Goal: Book appointment/travel/reservation

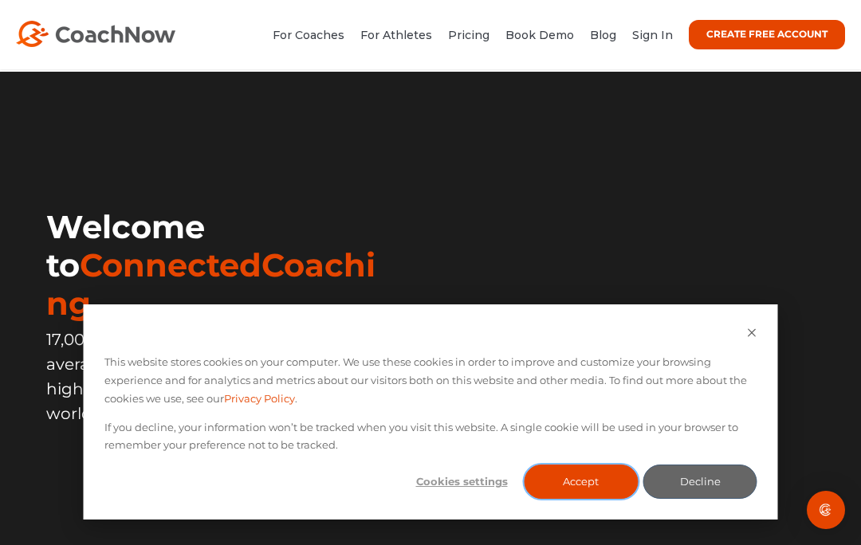
click at [576, 482] on button "Accept" at bounding box center [581, 482] width 114 height 34
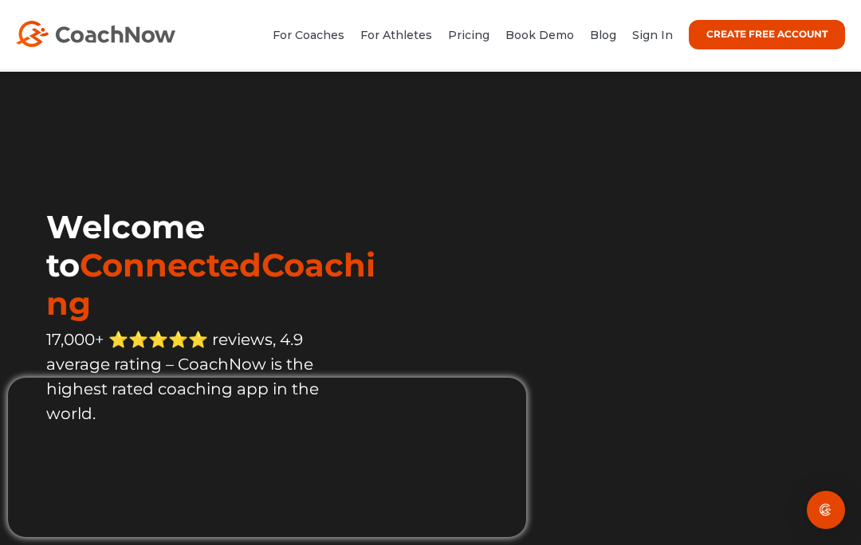
click at [640, 41] on link "Sign In" at bounding box center [652, 35] width 41 height 14
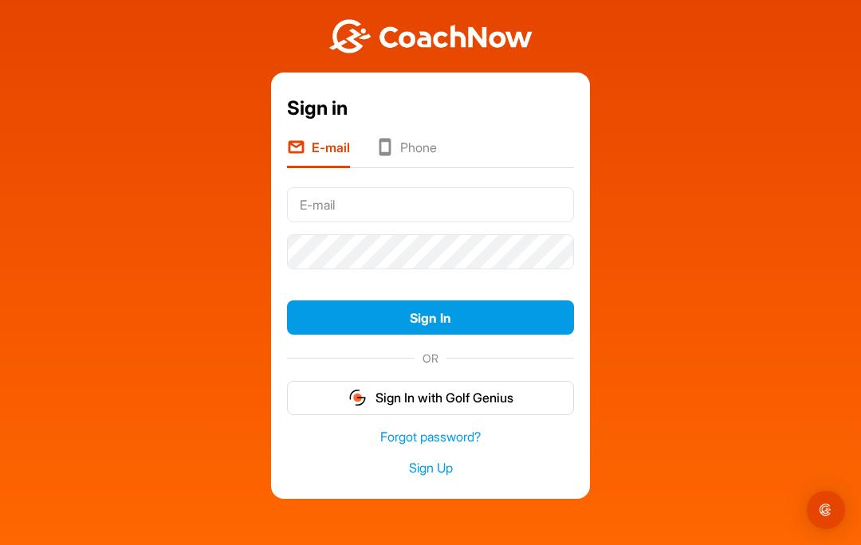
click at [472, 201] on input "text" at bounding box center [430, 204] width 287 height 35
click at [860, 231] on html "Sign in E-mail Phone Sign In OR Sign In with Golf Genius Forgot password? Sign …" at bounding box center [430, 272] width 861 height 545
type input "[EMAIL_ADDRESS][DOMAIN_NAME]"
click at [441, 331] on button "Sign In" at bounding box center [430, 317] width 287 height 34
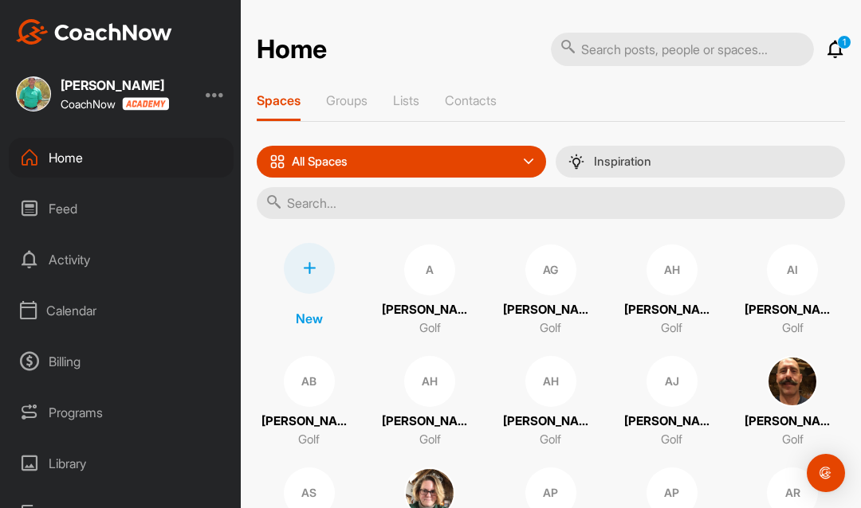
click at [90, 310] on div "Calendar" at bounding box center [121, 311] width 225 height 40
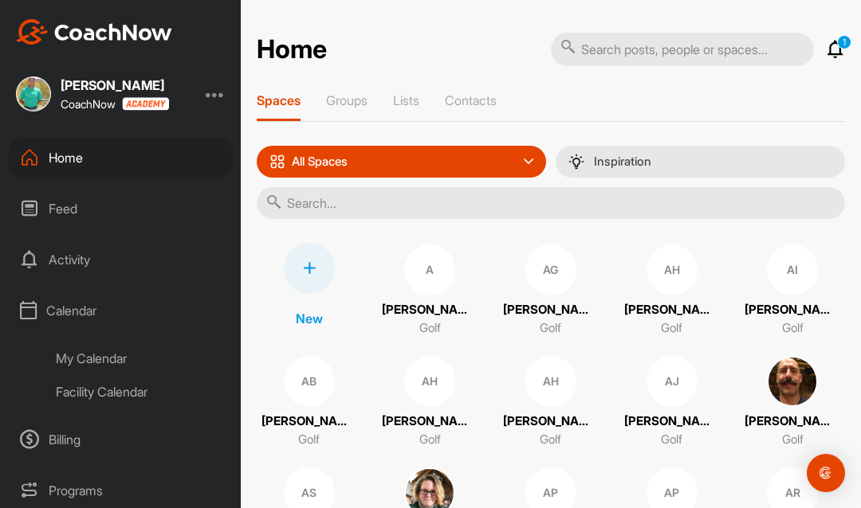
click at [101, 355] on div "My Calendar" at bounding box center [139, 358] width 189 height 33
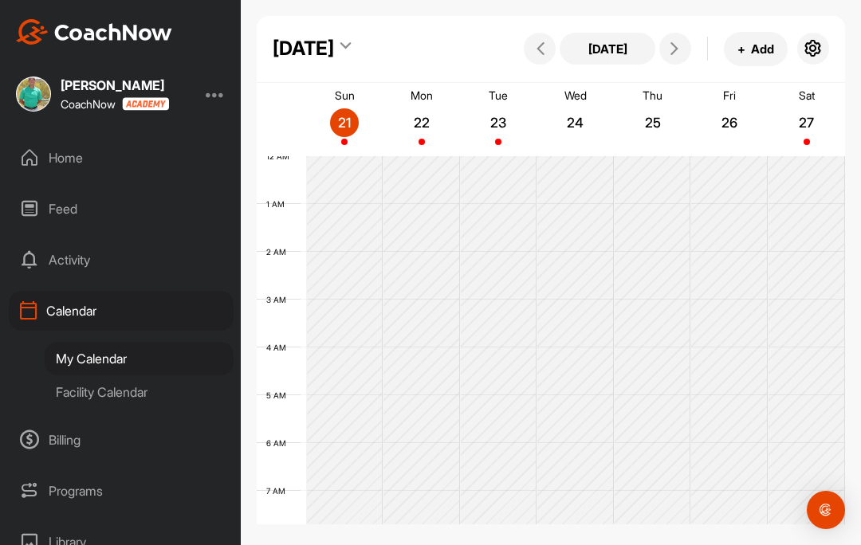
scroll to position [276, 0]
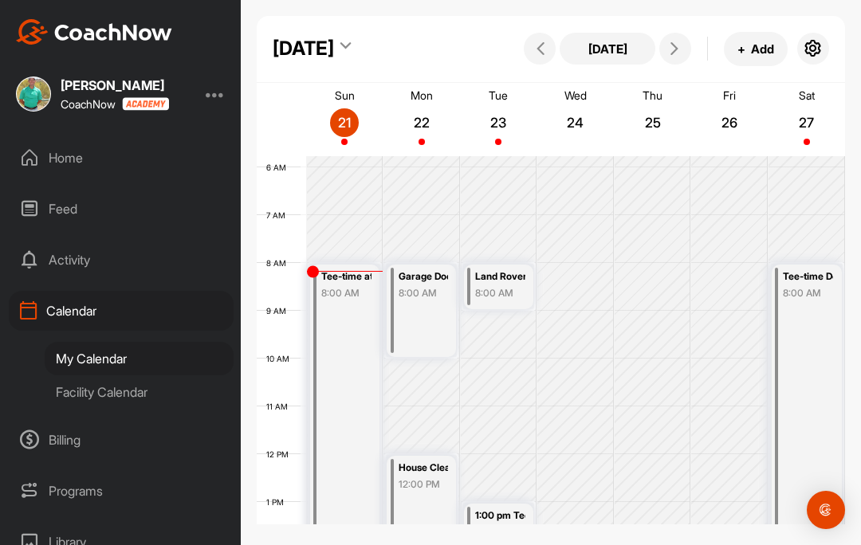
click at [669, 49] on icon at bounding box center [674, 48] width 13 height 13
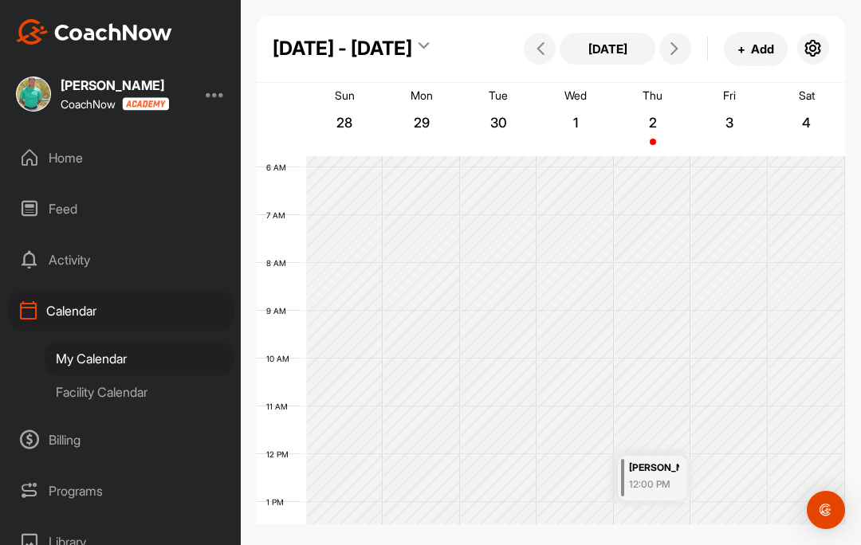
click at [675, 51] on icon at bounding box center [674, 48] width 13 height 13
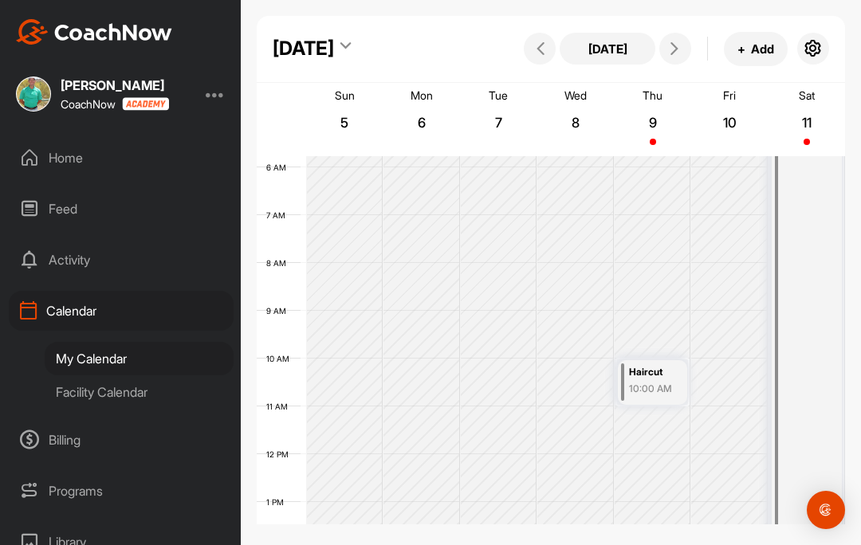
click at [673, 46] on icon at bounding box center [674, 48] width 13 height 13
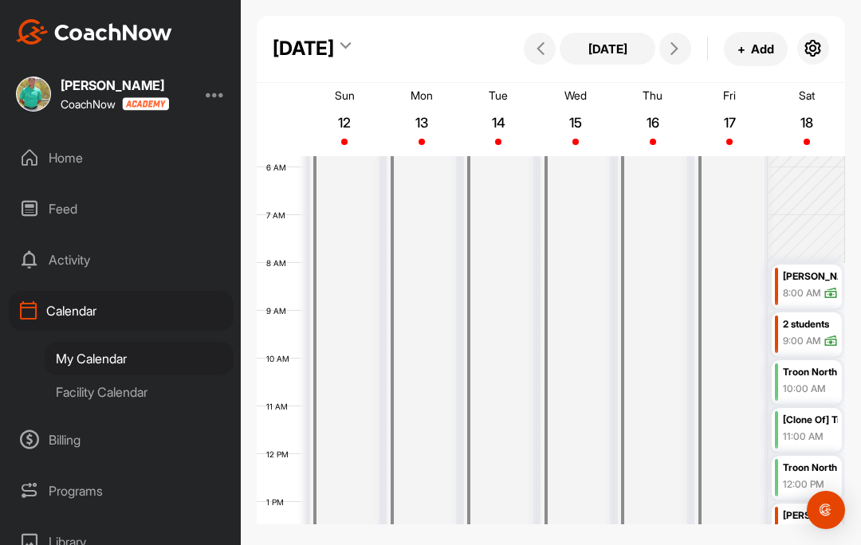
click at [669, 45] on icon at bounding box center [674, 48] width 13 height 13
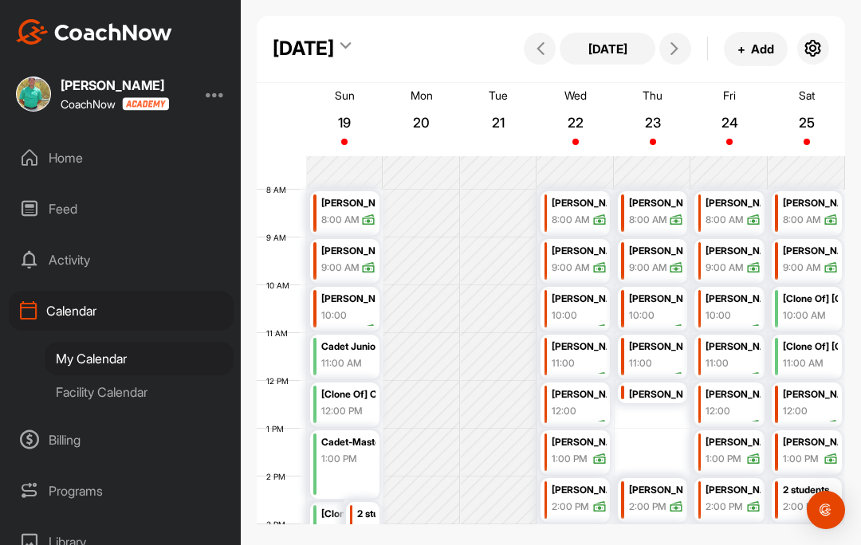
scroll to position [347, 0]
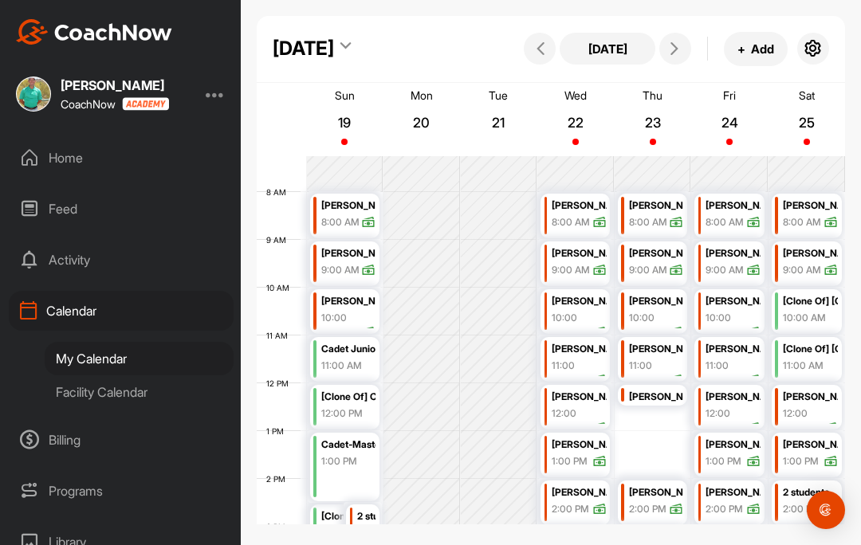
click at [681, 40] on button at bounding box center [675, 49] width 32 height 32
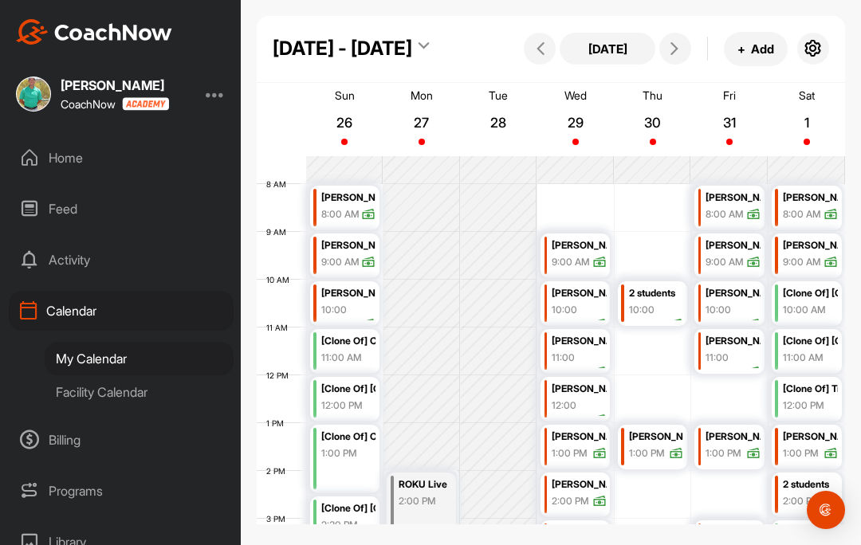
scroll to position [389, 0]
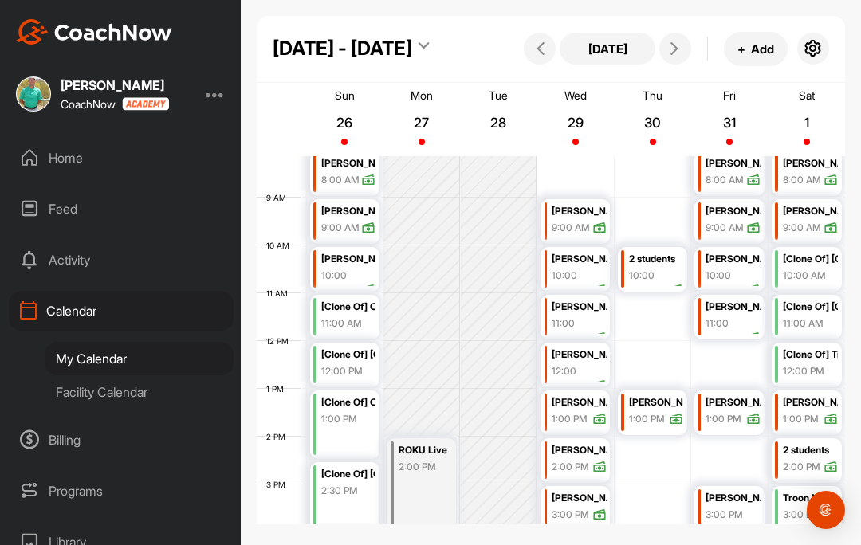
click at [680, 53] on icon at bounding box center [674, 48] width 13 height 13
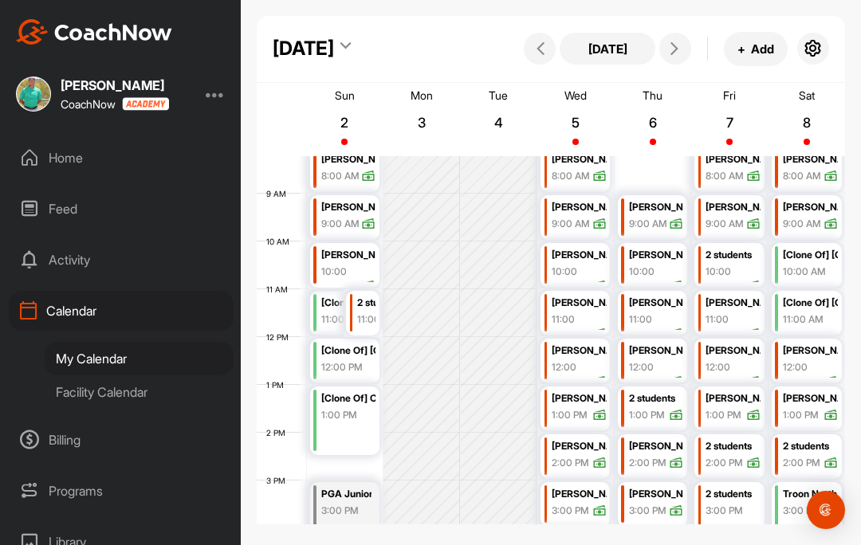
scroll to position [359, 0]
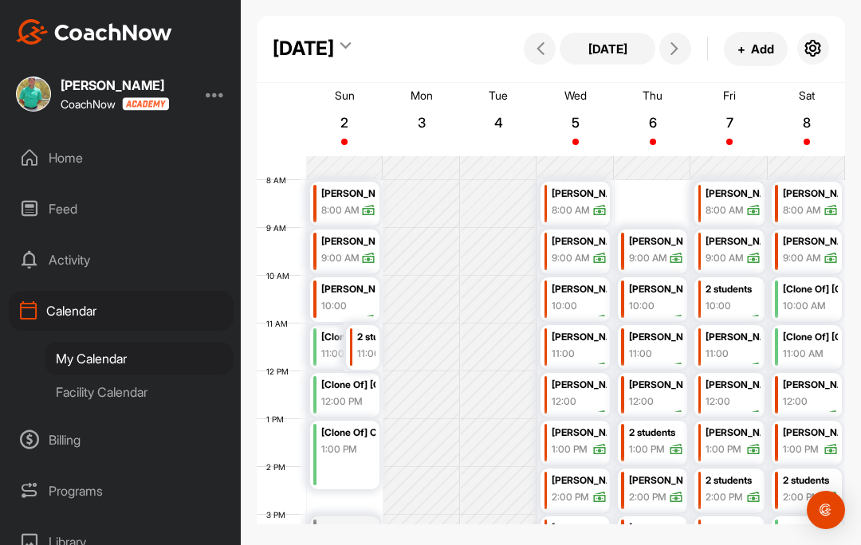
click at [669, 62] on button at bounding box center [675, 49] width 32 height 32
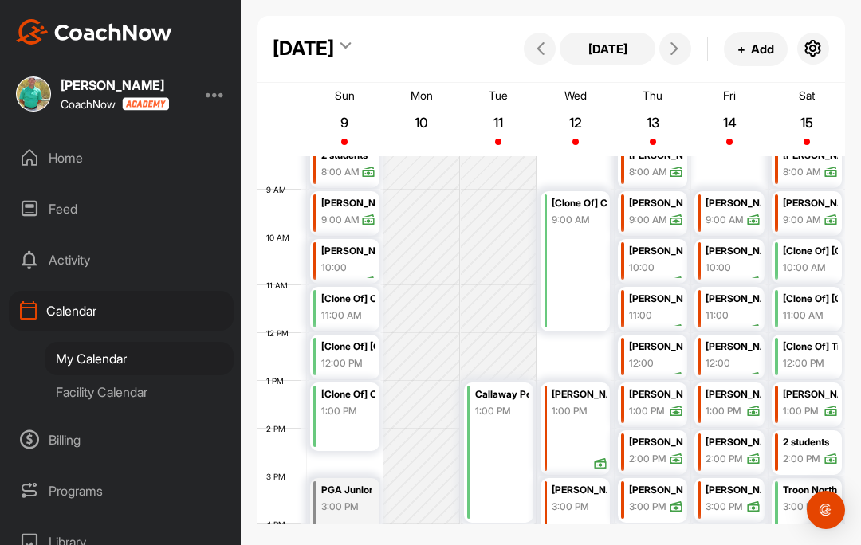
scroll to position [403, 0]
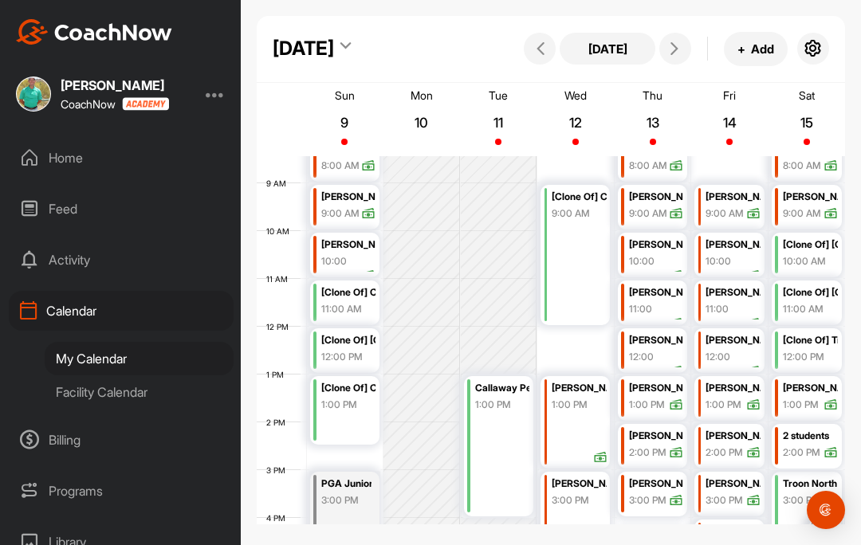
click at [668, 53] on icon at bounding box center [674, 48] width 13 height 13
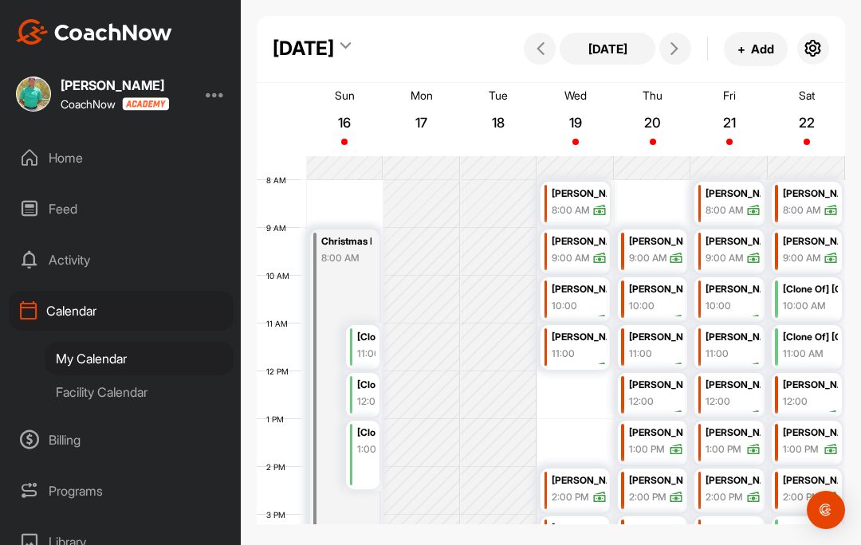
scroll to position [359, 0]
click at [677, 45] on icon at bounding box center [674, 48] width 13 height 13
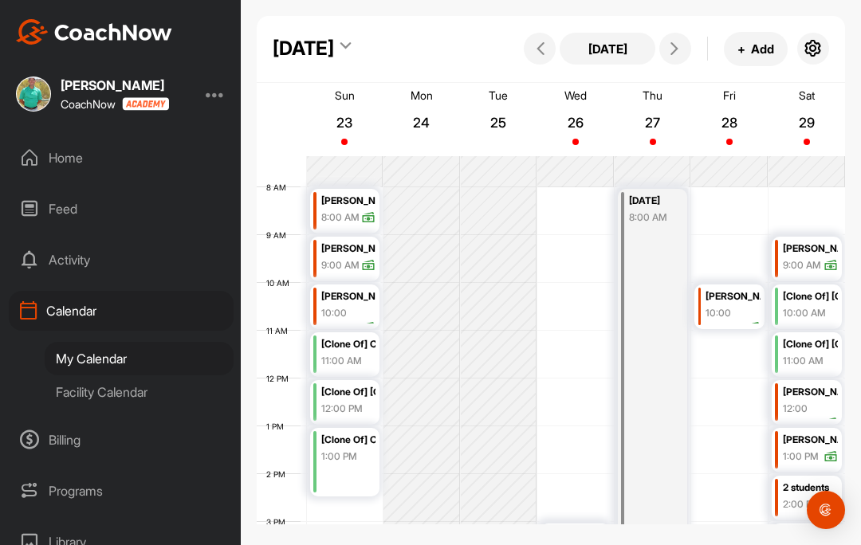
scroll to position [362, 0]
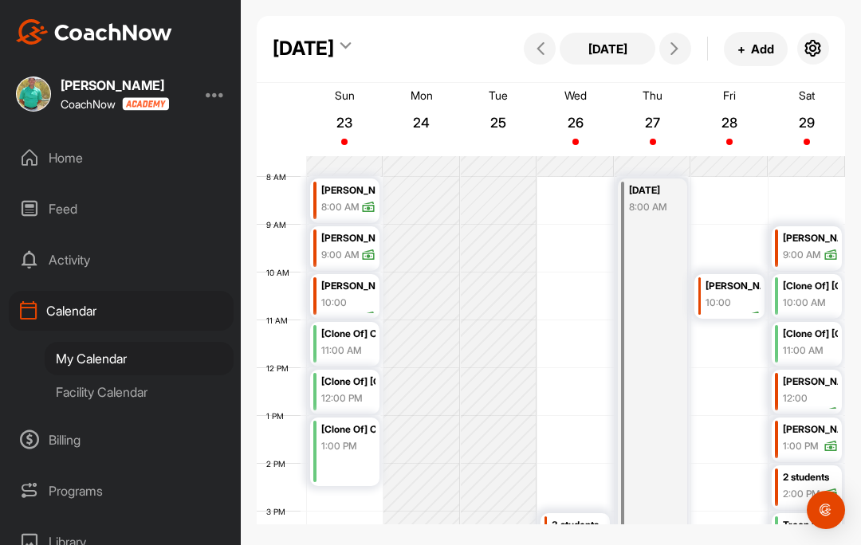
click at [673, 55] on icon at bounding box center [674, 48] width 13 height 13
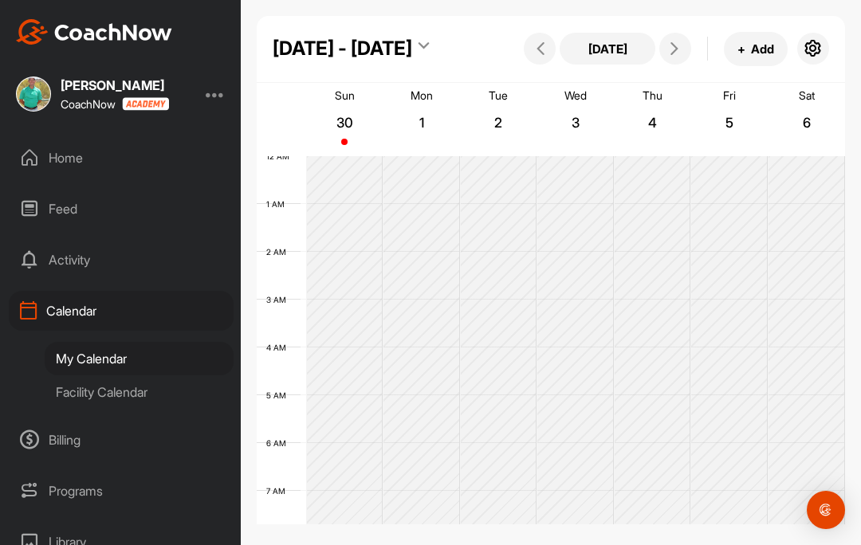
scroll to position [0, 0]
click at [537, 54] on icon at bounding box center [540, 48] width 13 height 13
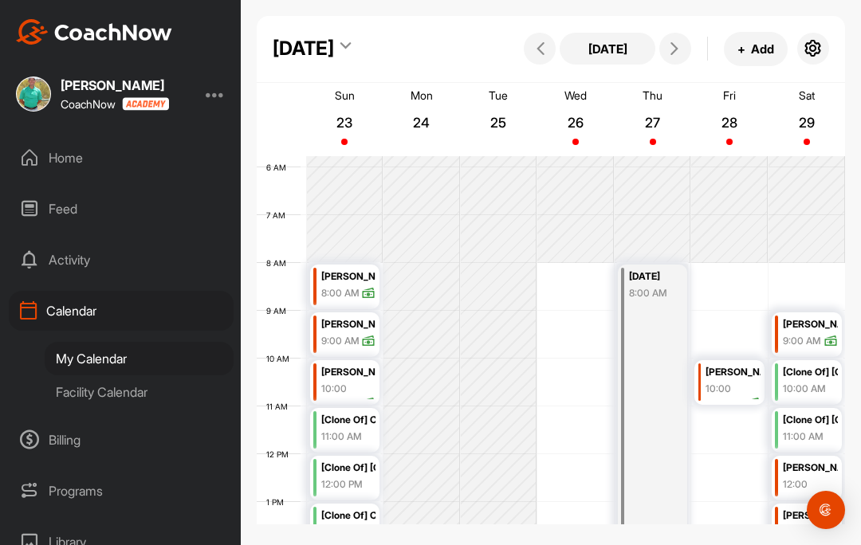
click at [668, 57] on button at bounding box center [675, 49] width 32 height 32
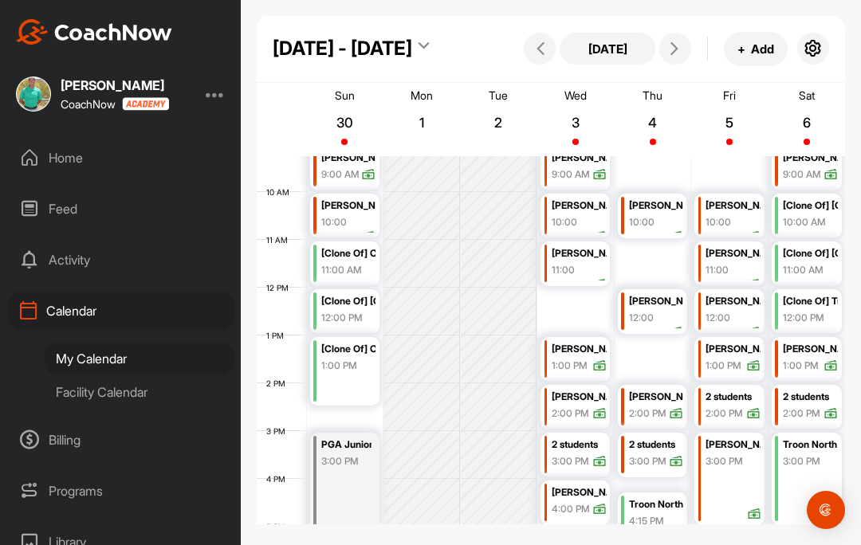
scroll to position [467, 0]
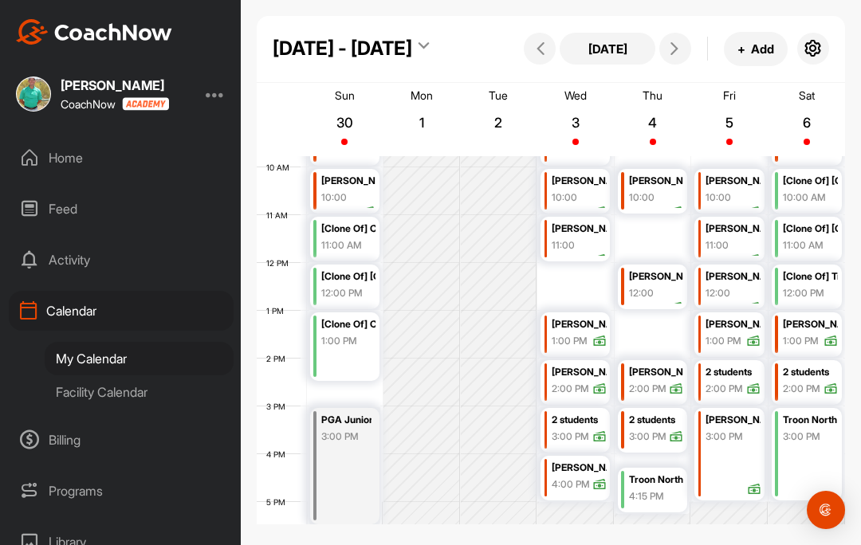
click at [673, 57] on button at bounding box center [675, 49] width 32 height 32
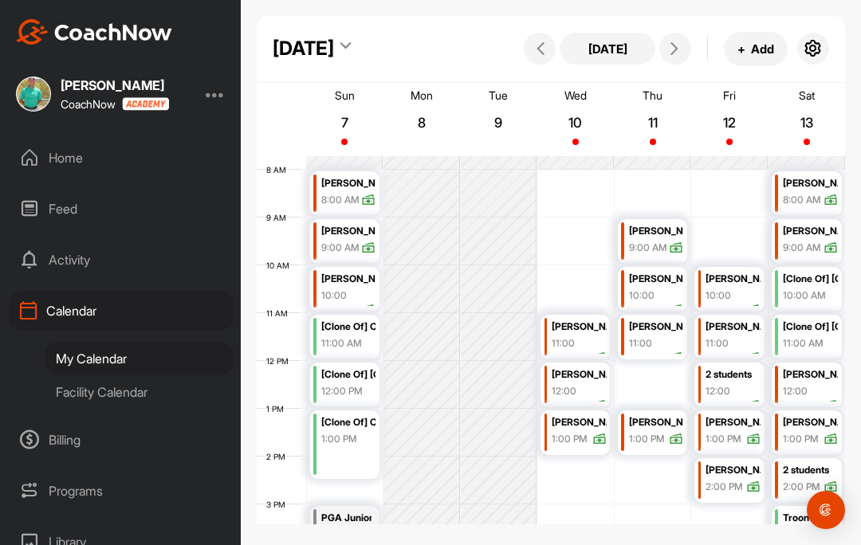
scroll to position [385, 0]
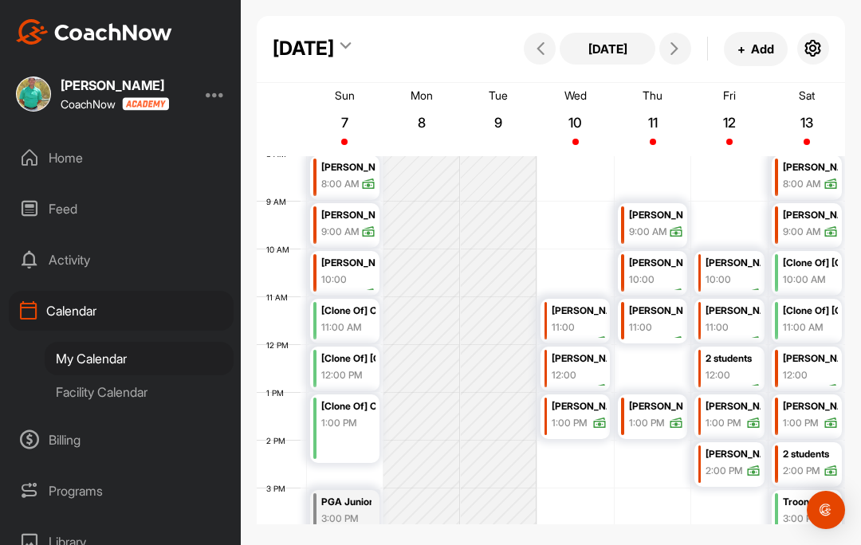
click at [688, 49] on button at bounding box center [675, 49] width 32 height 32
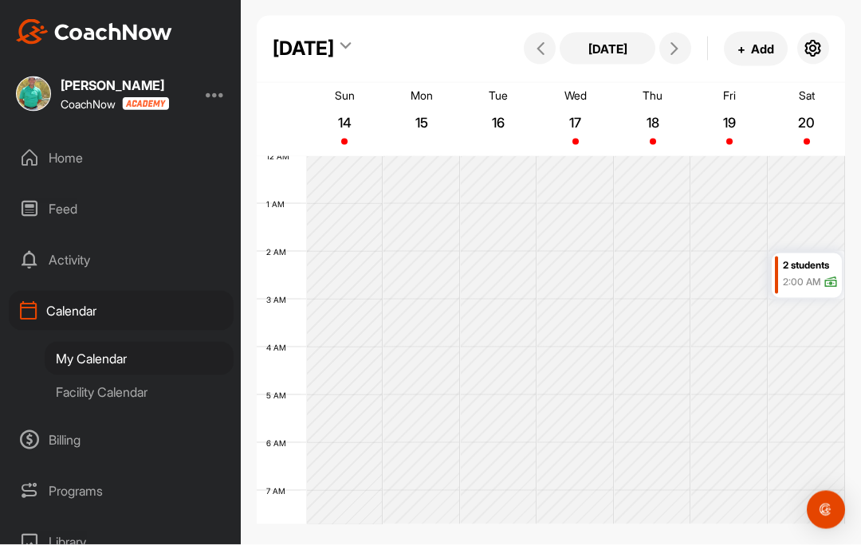
scroll to position [0, 0]
click at [677, 49] on icon at bounding box center [674, 48] width 13 height 13
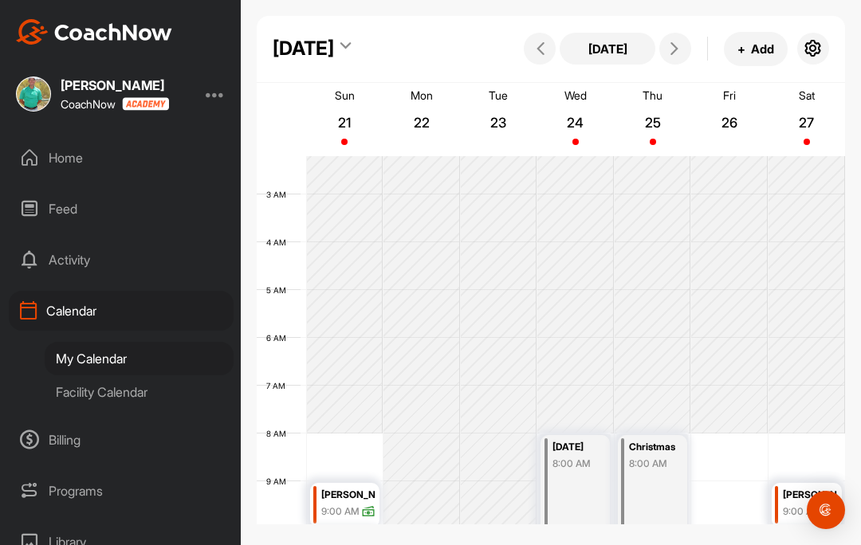
scroll to position [105, 0]
click at [532, 53] on span at bounding box center [539, 48] width 19 height 13
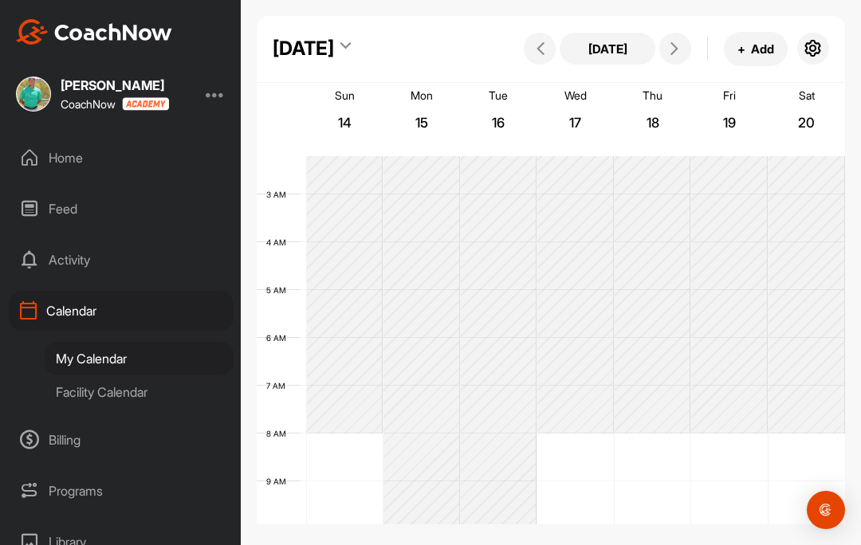
scroll to position [276, 0]
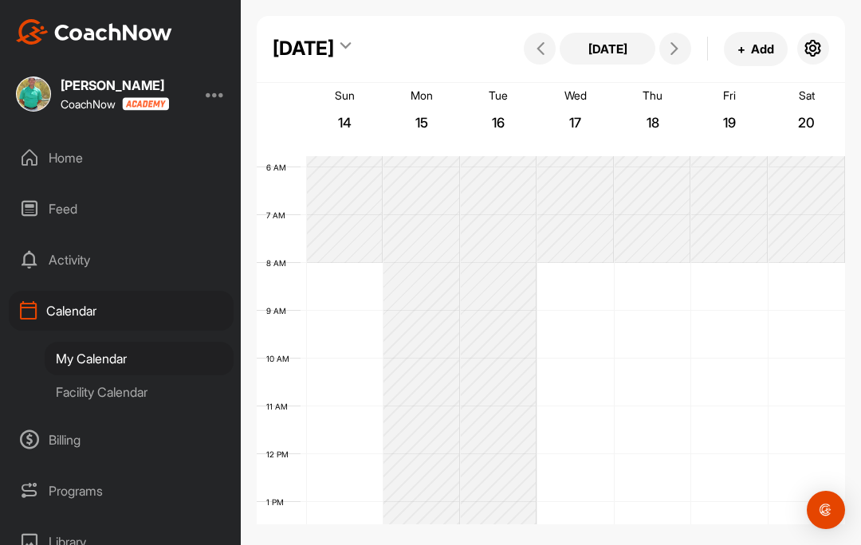
click at [537, 51] on icon at bounding box center [540, 48] width 13 height 13
click at [539, 54] on icon at bounding box center [540, 48] width 13 height 13
click at [528, 55] on button at bounding box center [540, 49] width 32 height 32
click at [528, 45] on button at bounding box center [540, 49] width 32 height 32
click at [536, 49] on icon at bounding box center [540, 48] width 13 height 13
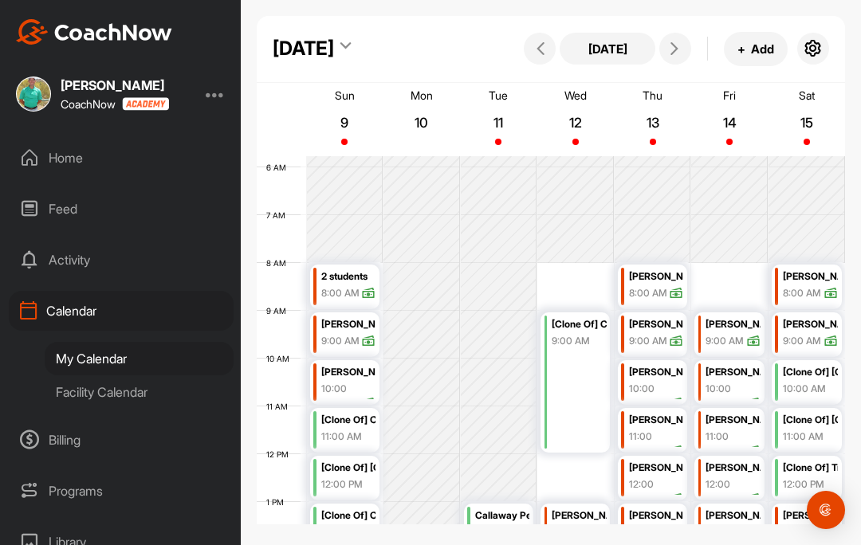
click at [532, 58] on button at bounding box center [540, 49] width 32 height 32
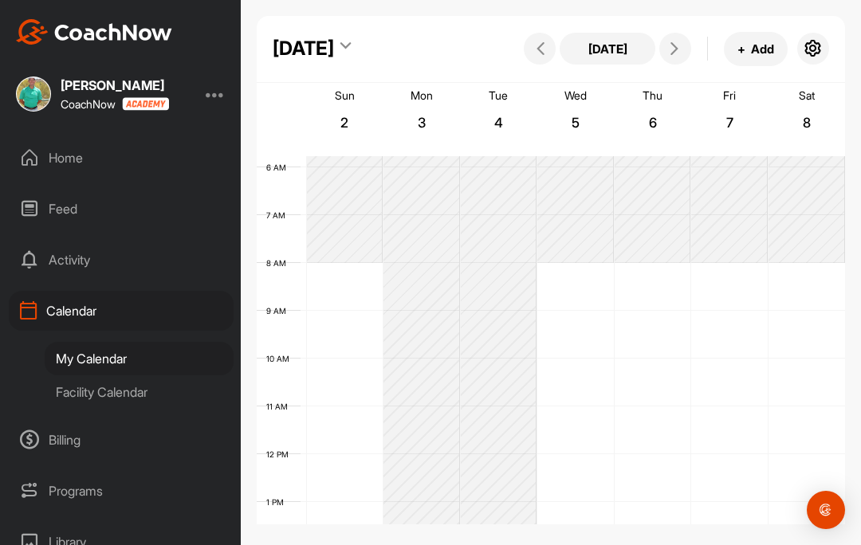
click at [538, 54] on icon at bounding box center [540, 48] width 13 height 13
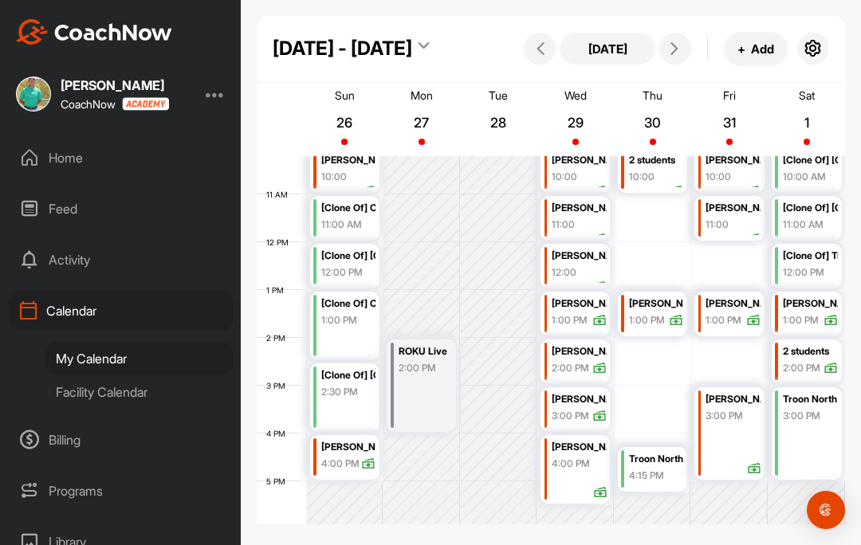
scroll to position [485, 0]
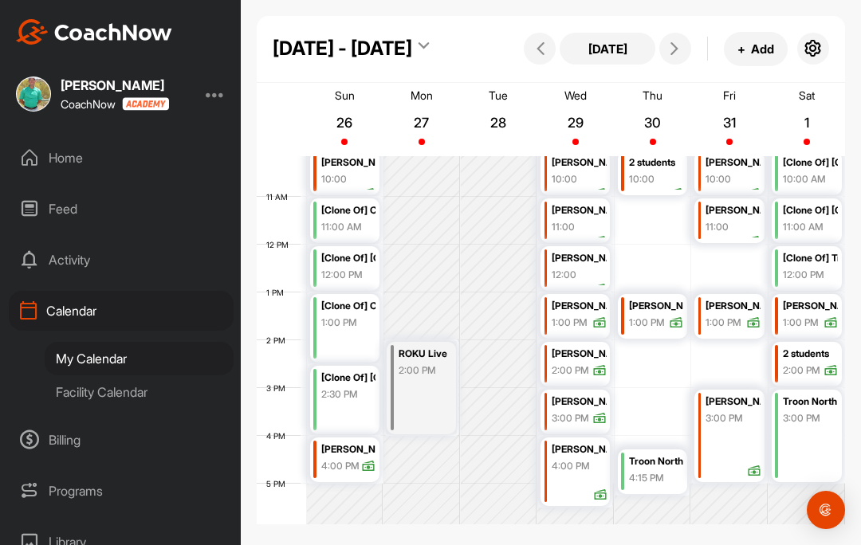
click at [740, 355] on td at bounding box center [575, 364] width 539 height 48
click at [755, 54] on button "+ Add" at bounding box center [756, 49] width 64 height 34
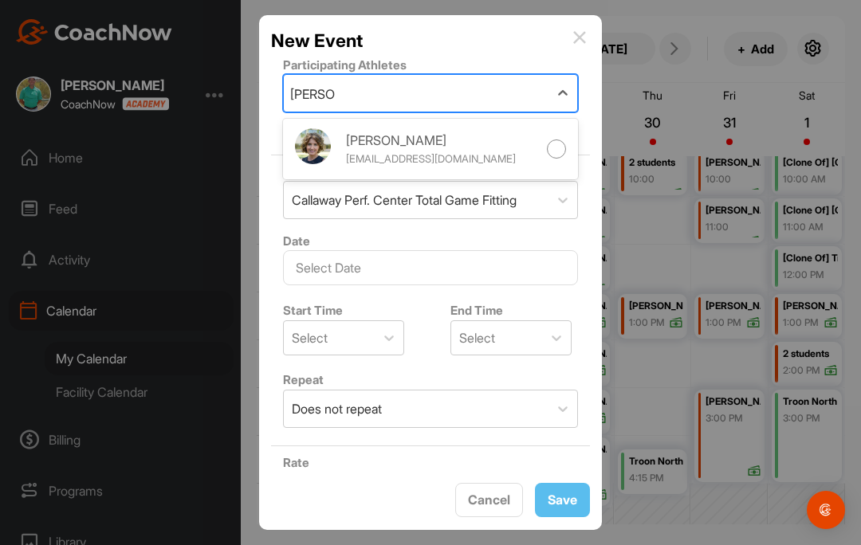
scroll to position [65, 0]
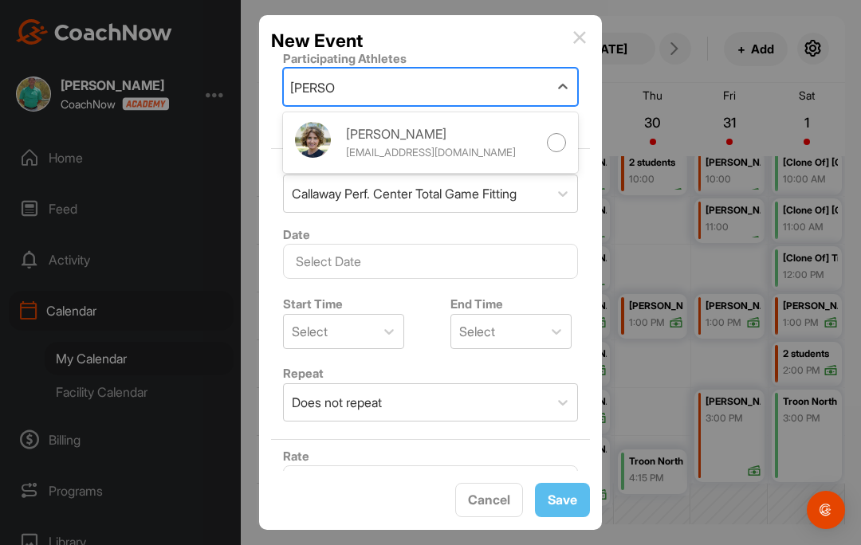
click at [557, 147] on div at bounding box center [557, 143] width 20 height 20
type input "cheryl l"
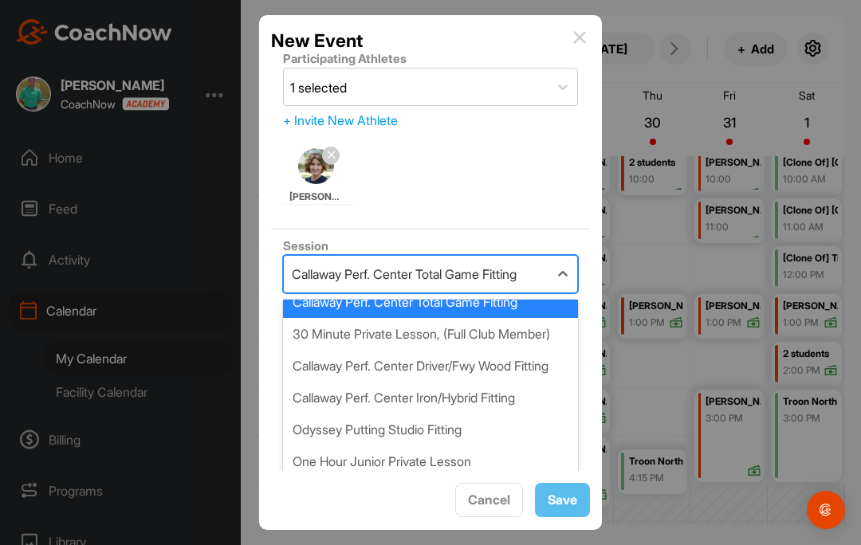
scroll to position [73, 0]
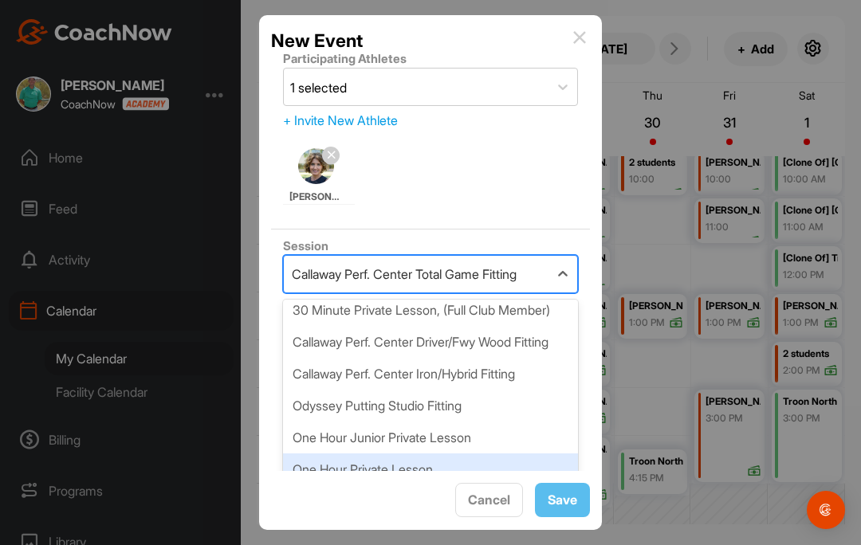
click at [378, 485] on div "One Hour Private Lesson" at bounding box center [430, 469] width 295 height 32
type input "175"
type input "Troon North Golf Club"
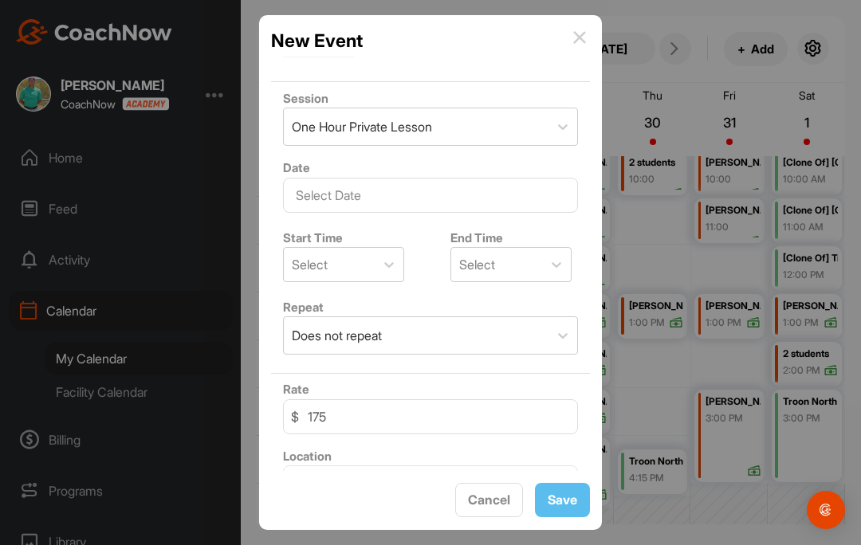
scroll to position [213, 0]
click at [502, 196] on input "text" at bounding box center [430, 195] width 295 height 35
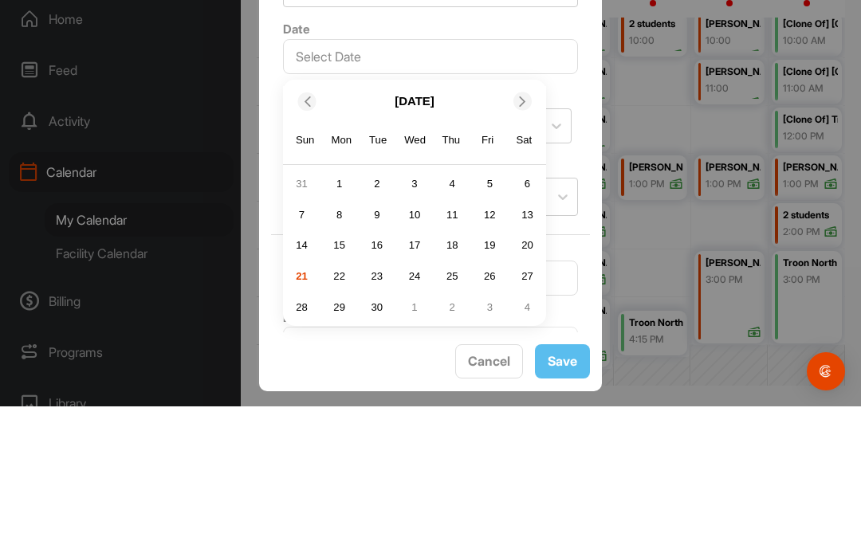
click at [528, 234] on span at bounding box center [524, 239] width 16 height 10
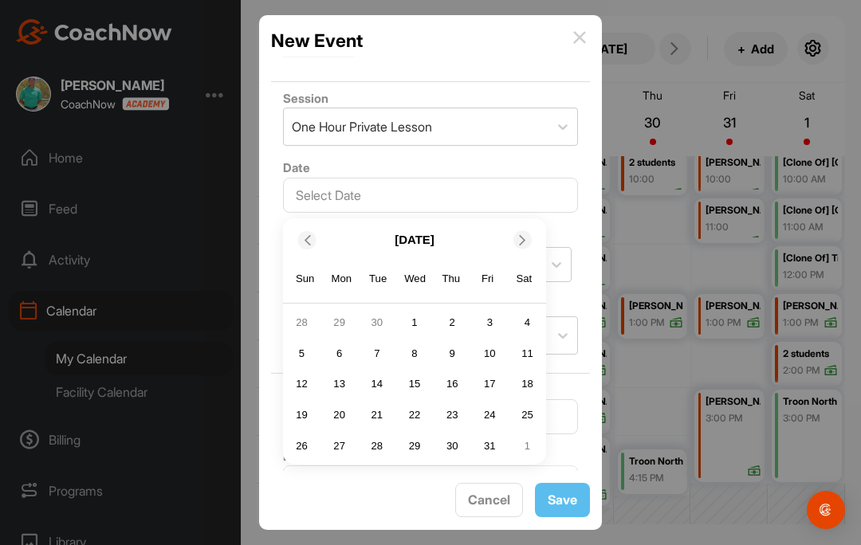
click at [492, 434] on div "31" at bounding box center [489, 446] width 24 height 24
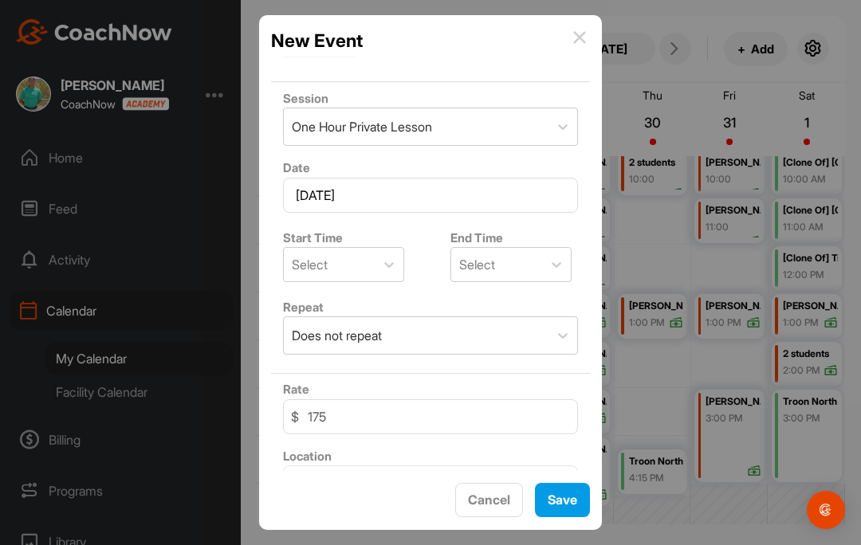
click at [563, 495] on span "Save" at bounding box center [561, 500] width 29 height 16
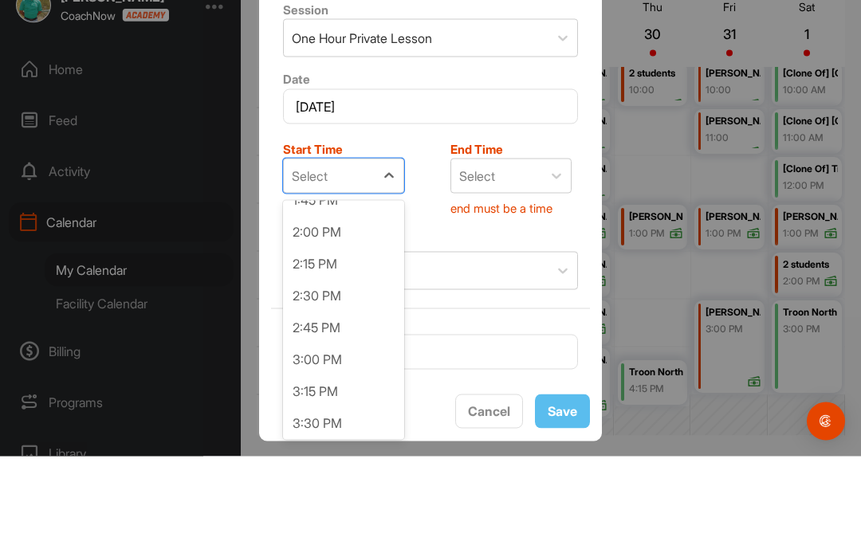
scroll to position [1775, 0]
click at [356, 303] on div "2:00 PM" at bounding box center [343, 319] width 121 height 32
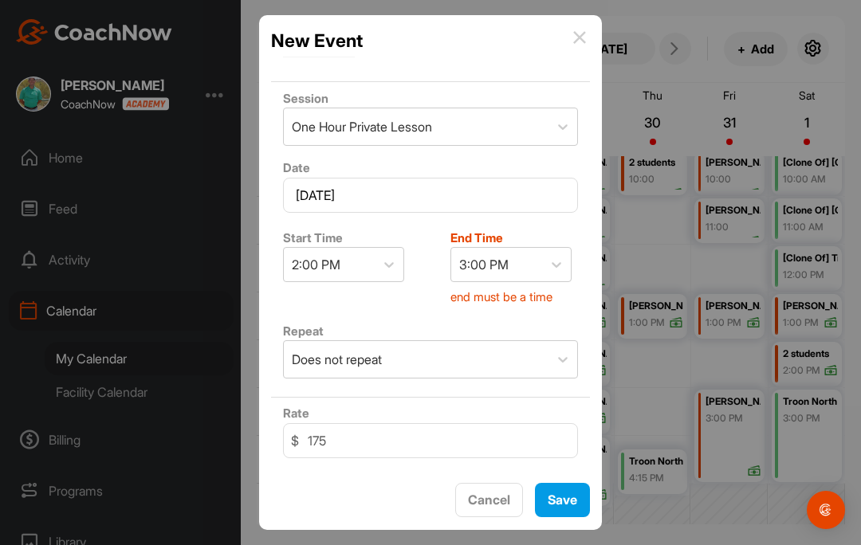
click at [570, 492] on span "Save" at bounding box center [561, 500] width 29 height 16
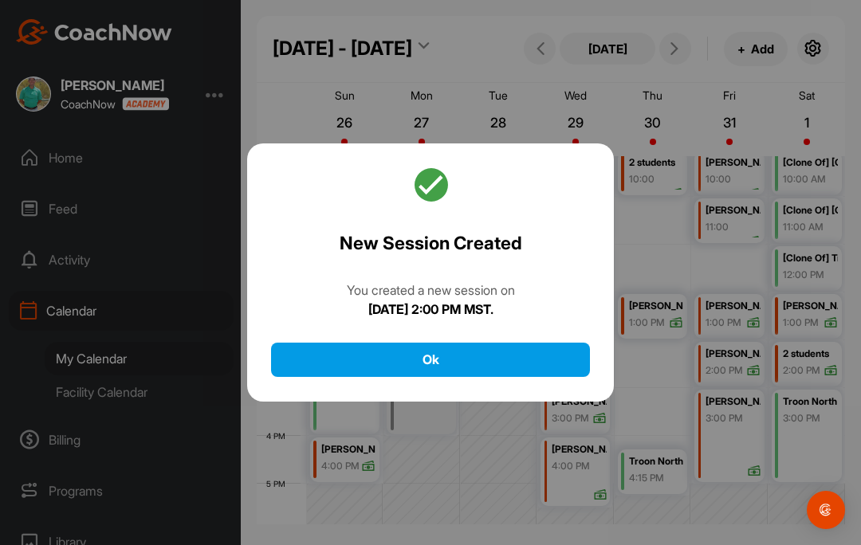
click at [540, 343] on button "Ok" at bounding box center [430, 360] width 319 height 34
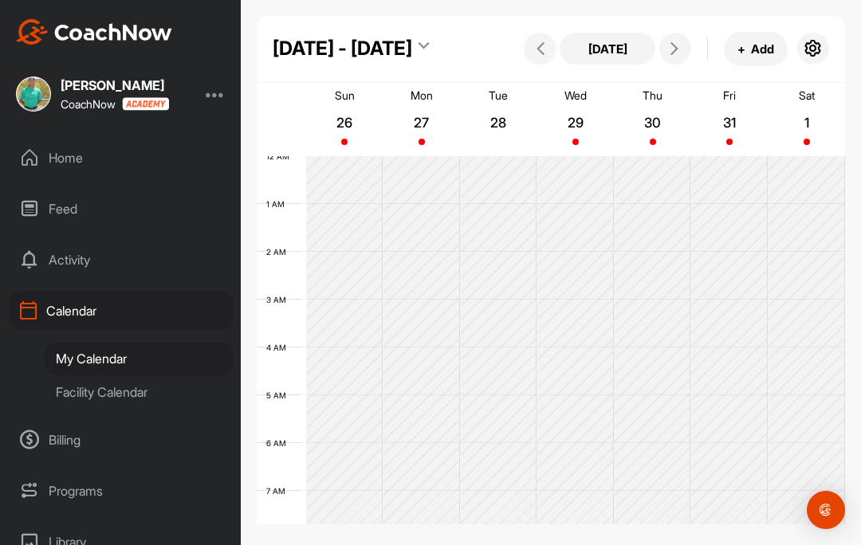
scroll to position [0, 0]
click at [540, 45] on icon at bounding box center [540, 48] width 13 height 13
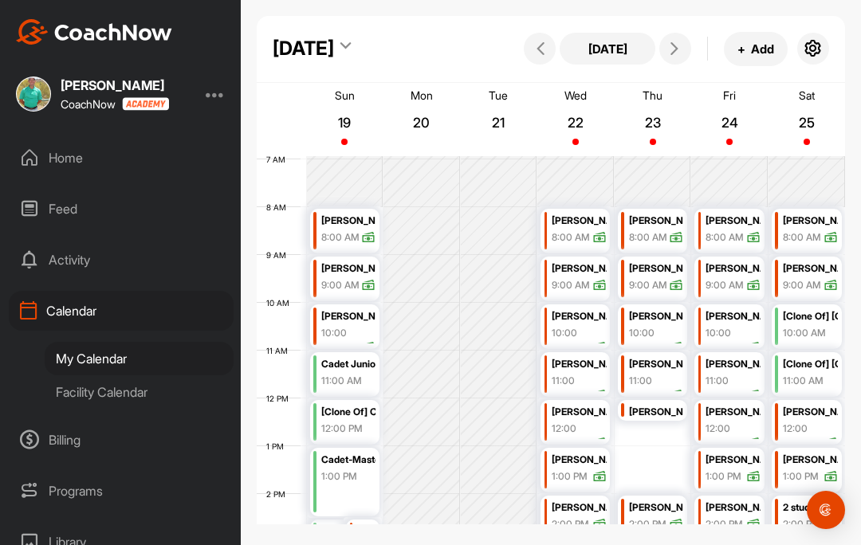
scroll to position [337, 0]
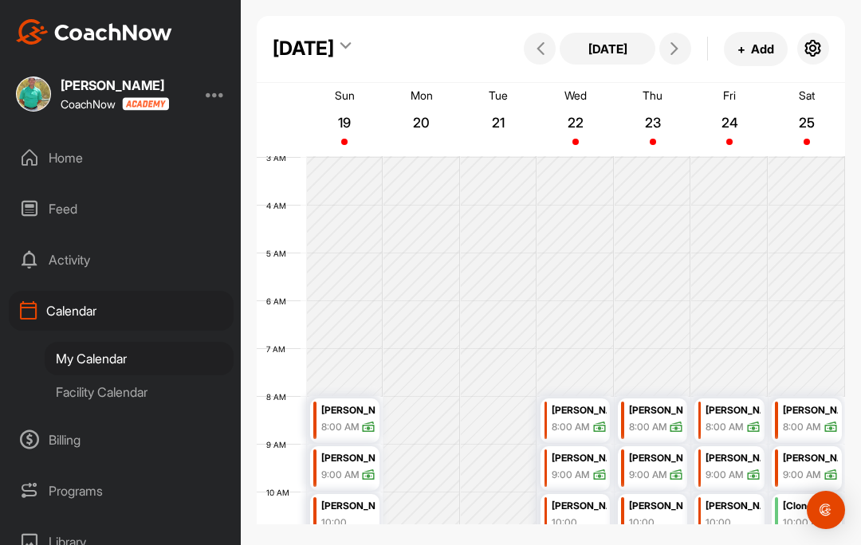
click at [675, 45] on icon at bounding box center [674, 48] width 13 height 13
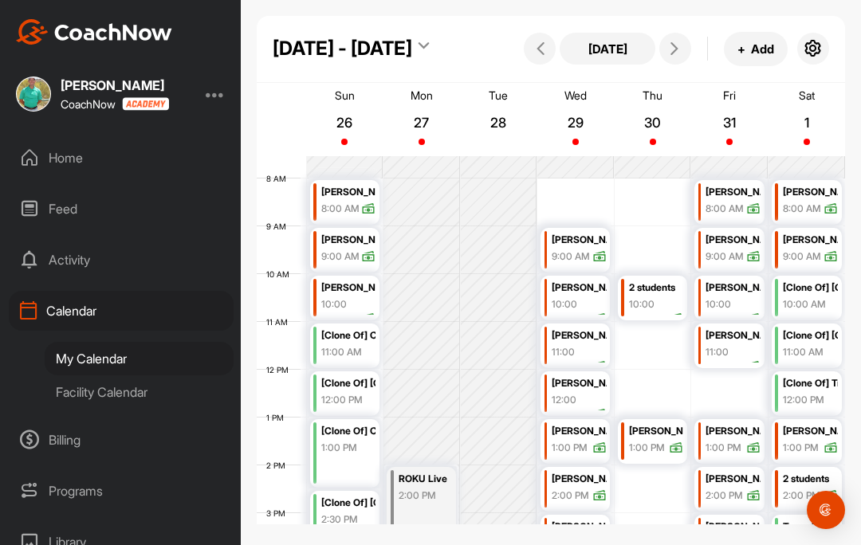
scroll to position [354, 0]
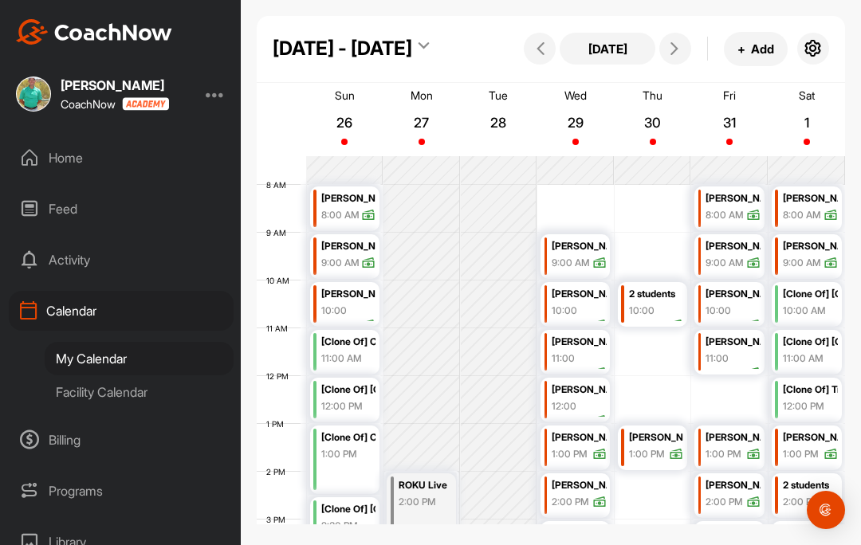
click at [546, 53] on icon at bounding box center [540, 48] width 13 height 13
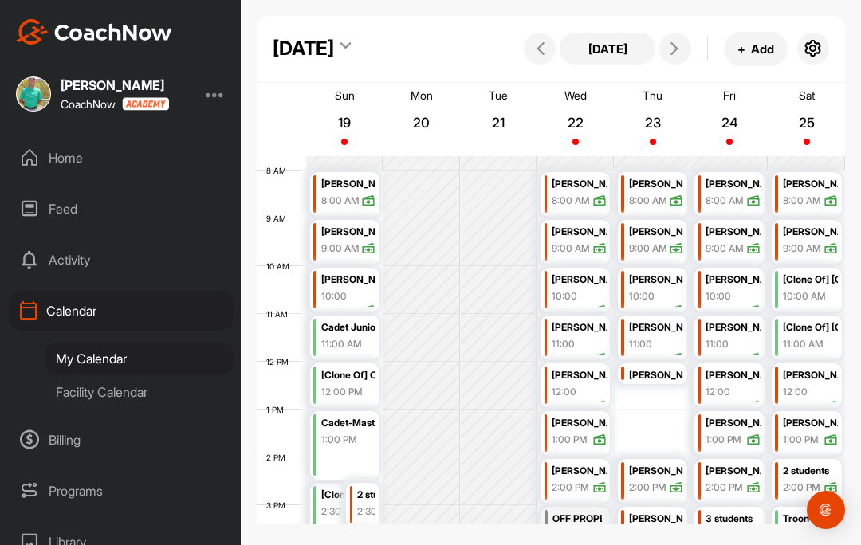
scroll to position [370, 0]
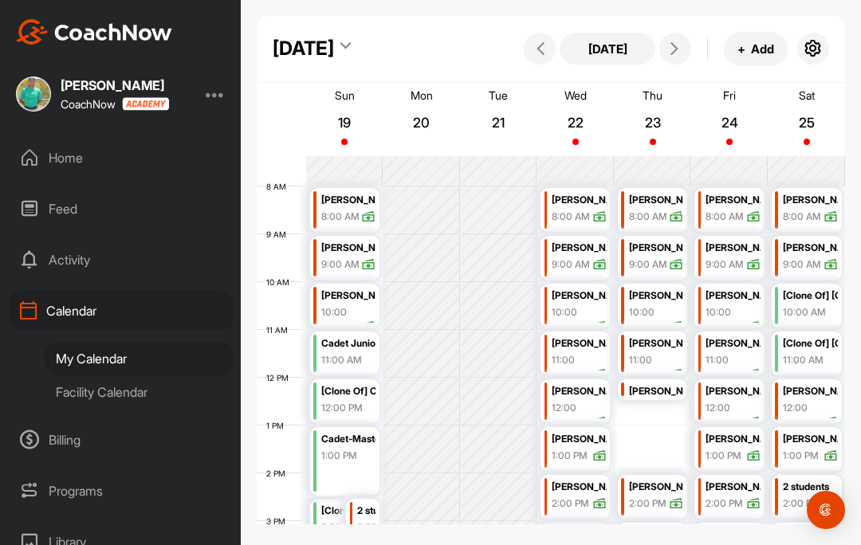
click at [532, 53] on span at bounding box center [539, 48] width 19 height 13
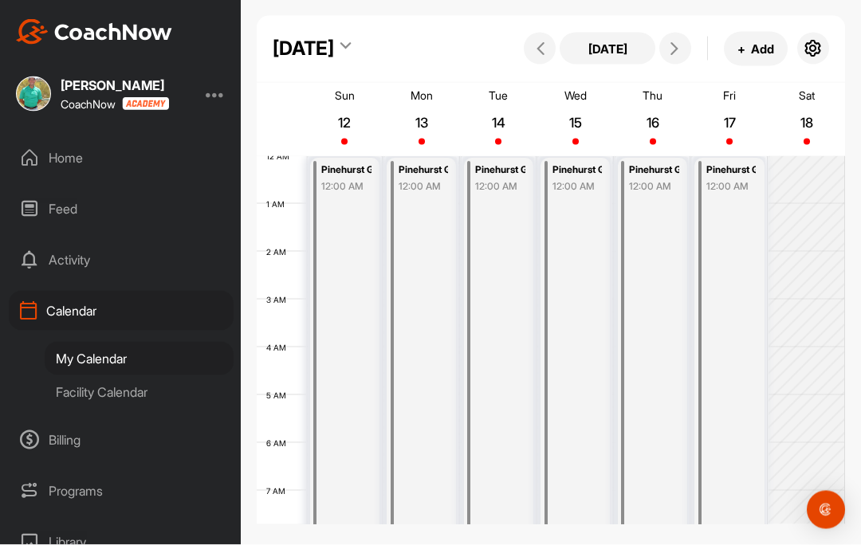
scroll to position [0, 0]
click at [677, 55] on icon at bounding box center [674, 48] width 13 height 13
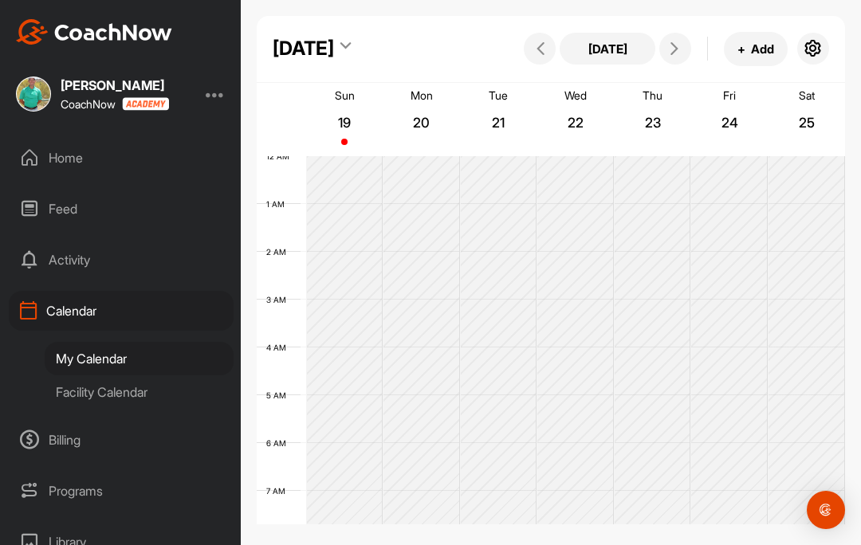
scroll to position [276, 0]
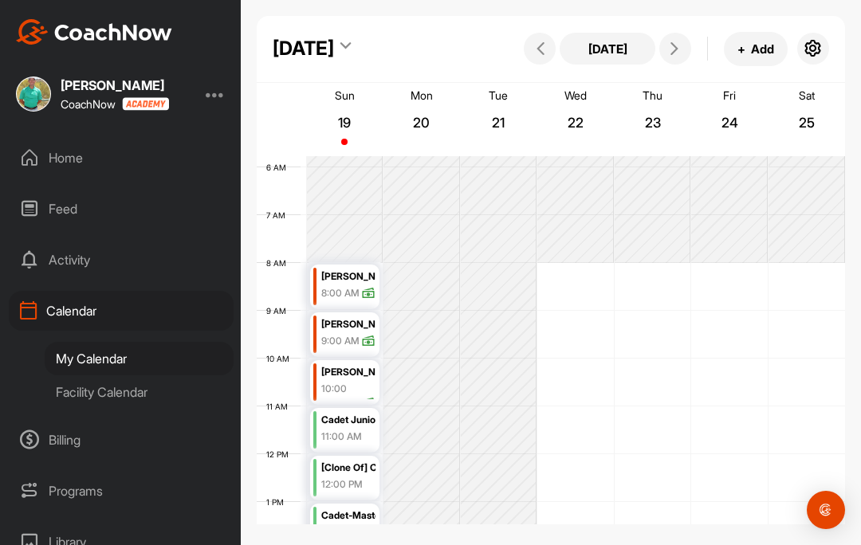
click at [670, 56] on button at bounding box center [675, 49] width 32 height 32
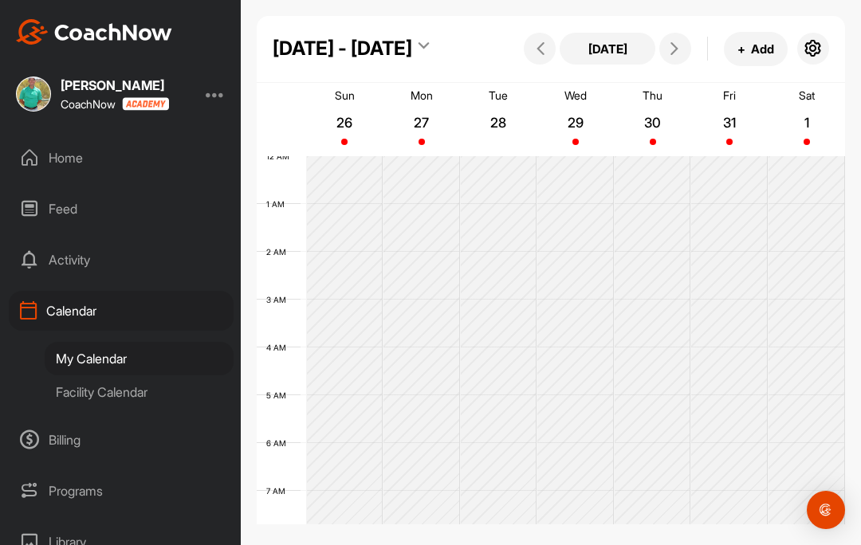
scroll to position [0, 0]
click at [347, 115] on p "26" at bounding box center [344, 123] width 29 height 16
click at [670, 41] on button at bounding box center [675, 49] width 32 height 32
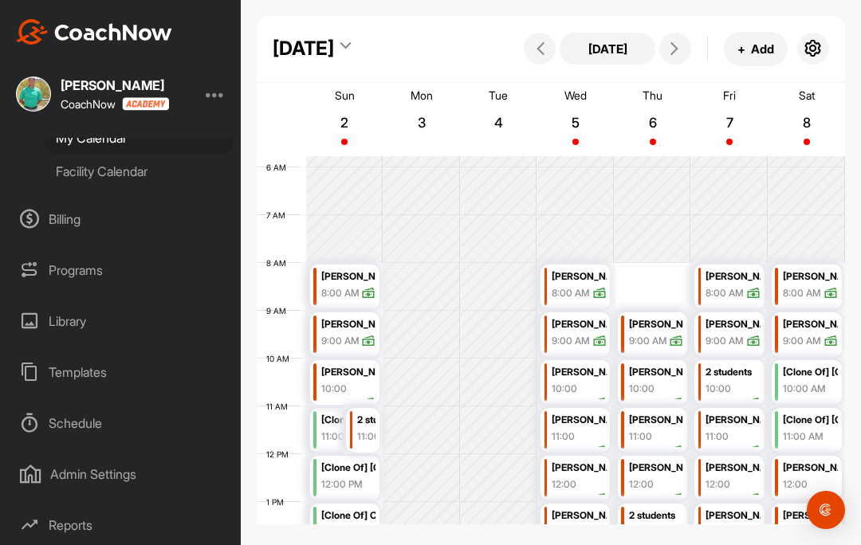
click at [126, 124] on div "Ryan Mahoney CoachNow Home Feed Activity Calendar My Calendar Facility Calendar…" at bounding box center [120, 272] width 241 height 545
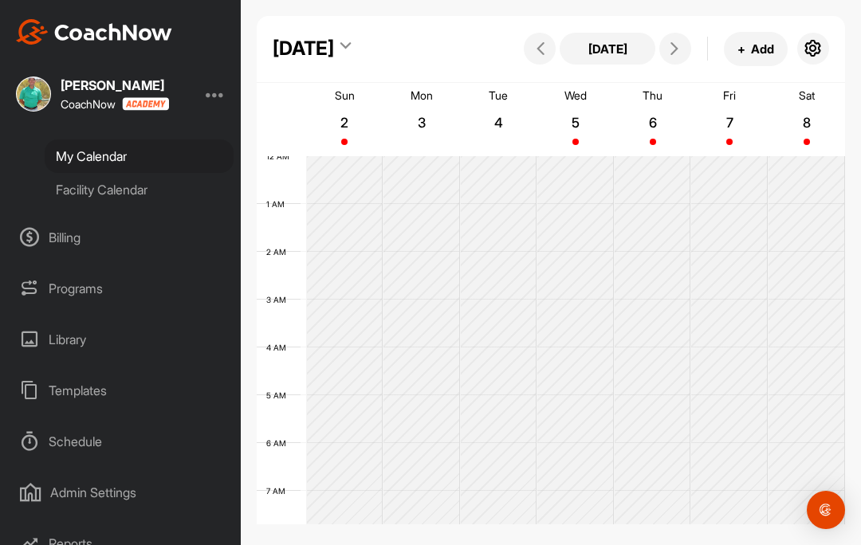
scroll to position [0, 0]
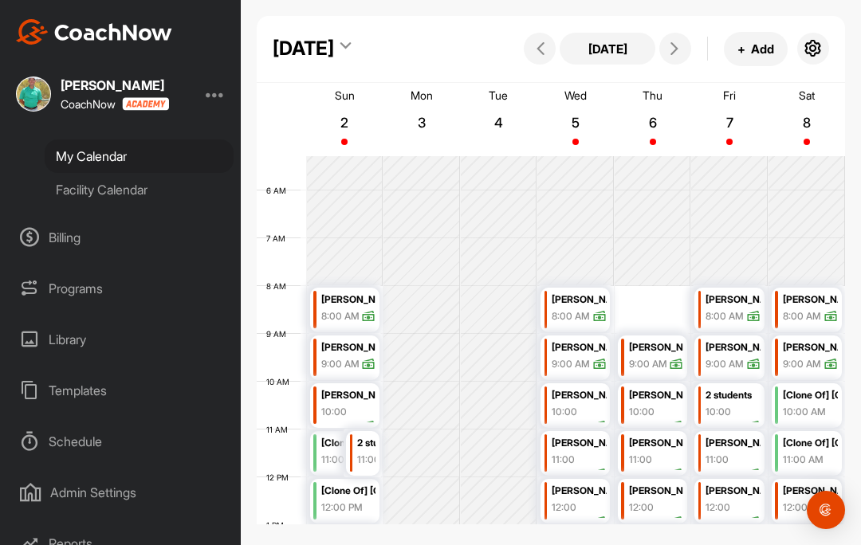
click at [673, 49] on icon at bounding box center [674, 48] width 13 height 13
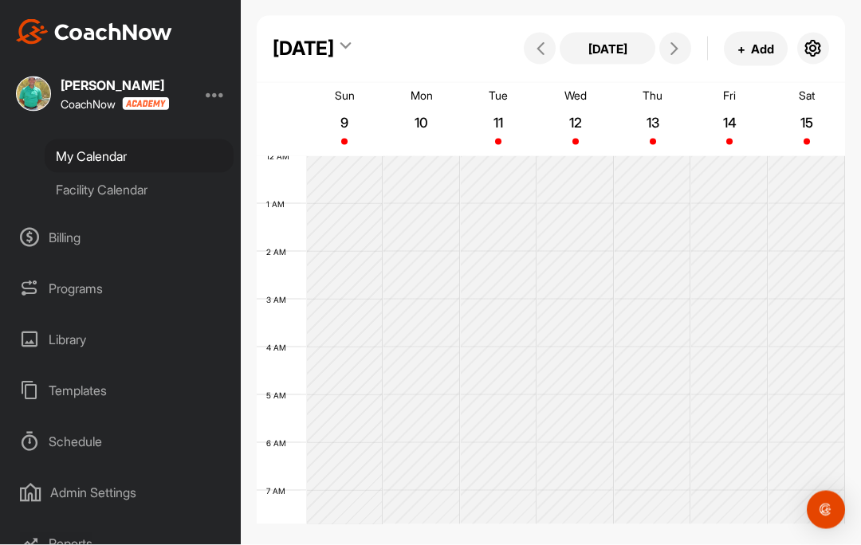
click at [685, 33] on button at bounding box center [675, 49] width 32 height 32
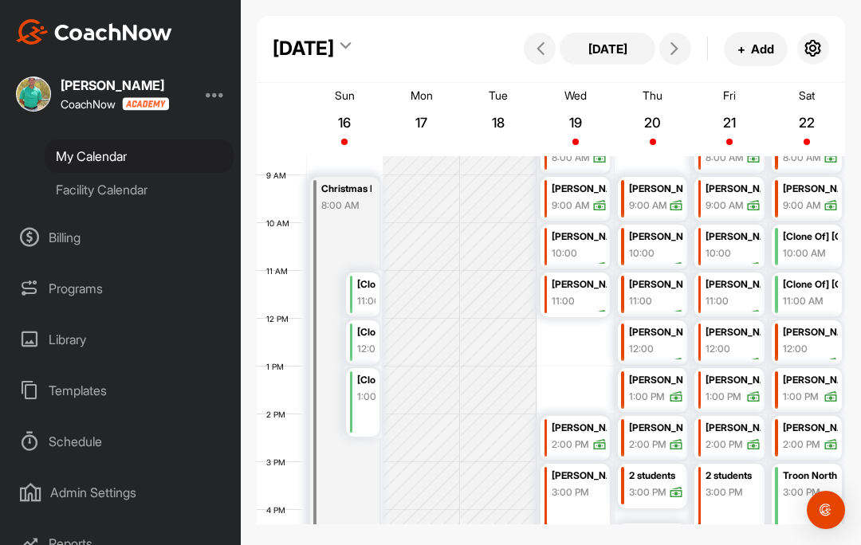
scroll to position [399, 0]
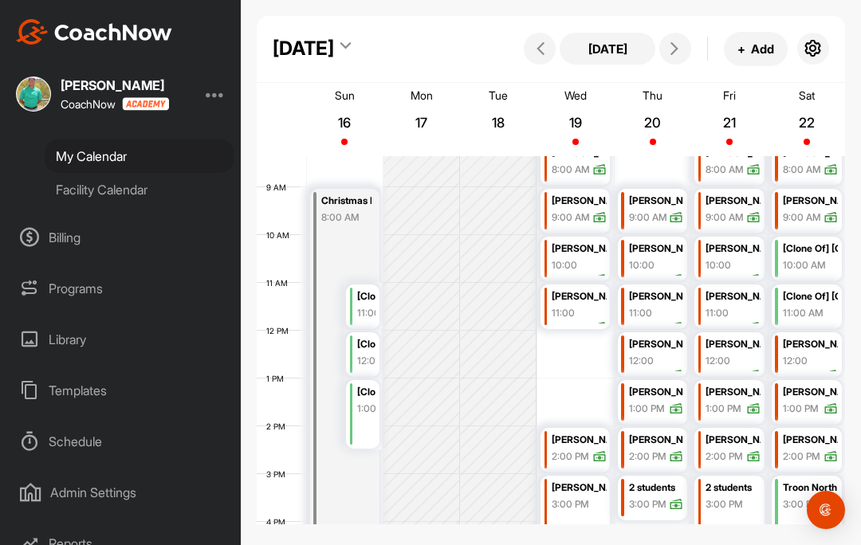
click at [814, 115] on p "22" at bounding box center [806, 123] width 29 height 16
click at [812, 115] on p "22" at bounding box center [806, 123] width 29 height 16
click at [684, 49] on span at bounding box center [674, 48] width 19 height 13
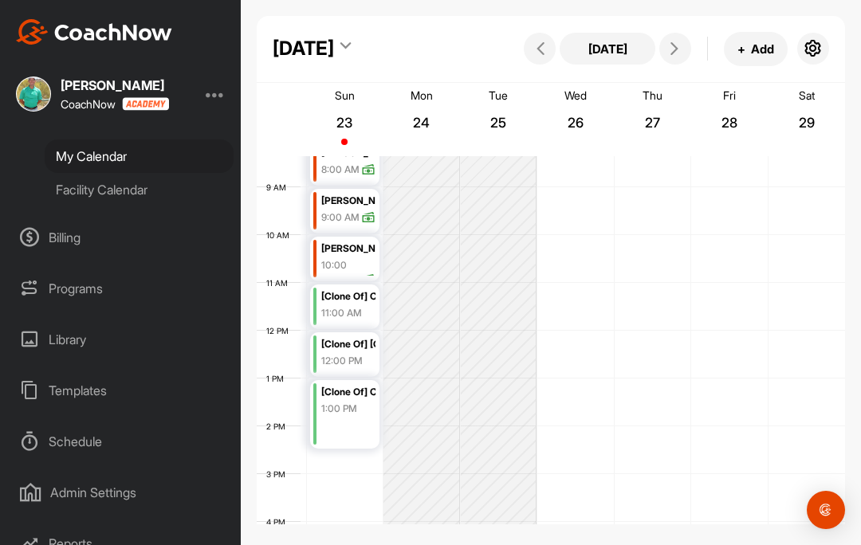
scroll to position [276, 0]
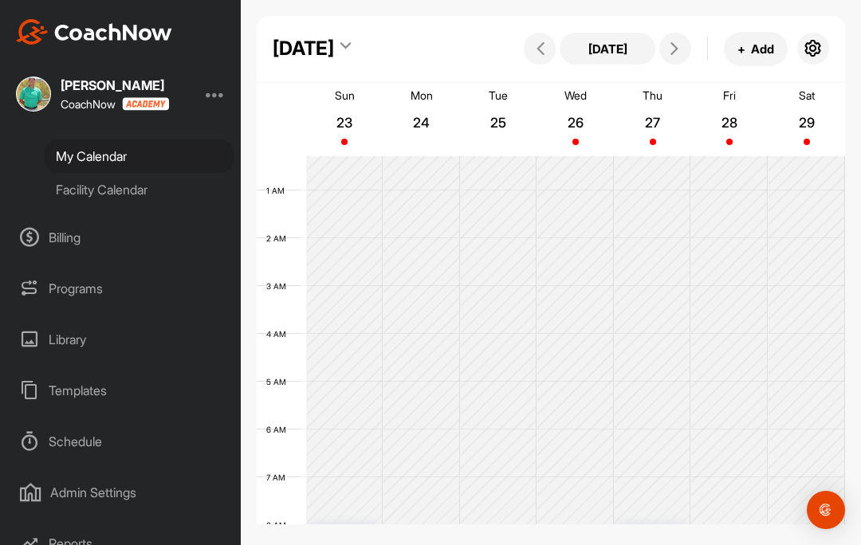
click at [524, 46] on button at bounding box center [540, 49] width 32 height 32
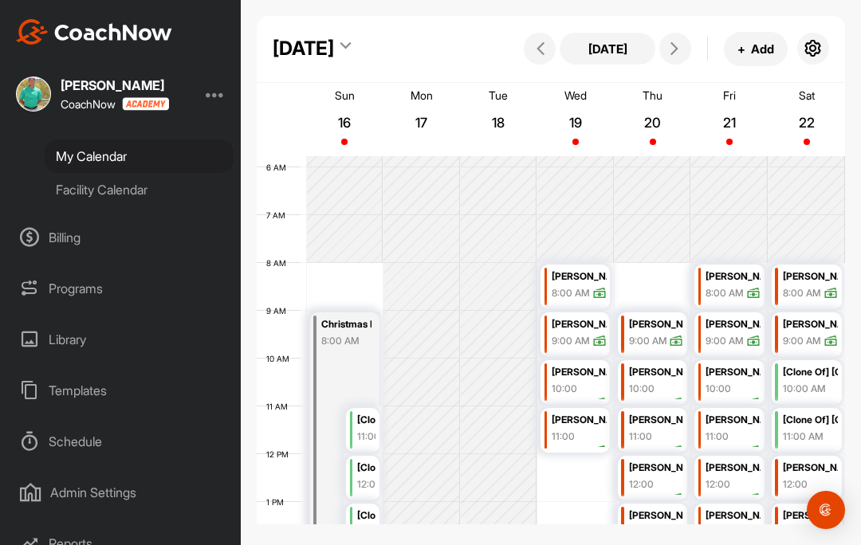
click at [678, 48] on icon at bounding box center [674, 48] width 13 height 13
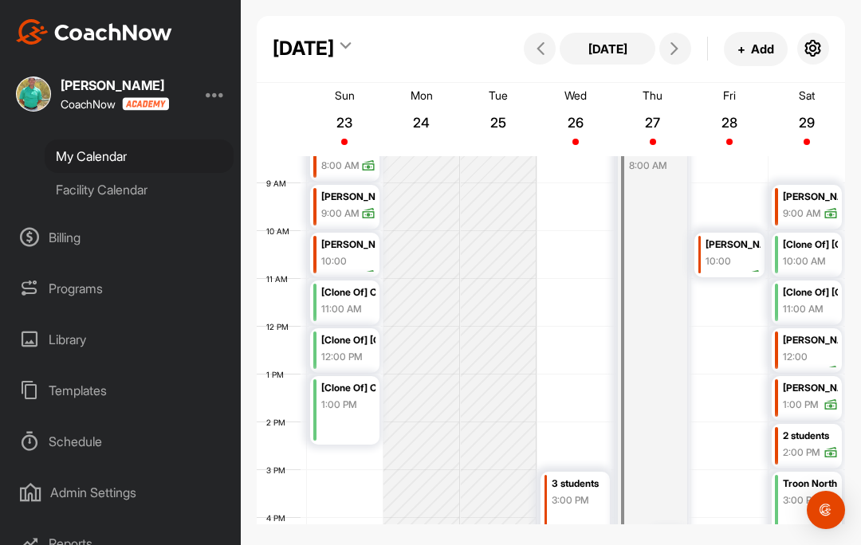
scroll to position [402, 0]
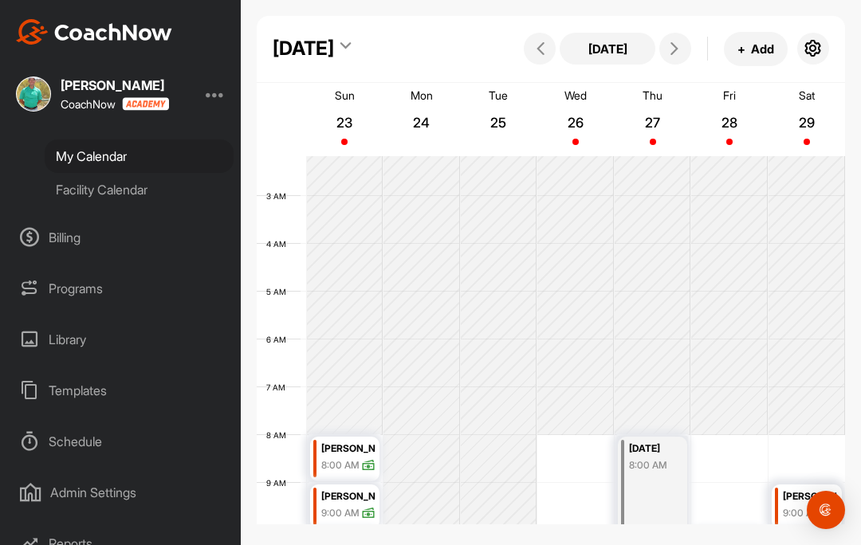
click at [679, 45] on icon at bounding box center [674, 48] width 13 height 13
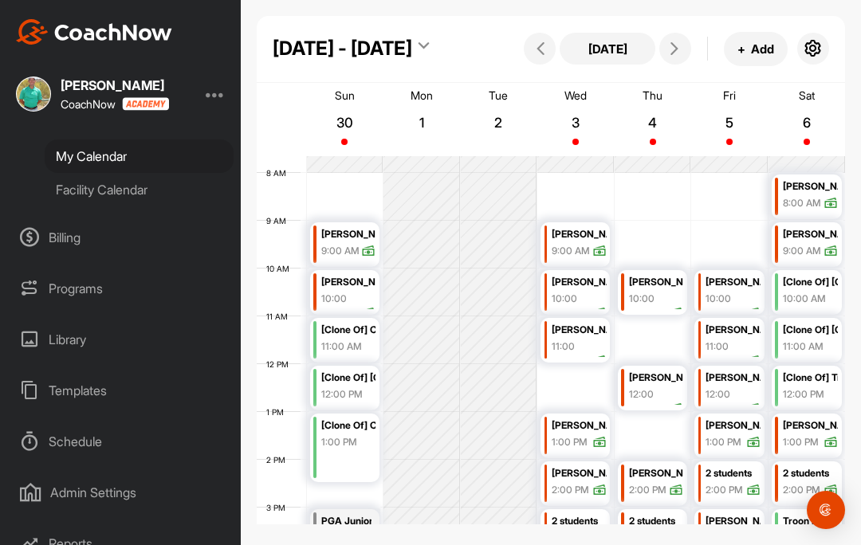
scroll to position [310, 0]
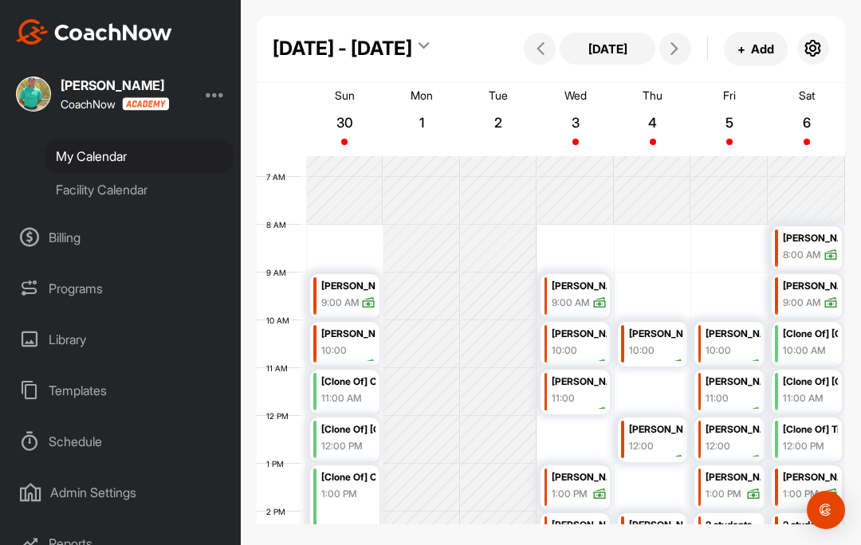
click at [677, 52] on icon at bounding box center [674, 48] width 13 height 13
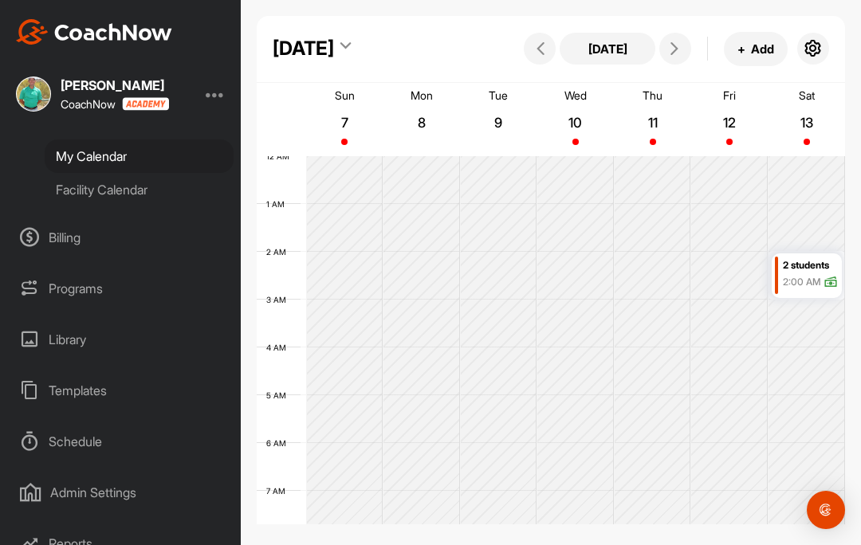
click at [677, 49] on icon at bounding box center [674, 48] width 13 height 13
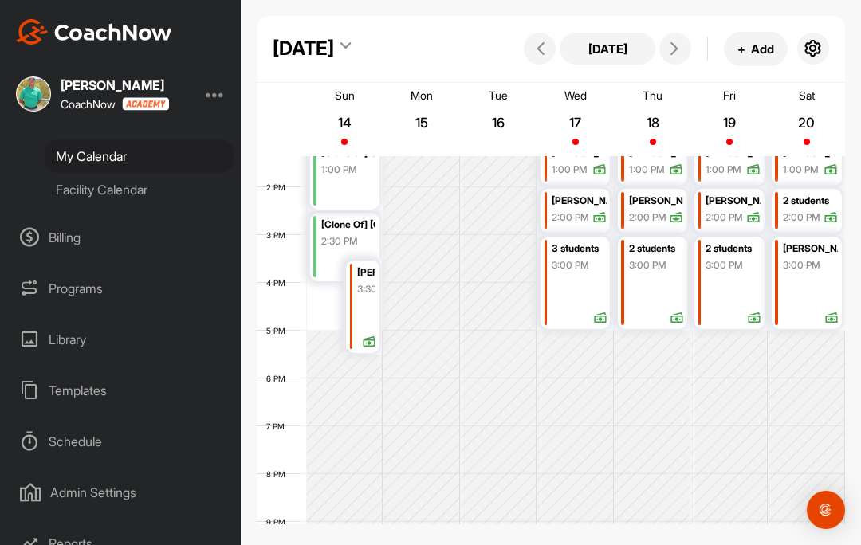
click at [749, 109] on div "Fri 19" at bounding box center [729, 119] width 71 height 70
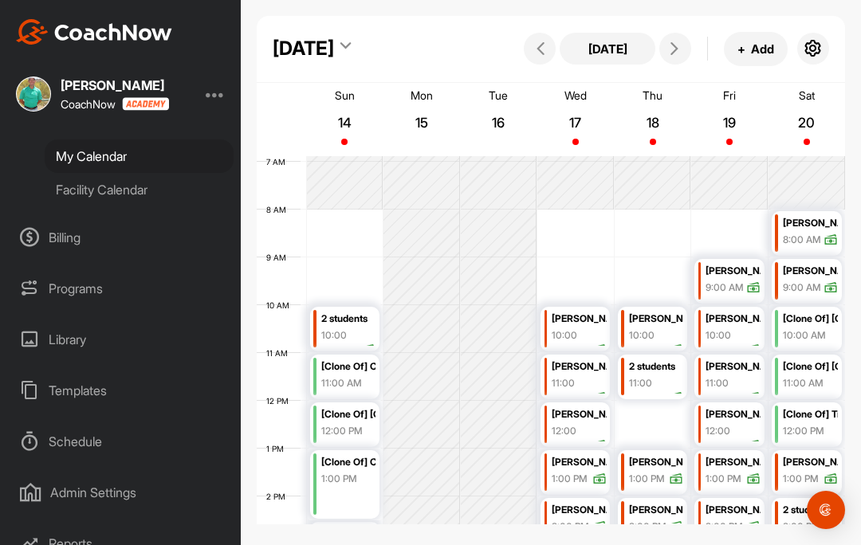
scroll to position [282, 0]
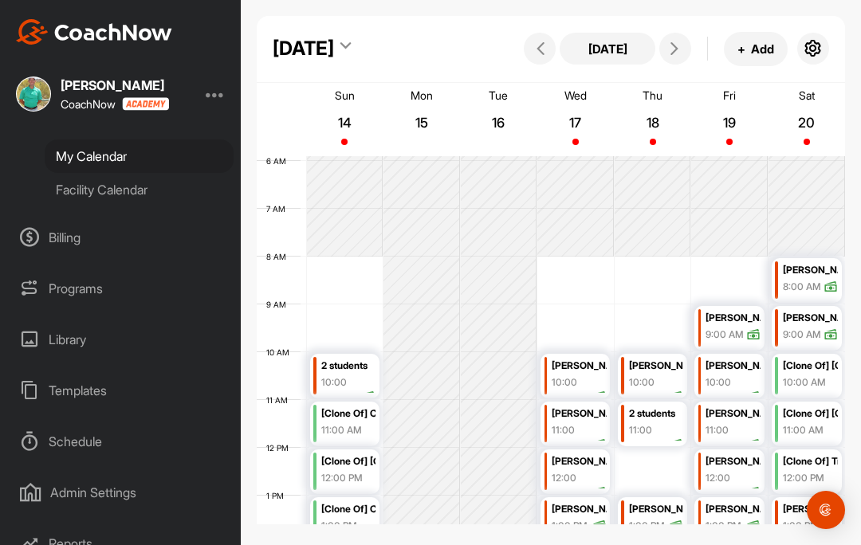
click at [676, 55] on icon at bounding box center [674, 48] width 13 height 13
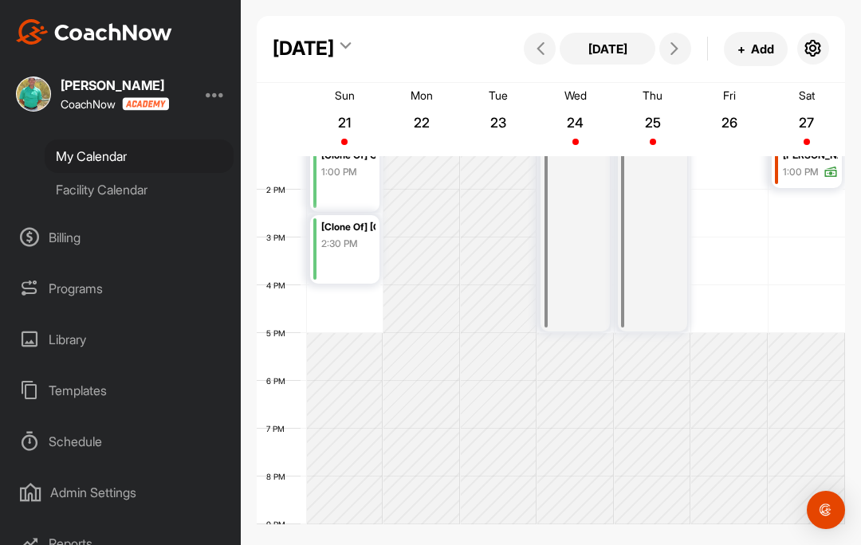
click at [737, 128] on p "26" at bounding box center [729, 123] width 29 height 16
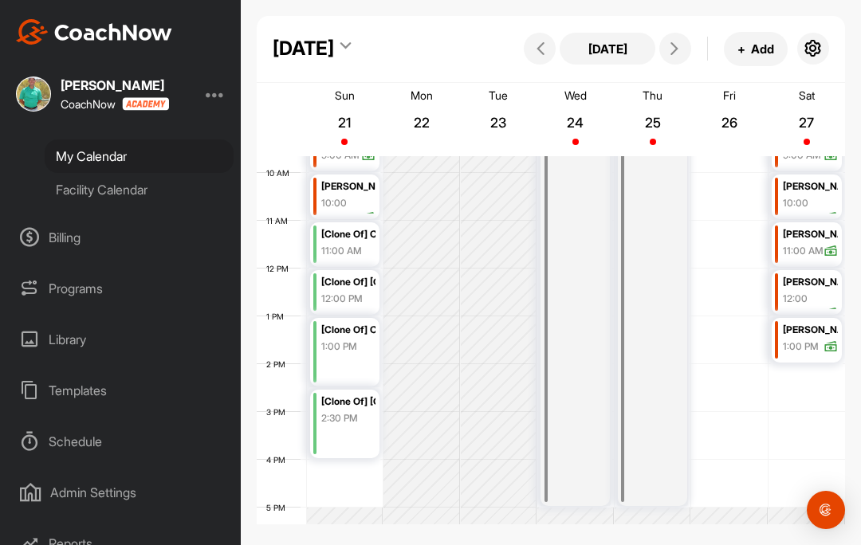
scroll to position [461, 0]
click at [547, 43] on icon at bounding box center [540, 48] width 13 height 13
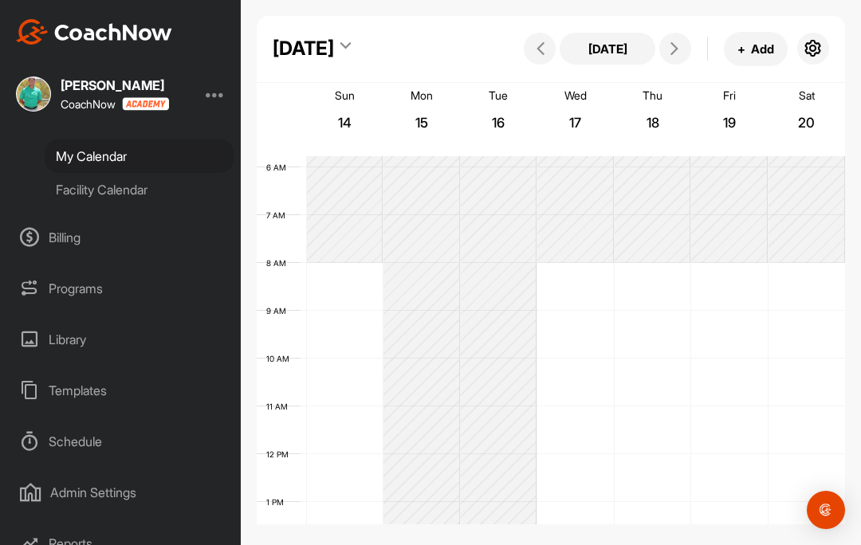
click at [543, 55] on button at bounding box center [540, 49] width 32 height 32
click at [538, 45] on icon at bounding box center [540, 48] width 13 height 13
click at [549, 47] on span at bounding box center [539, 48] width 19 height 13
click at [550, 50] on button at bounding box center [540, 49] width 32 height 32
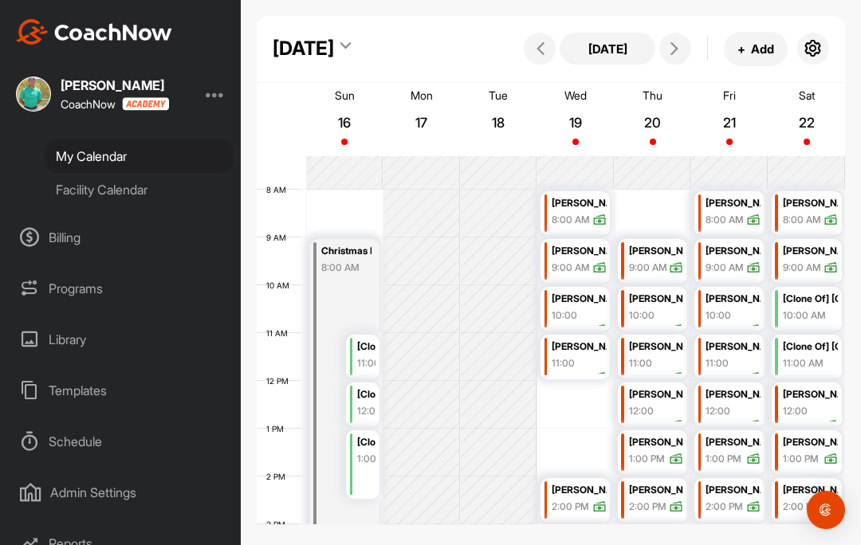
scroll to position [350, 0]
click at [641, 57] on button "Today" at bounding box center [607, 49] width 96 height 32
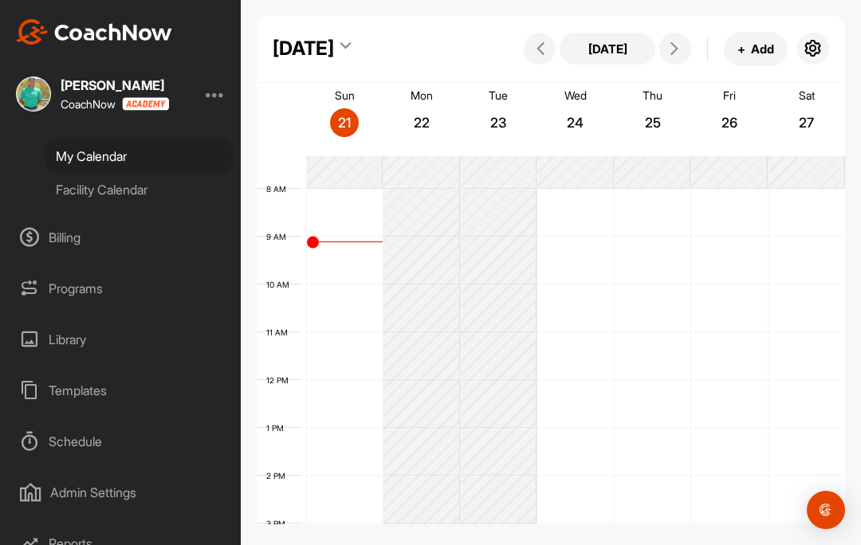
scroll to position [276, 0]
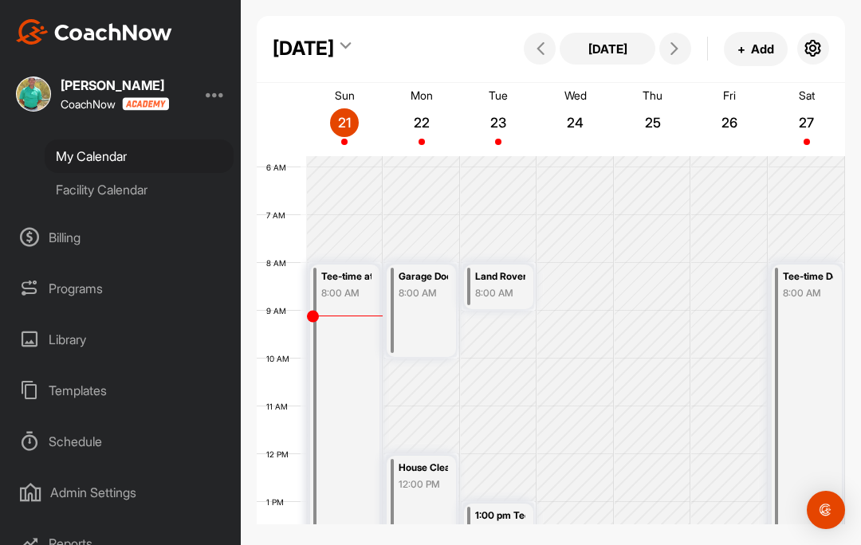
click at [351, 47] on icon at bounding box center [345, 49] width 10 height 16
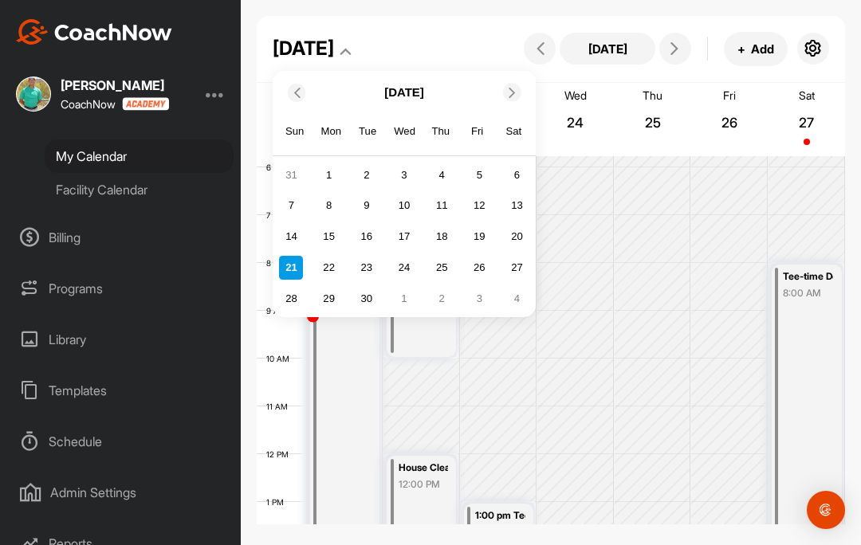
click at [519, 97] on span at bounding box center [513, 92] width 16 height 10
click at [518, 93] on span at bounding box center [513, 92] width 16 height 10
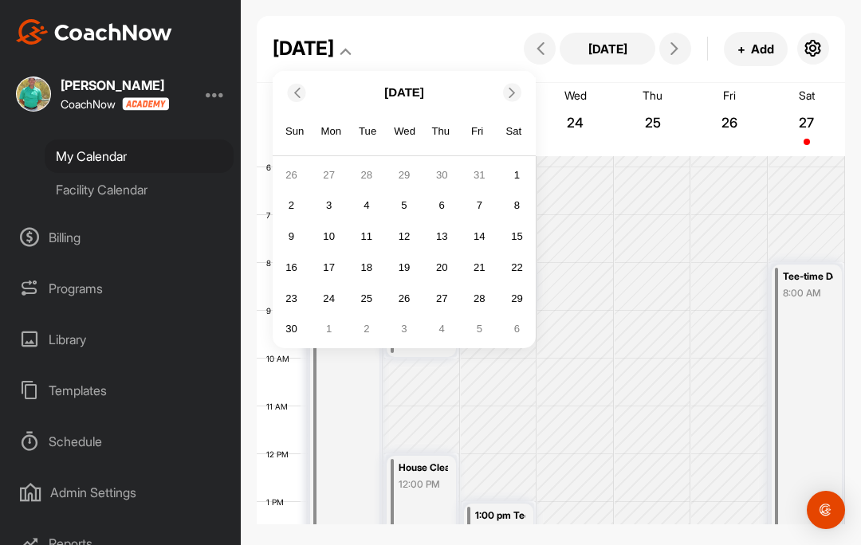
click at [477, 271] on div "21" at bounding box center [479, 268] width 24 height 24
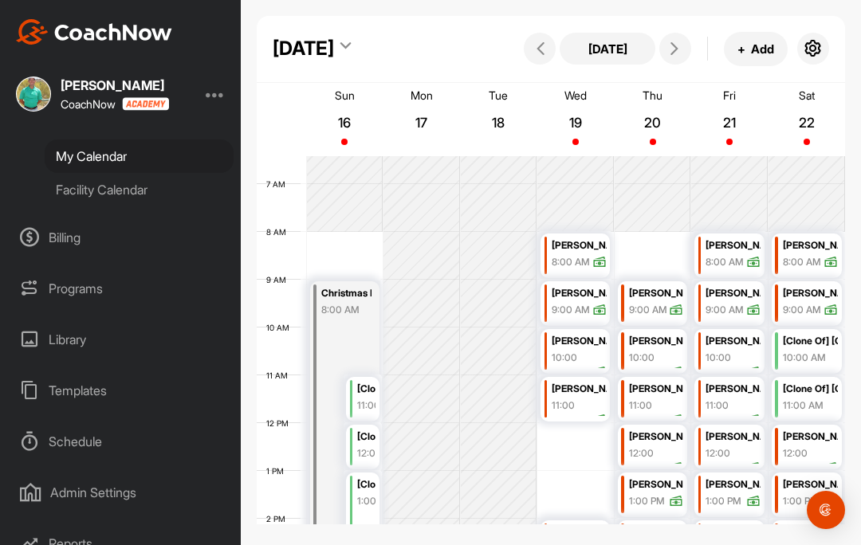
scroll to position [311, 0]
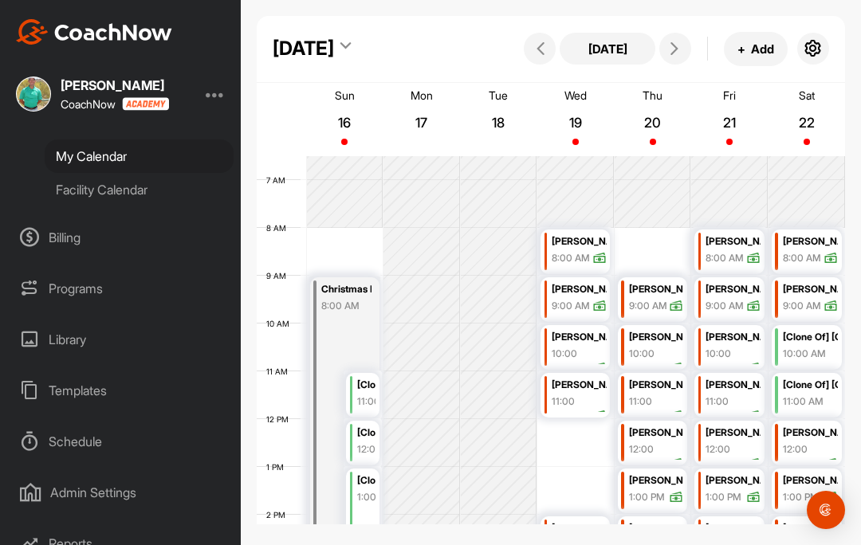
click at [685, 50] on button at bounding box center [675, 49] width 32 height 32
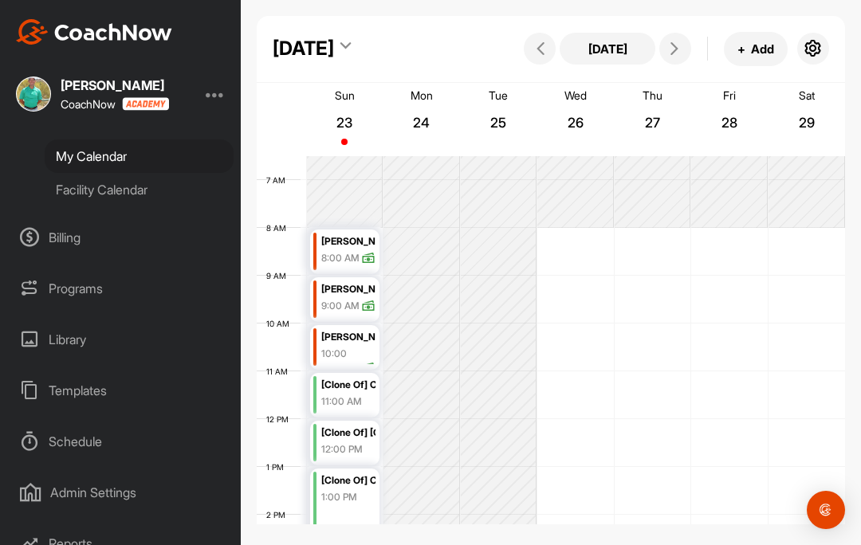
scroll to position [276, 0]
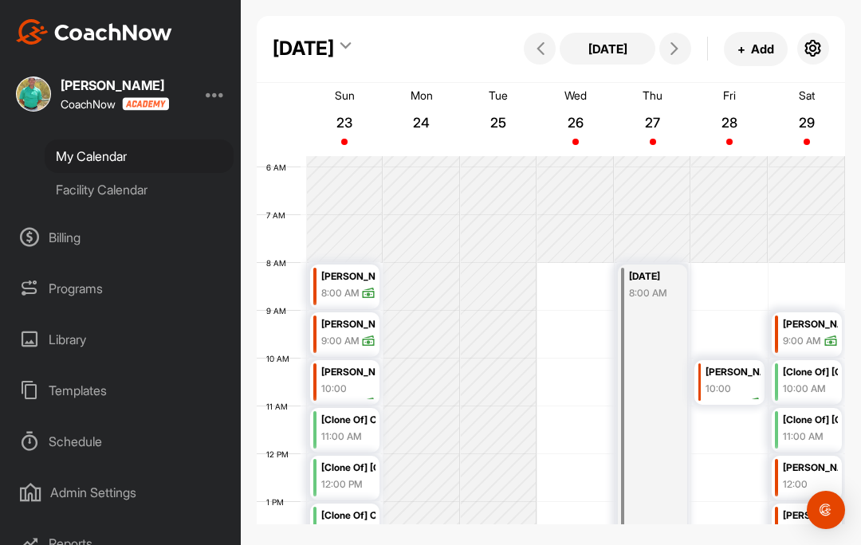
click at [670, 57] on button at bounding box center [675, 49] width 32 height 32
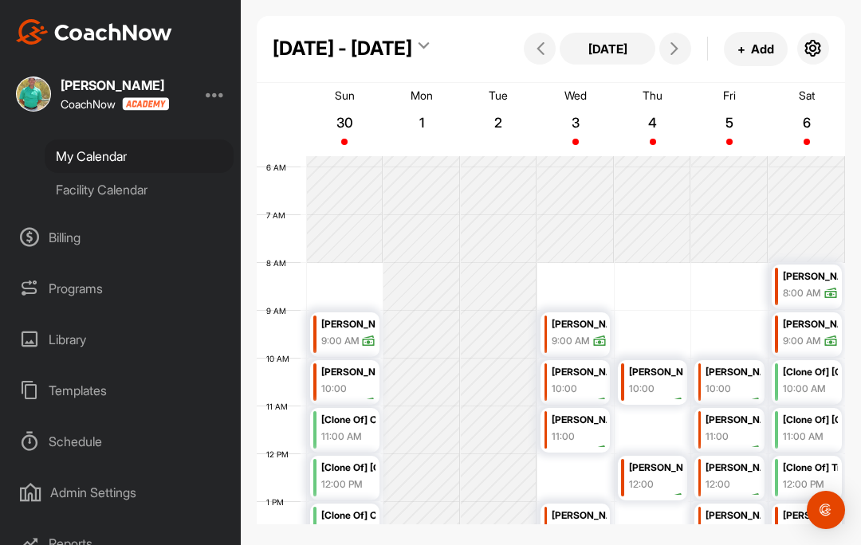
click at [684, 55] on span at bounding box center [674, 48] width 19 height 13
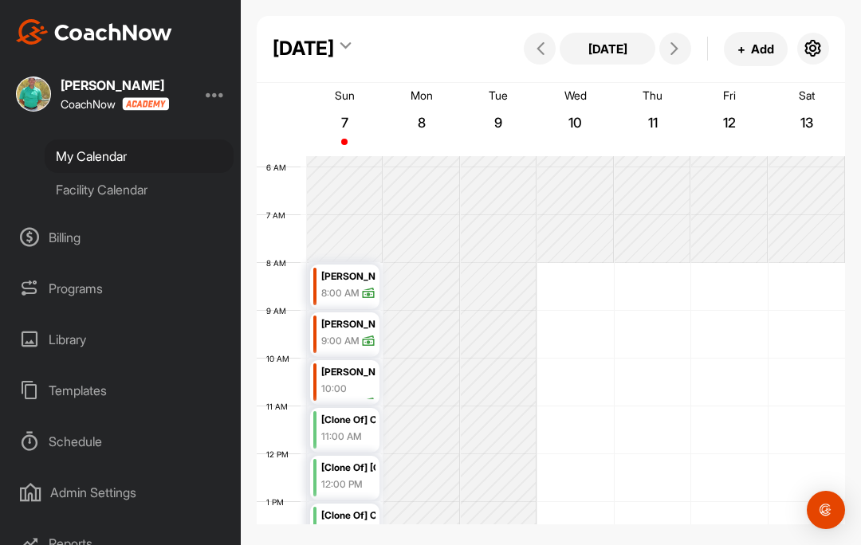
click at [664, 58] on button at bounding box center [675, 49] width 32 height 32
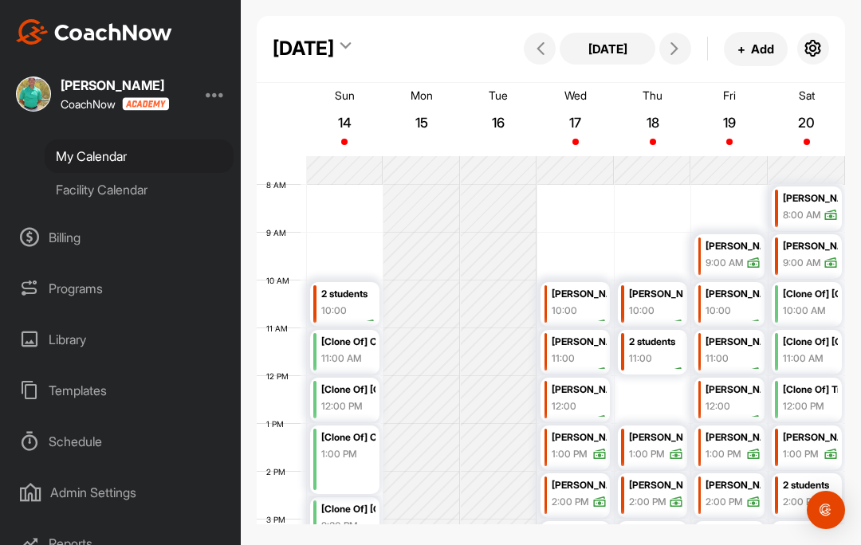
scroll to position [353, 0]
click at [528, 54] on button at bounding box center [540, 49] width 32 height 32
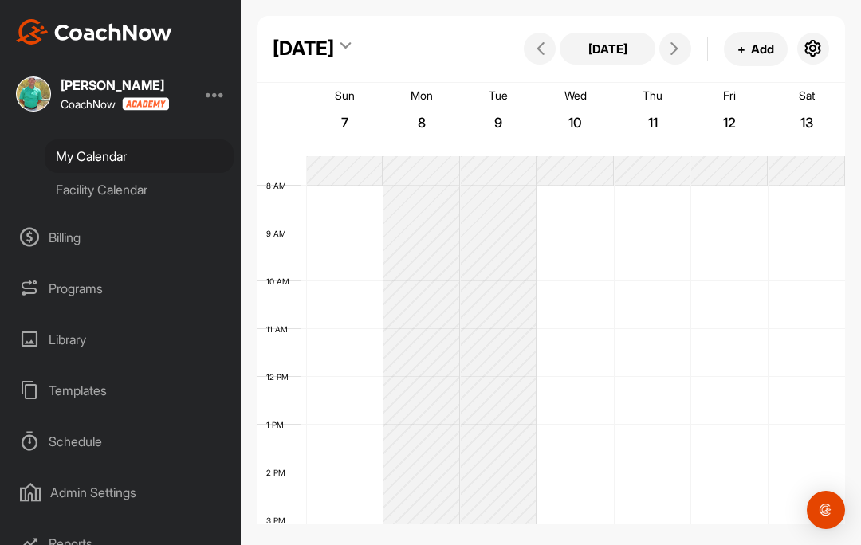
scroll to position [276, 0]
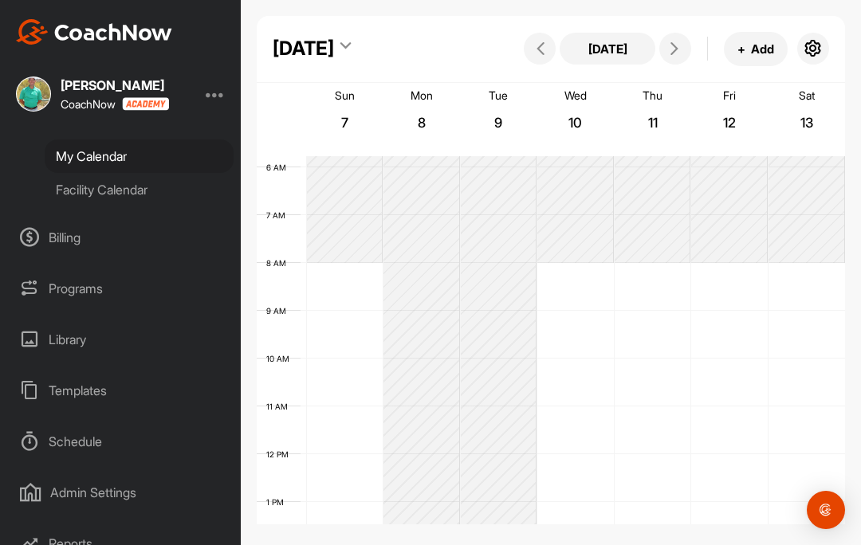
click at [540, 57] on button at bounding box center [540, 49] width 32 height 32
click at [540, 62] on button at bounding box center [540, 49] width 32 height 32
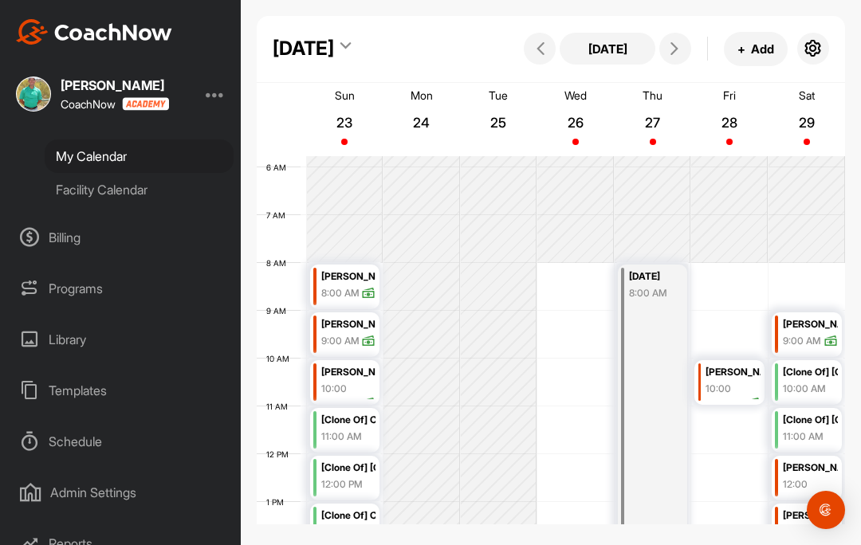
click at [543, 53] on icon at bounding box center [540, 48] width 13 height 13
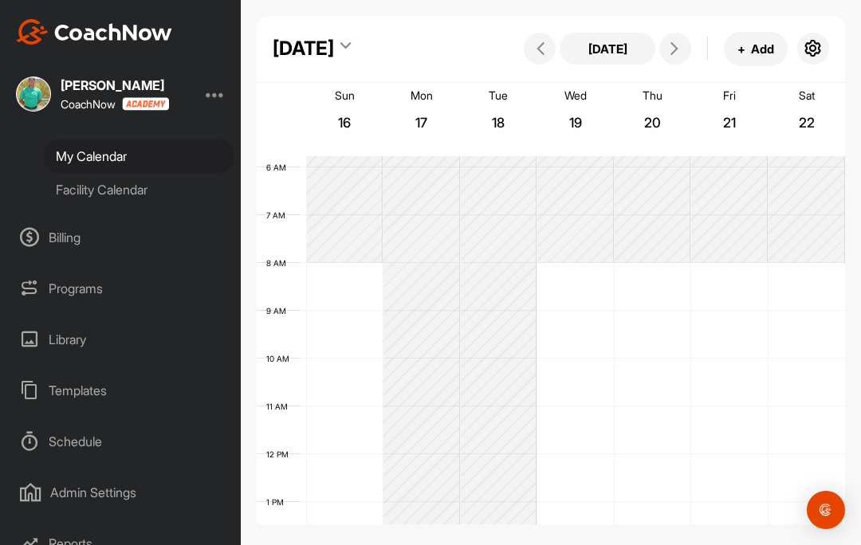
click at [539, 58] on button at bounding box center [540, 49] width 32 height 32
click at [533, 54] on span at bounding box center [539, 48] width 19 height 13
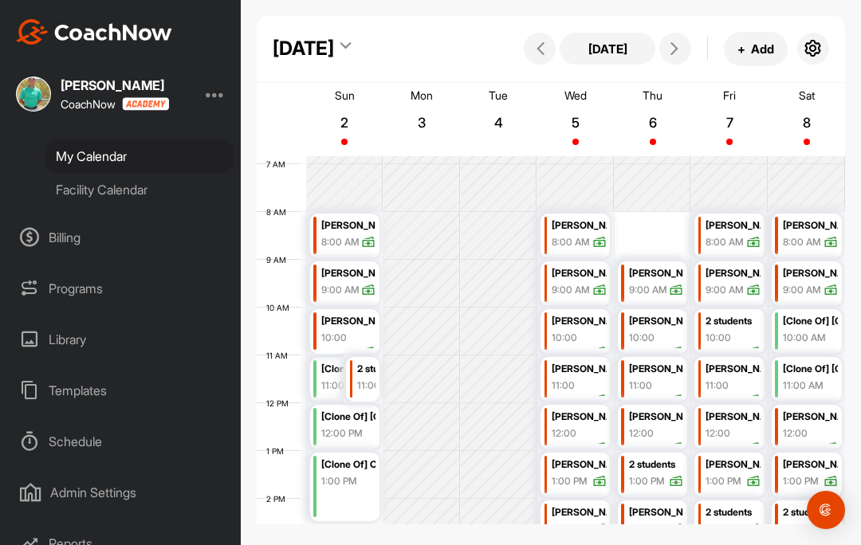
scroll to position [333, 0]
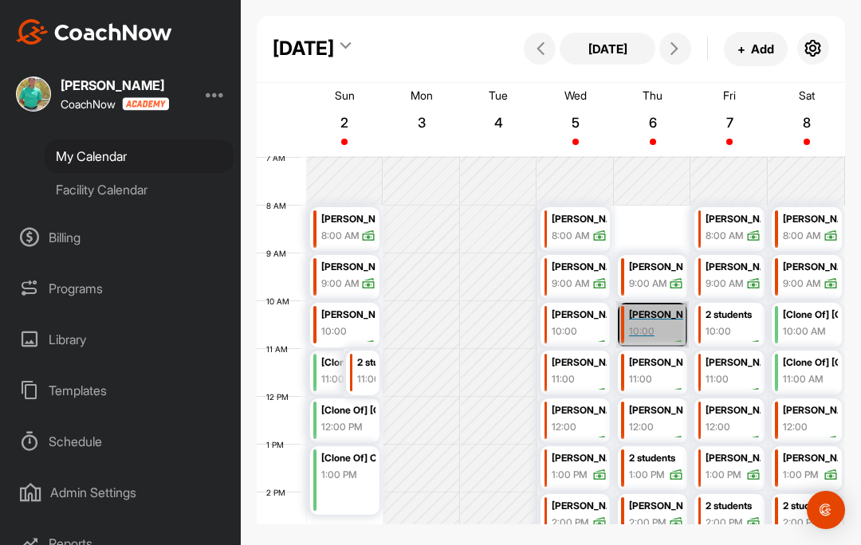
click at [661, 329] on link "Mike Warren 10:00 AM" at bounding box center [652, 324] width 73 height 47
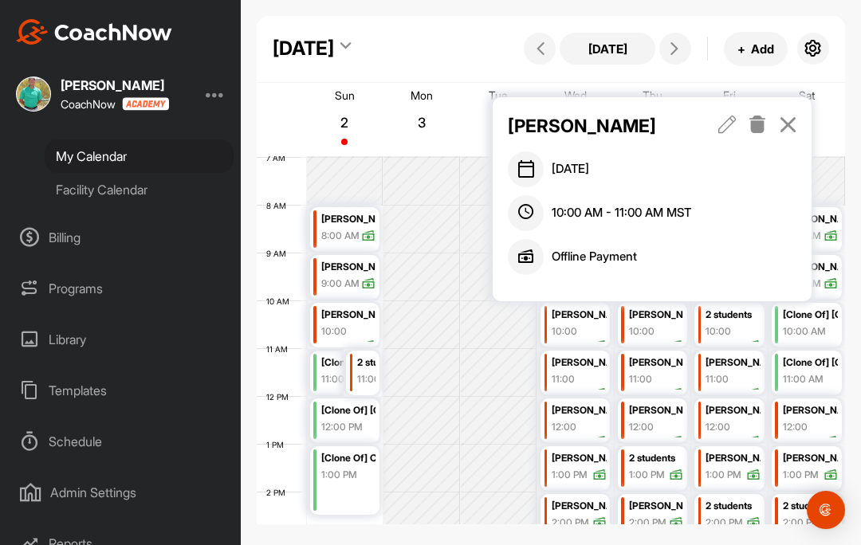
click at [723, 131] on icon at bounding box center [727, 125] width 18 height 18
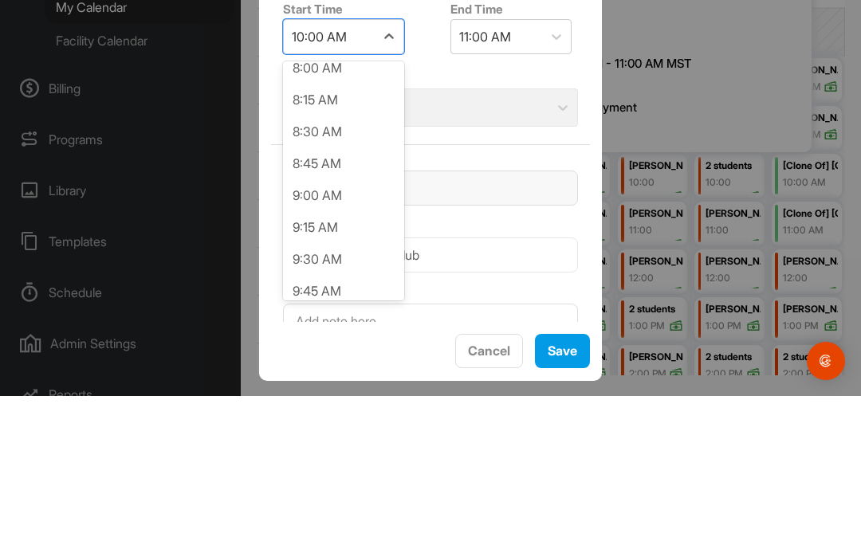
scroll to position [1032, 0]
click at [345, 202] on div "8:00 AM" at bounding box center [343, 218] width 121 height 32
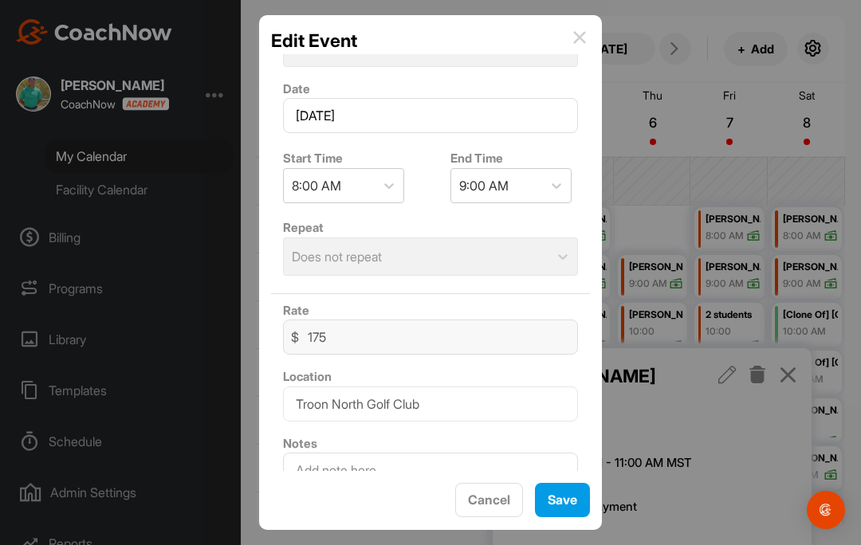
click at [563, 496] on span "Save" at bounding box center [561, 500] width 29 height 16
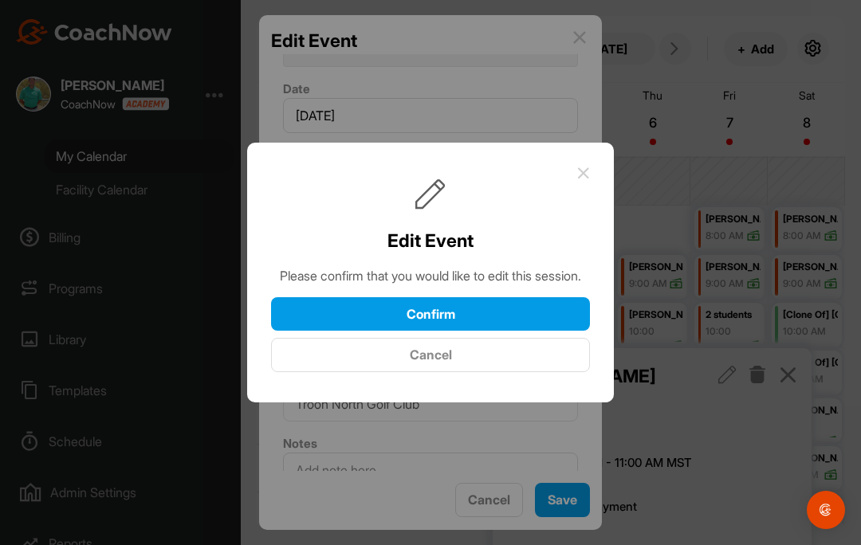
click at [540, 297] on button "Confirm" at bounding box center [430, 314] width 319 height 34
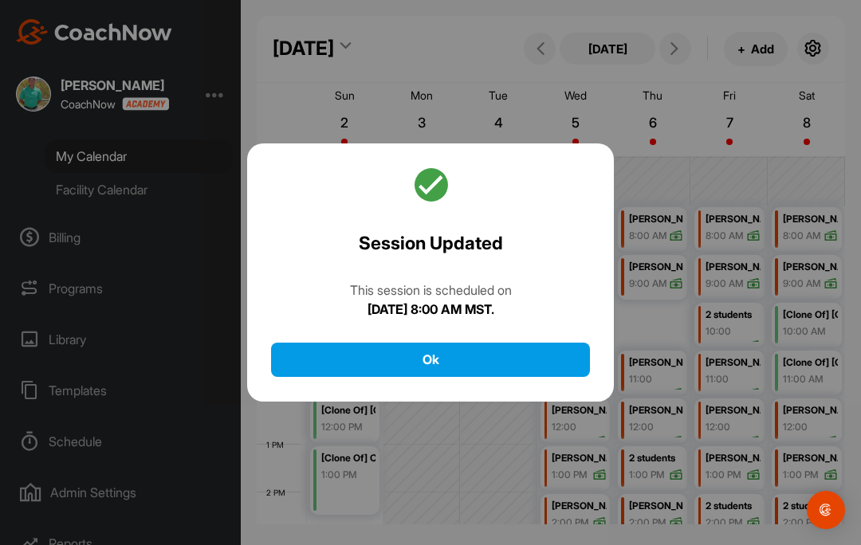
click at [556, 343] on button "Ok" at bounding box center [430, 360] width 319 height 34
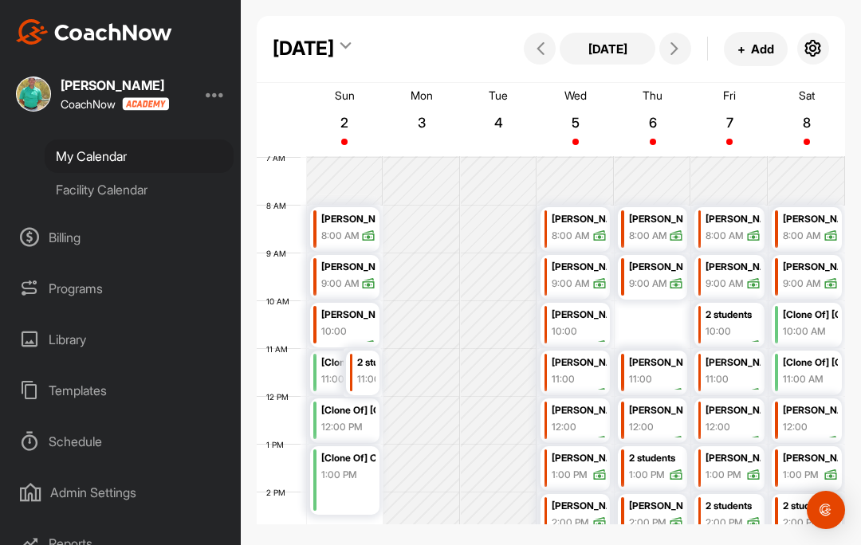
click at [669, 301] on td at bounding box center [575, 325] width 539 height 48
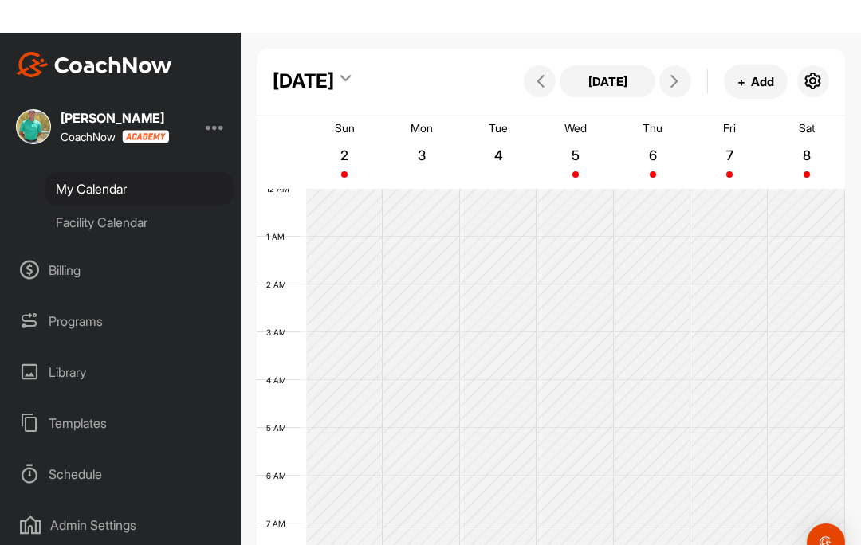
scroll to position [0, 0]
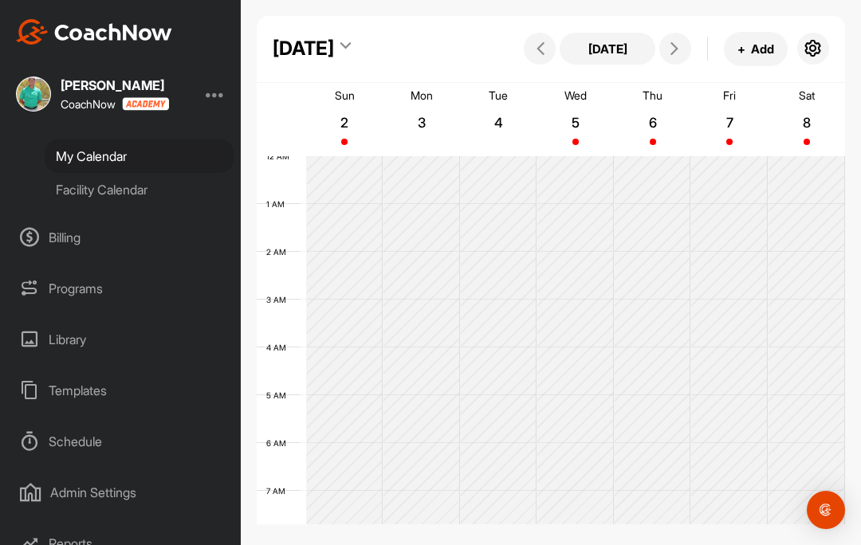
click at [765, 52] on button "+ Add" at bounding box center [756, 49] width 64 height 34
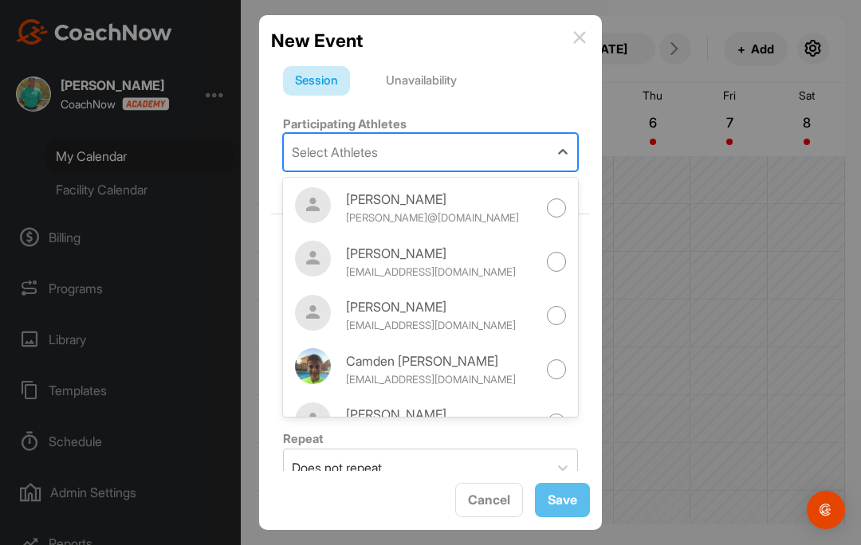
type input "n"
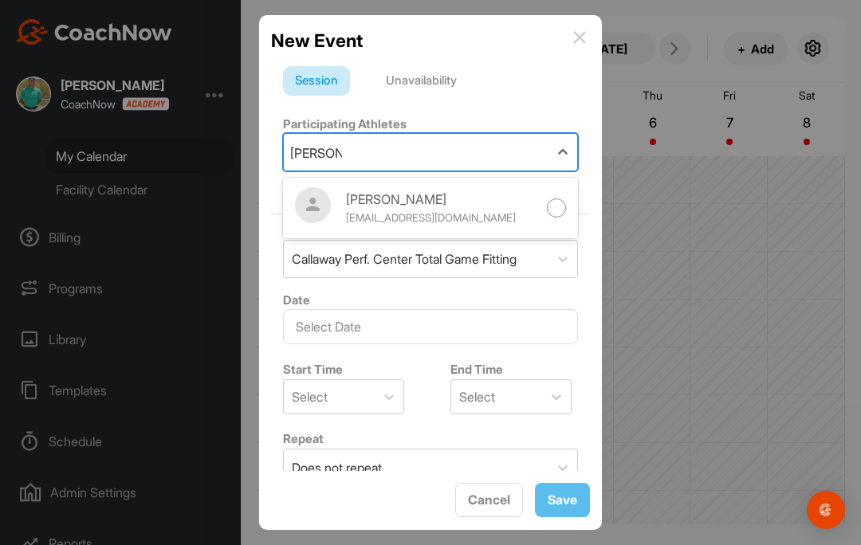
click at [558, 209] on div at bounding box center [557, 208] width 20 height 20
type input "ben wes"
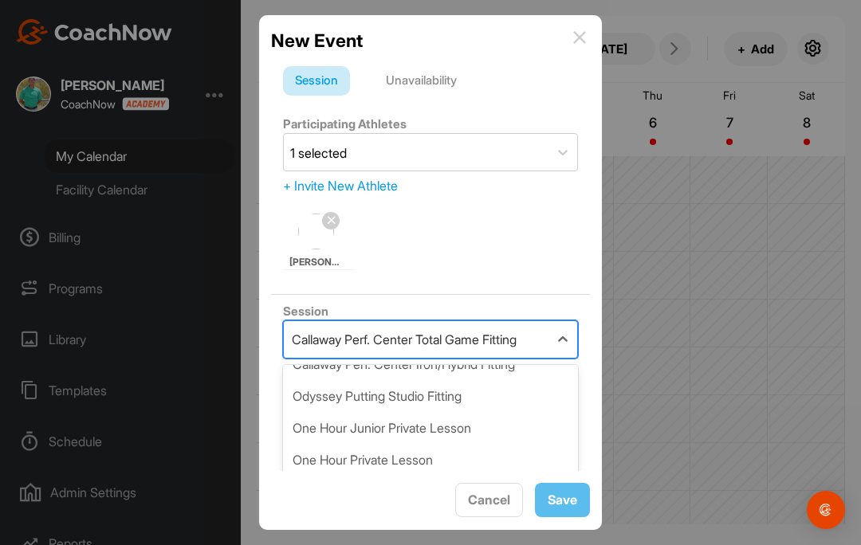
scroll to position [162, 0]
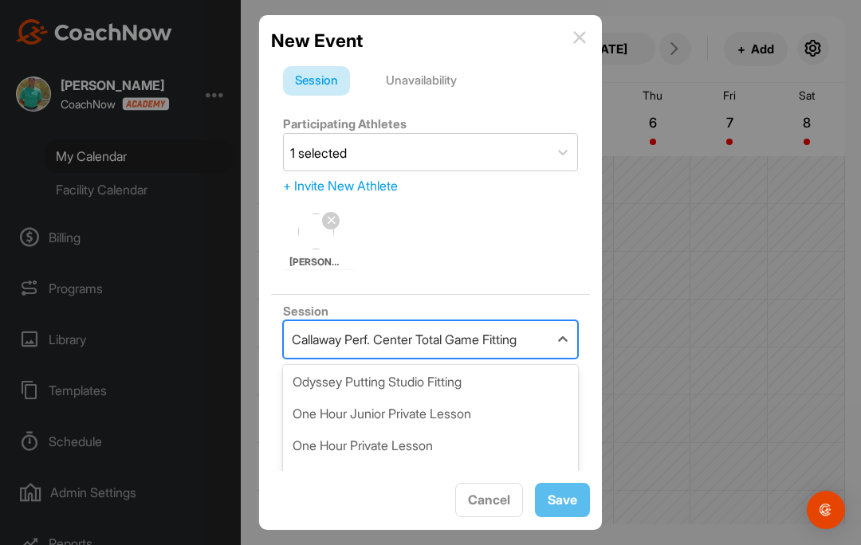
click at [403, 461] on div "One Hour Private Lesson" at bounding box center [430, 446] width 295 height 32
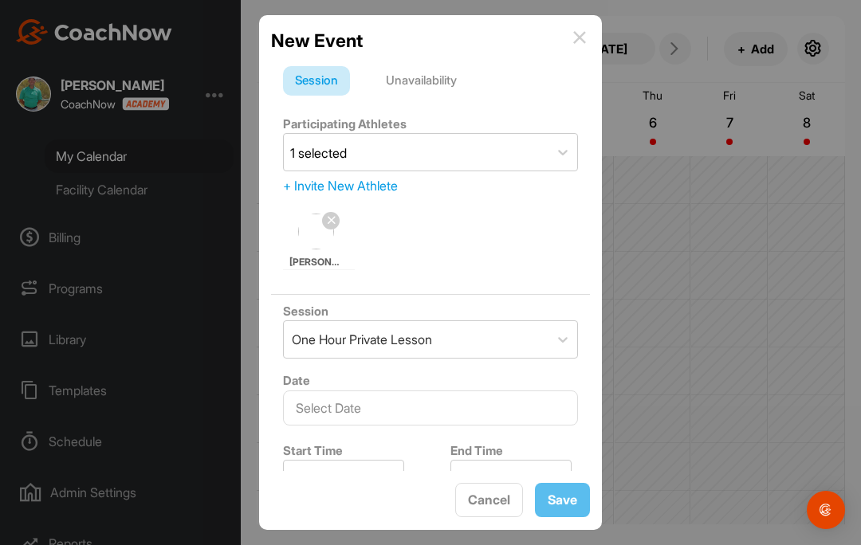
type input "175"
type input "Troon North Golf Club"
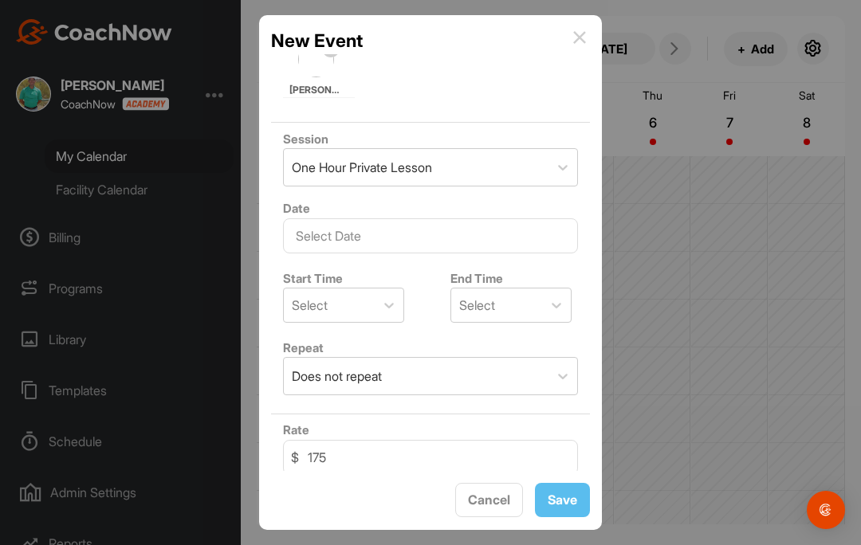
scroll to position [173, 0]
click at [426, 237] on input "text" at bounding box center [430, 235] width 295 height 35
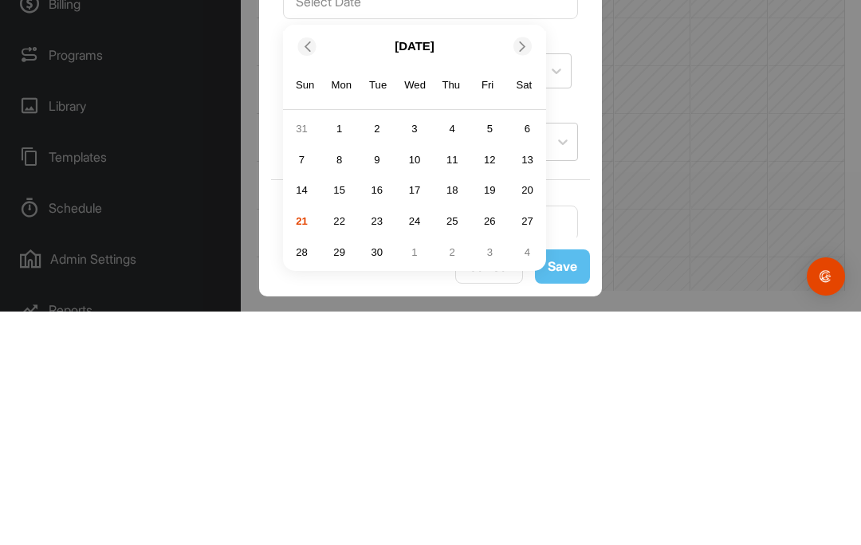
click at [520, 274] on icon at bounding box center [522, 279] width 10 height 10
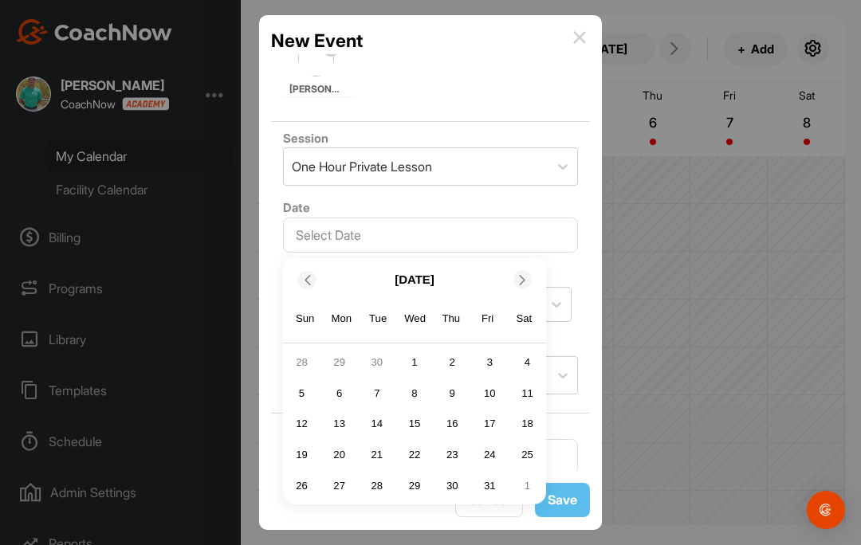
click at [528, 274] on span at bounding box center [524, 279] width 16 height 10
click at [450, 381] on div "6" at bounding box center [452, 393] width 24 height 24
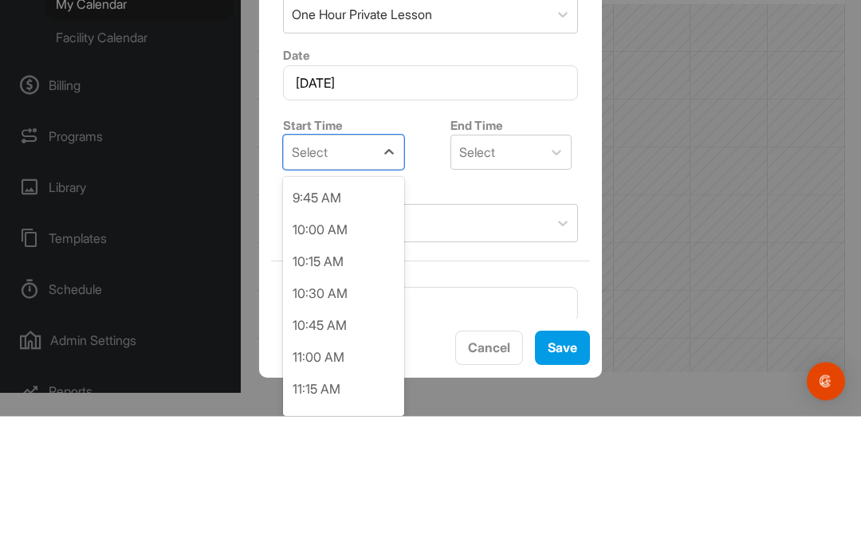
scroll to position [1246, 0]
click at [351, 338] on div "10:00 AM" at bounding box center [343, 354] width 121 height 32
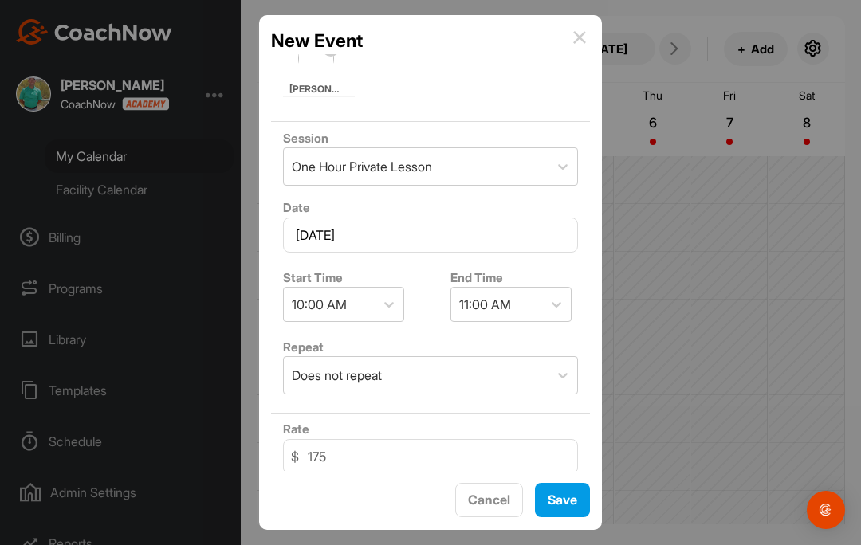
click at [575, 498] on span "Save" at bounding box center [561, 500] width 29 height 16
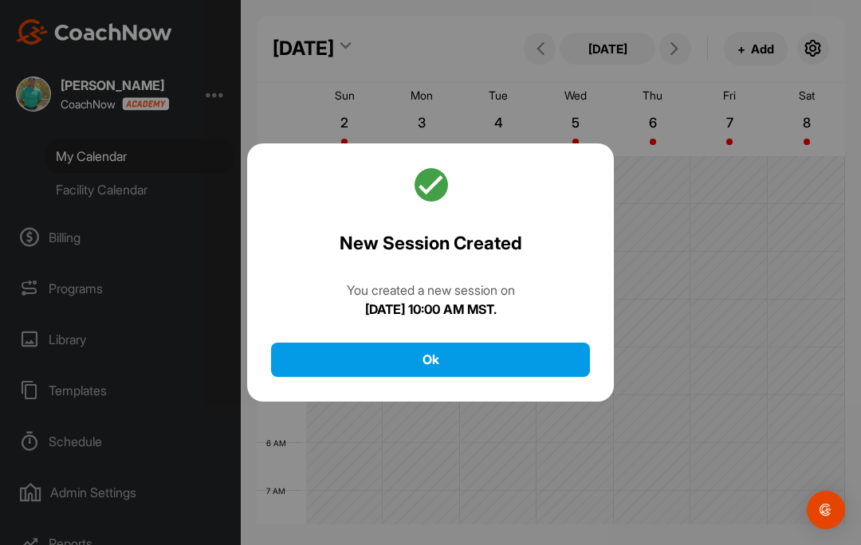
click at [386, 343] on button "Ok" at bounding box center [430, 360] width 319 height 34
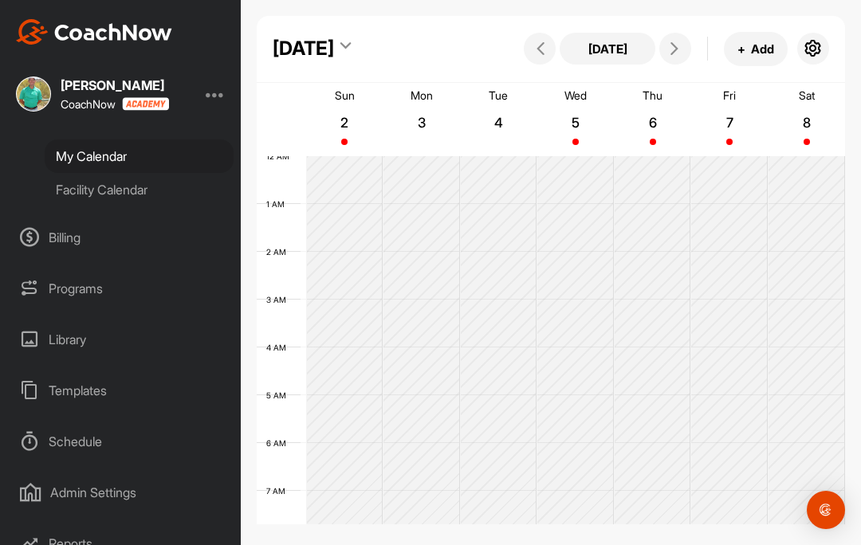
scroll to position [0, 0]
click at [682, 49] on span at bounding box center [674, 48] width 19 height 13
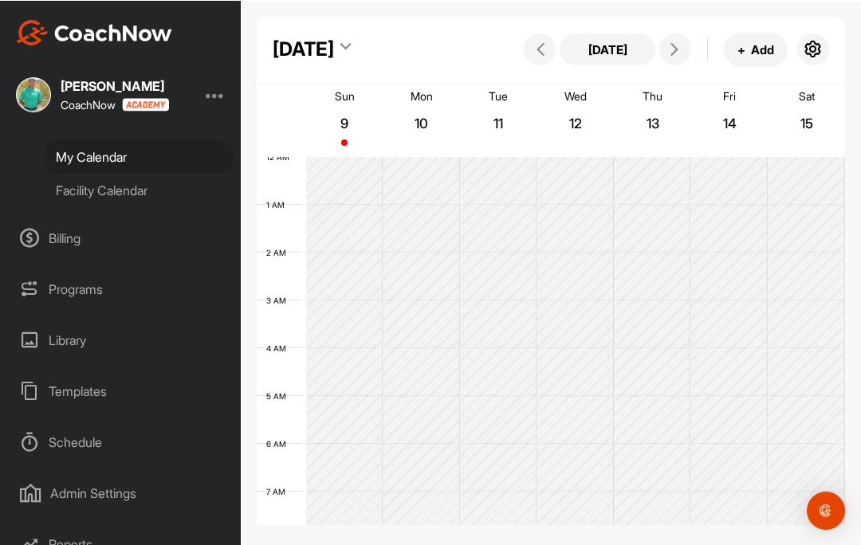
scroll to position [276, 0]
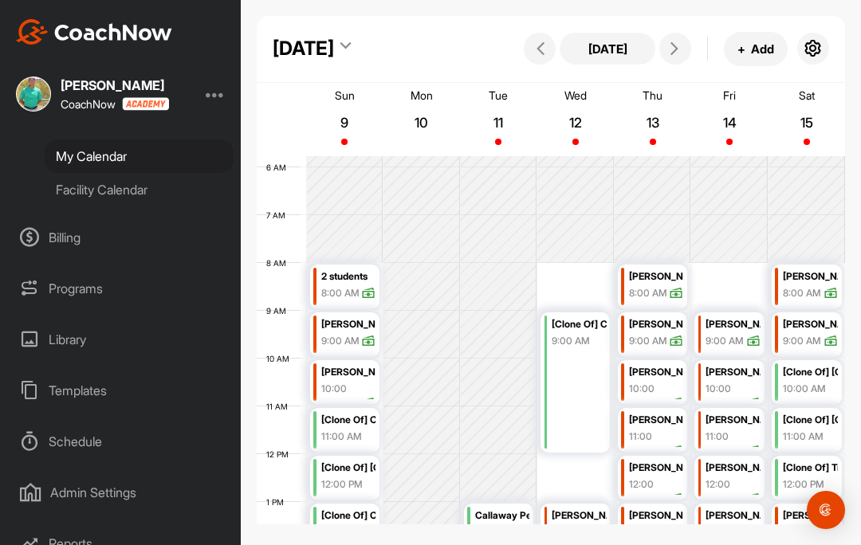
click at [684, 51] on span at bounding box center [674, 48] width 19 height 13
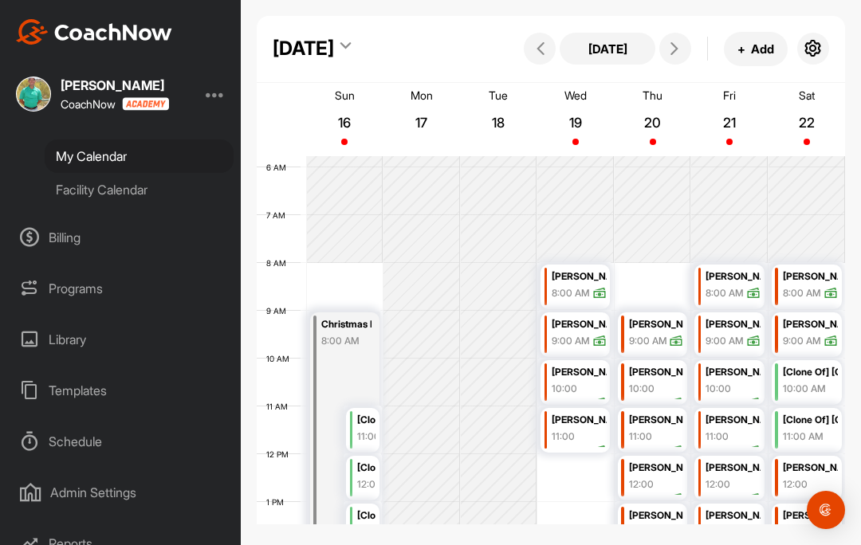
click at [547, 49] on icon at bounding box center [540, 48] width 13 height 13
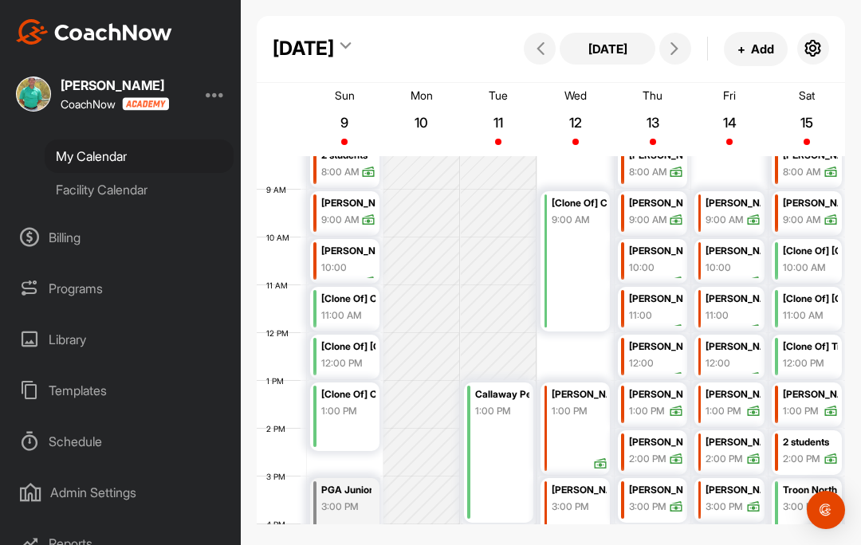
scroll to position [396, 0]
click at [763, 57] on button "+ Add" at bounding box center [756, 49] width 64 height 34
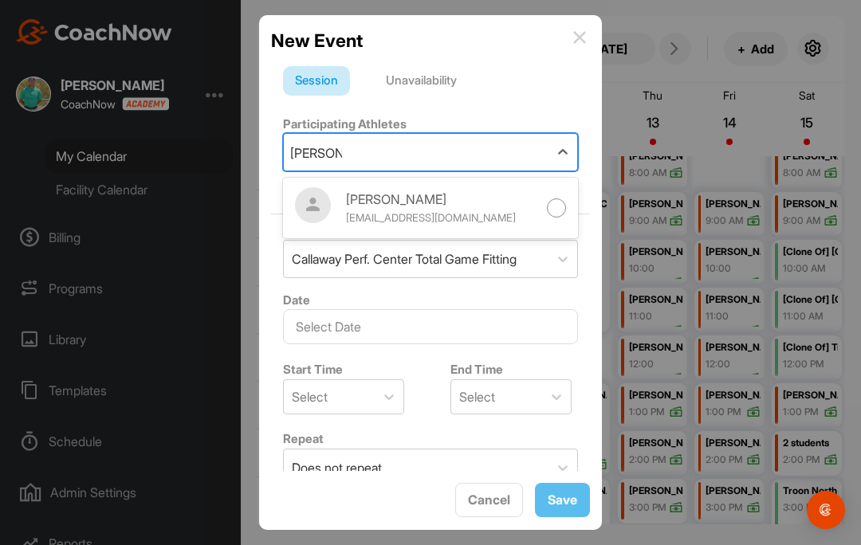
click at [556, 209] on div at bounding box center [557, 208] width 20 height 20
type input "ben wes"
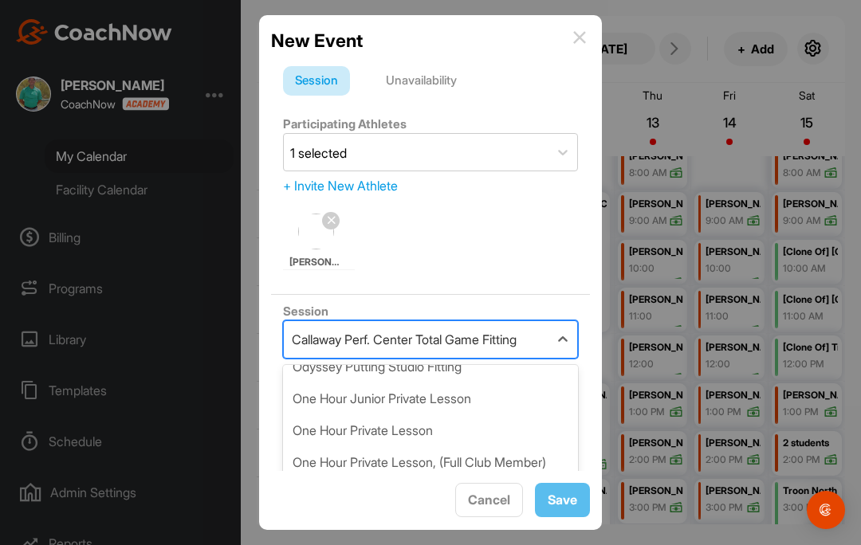
scroll to position [199, 0]
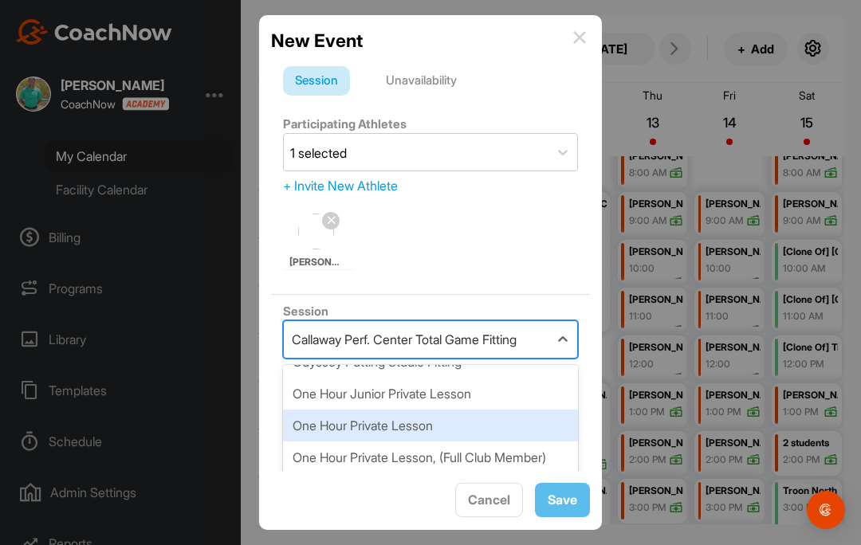
click at [417, 430] on div "One Hour Private Lesson" at bounding box center [430, 426] width 295 height 32
type input "175"
type input "Troon North Golf Club"
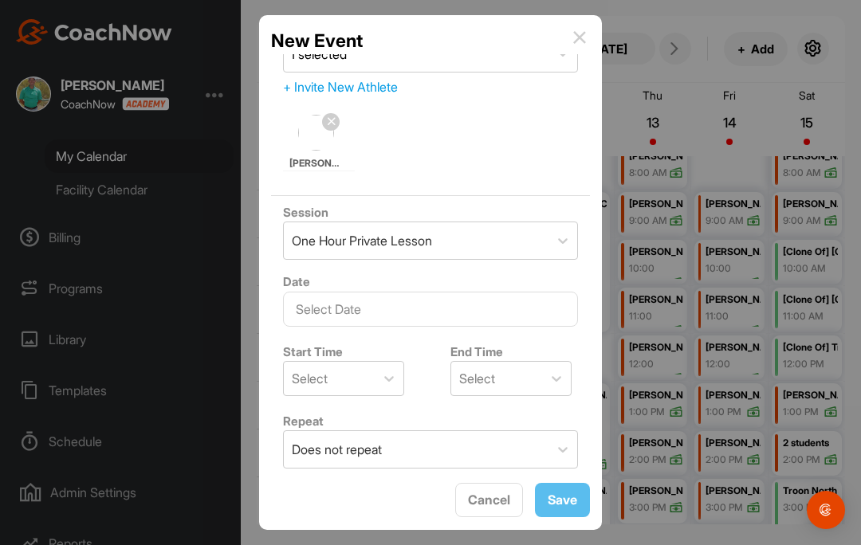
scroll to position [100, 0]
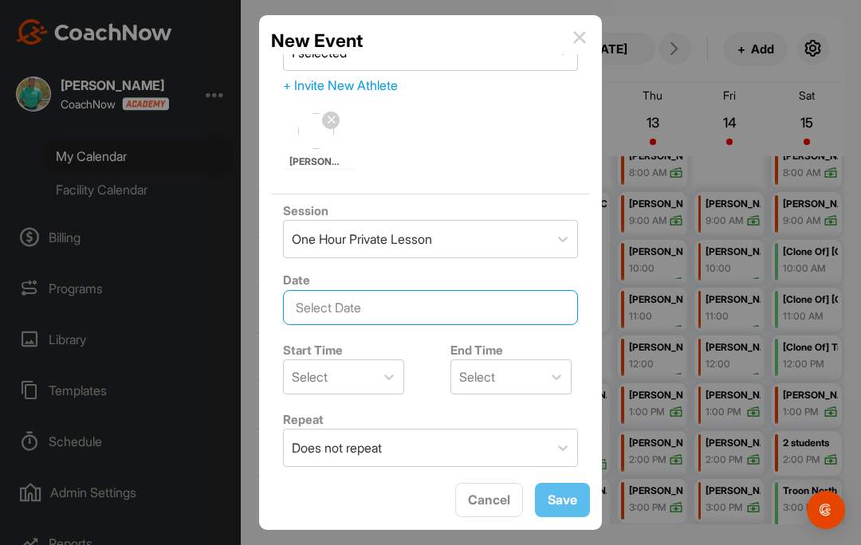
click at [504, 317] on input "text" at bounding box center [430, 307] width 295 height 35
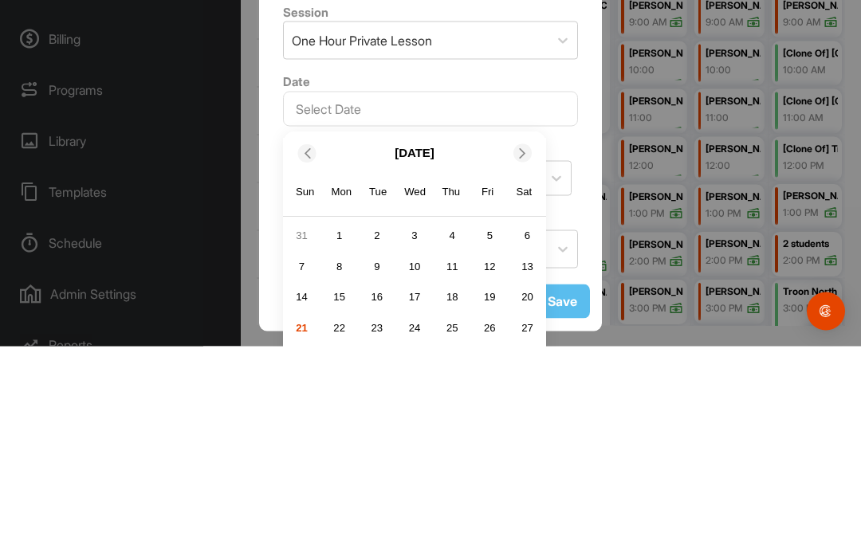
click at [520, 343] on div at bounding box center [522, 352] width 18 height 18
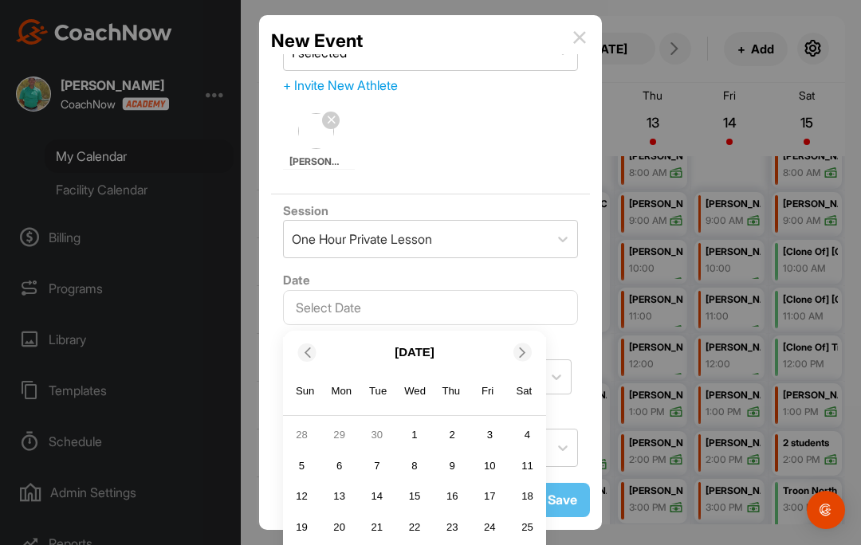
click at [531, 347] on span at bounding box center [524, 352] width 16 height 10
click at [378, 485] on div "11" at bounding box center [377, 497] width 24 height 24
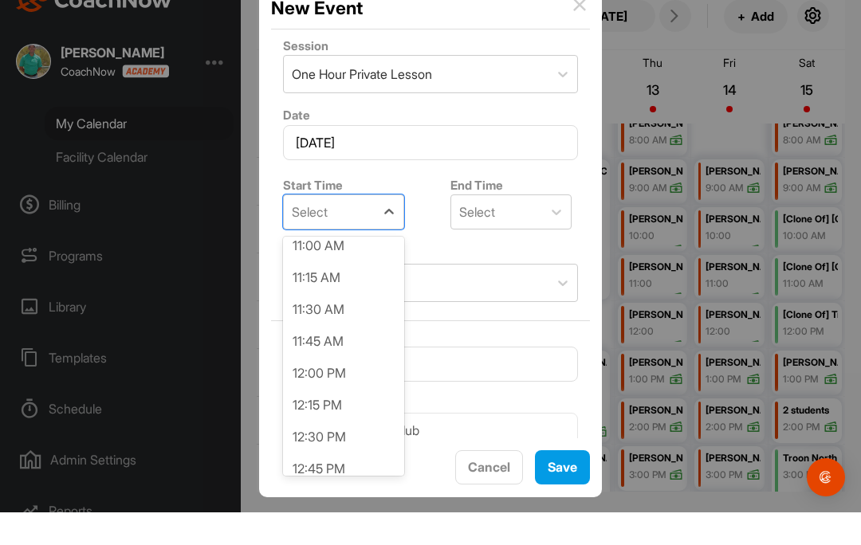
scroll to position [1408, 0]
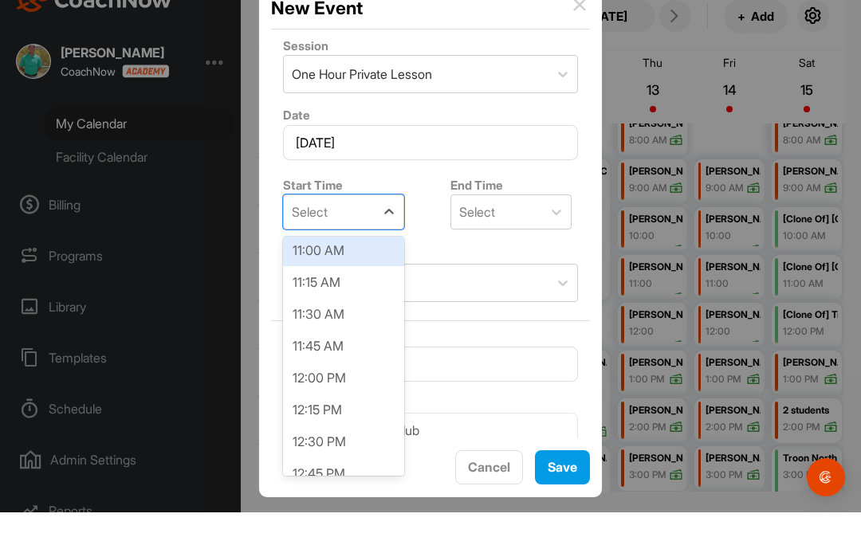
click at [351, 267] on div "11:00 AM" at bounding box center [343, 283] width 121 height 32
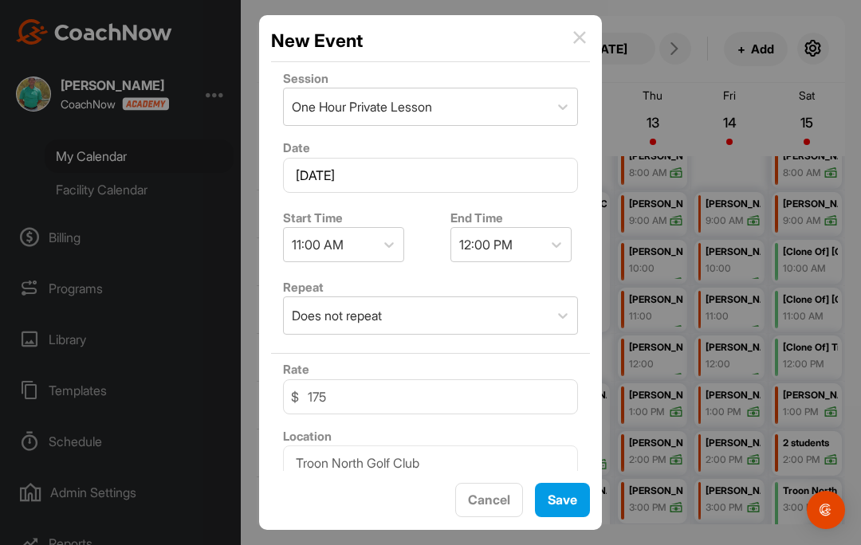
click at [570, 490] on div "Save" at bounding box center [561, 499] width 29 height 19
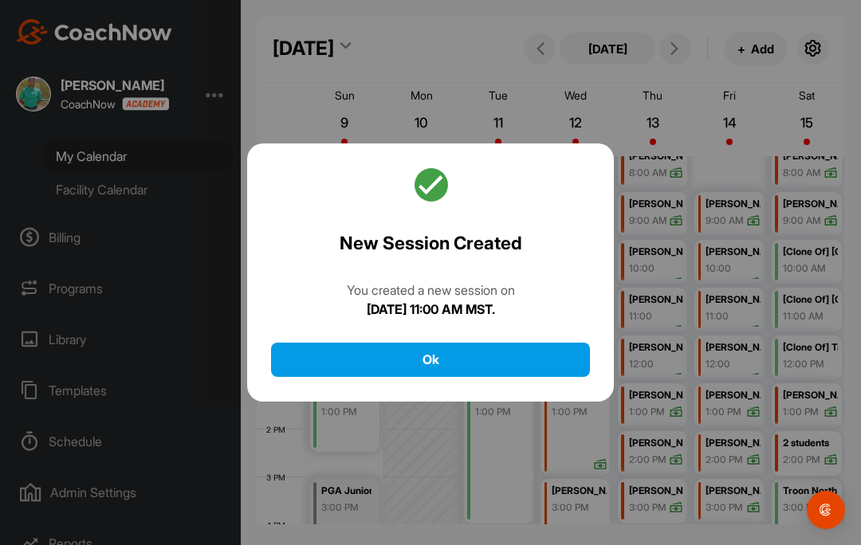
click at [533, 343] on button "Ok" at bounding box center [430, 360] width 319 height 34
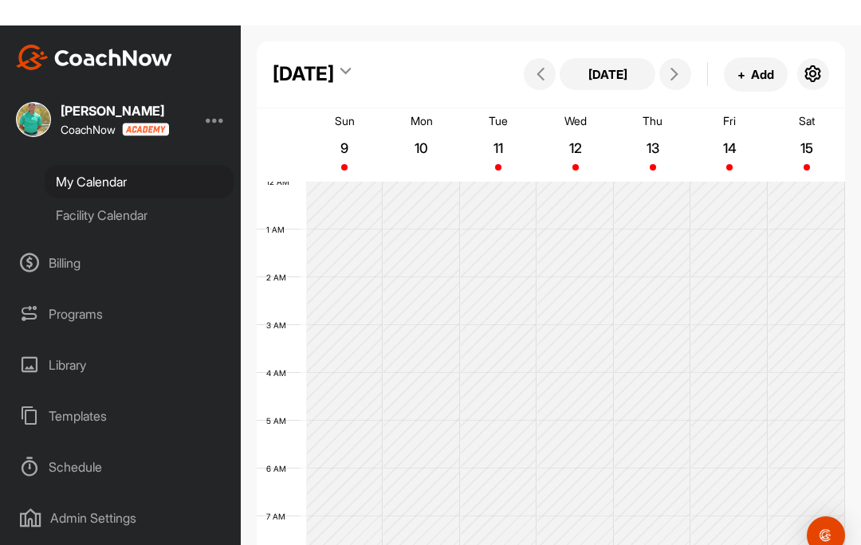
scroll to position [0, 0]
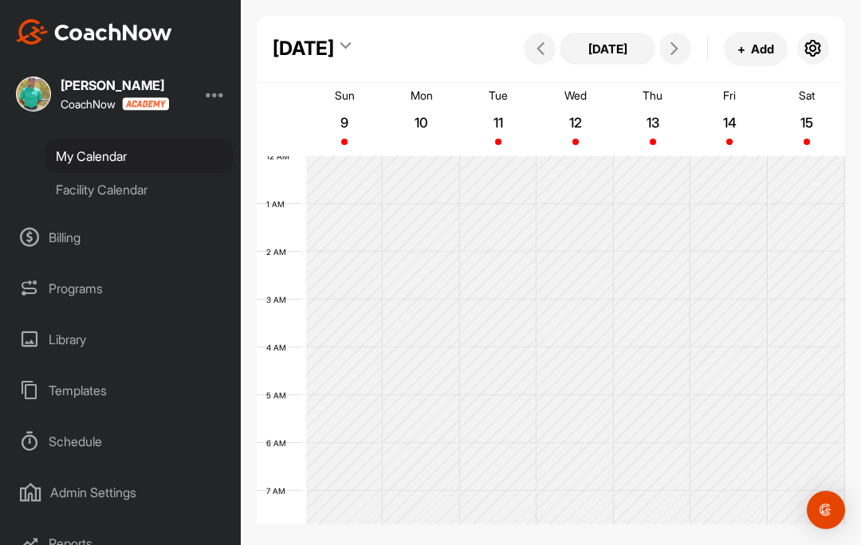
click at [674, 49] on icon at bounding box center [674, 48] width 13 height 13
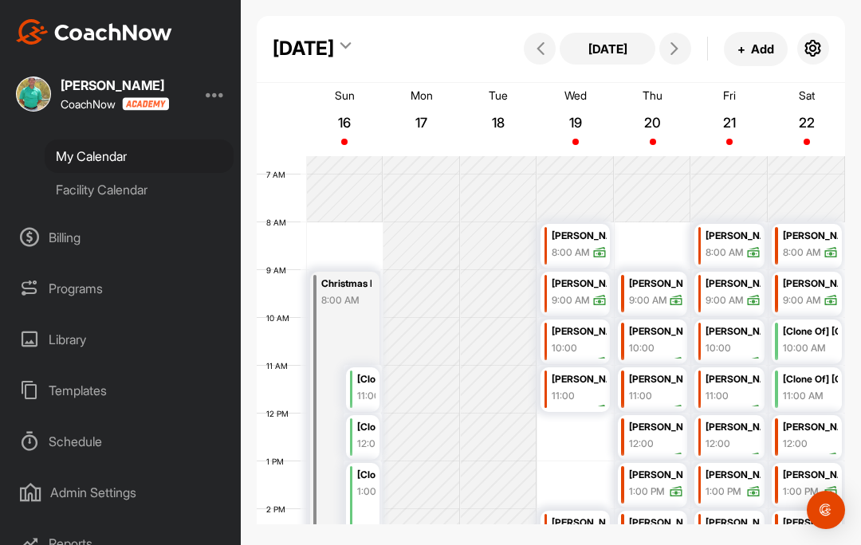
scroll to position [314, 0]
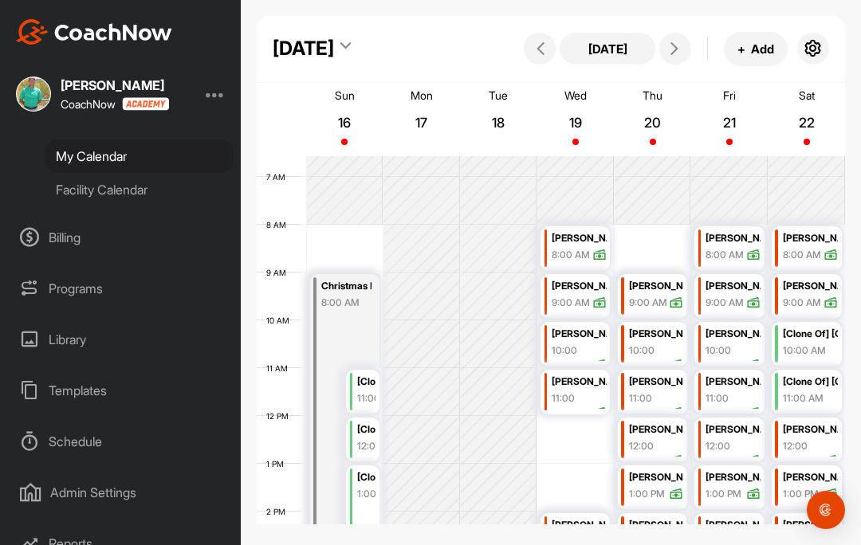
click at [668, 241] on td at bounding box center [575, 249] width 539 height 48
click at [755, 56] on button "+ Add" at bounding box center [756, 49] width 64 height 34
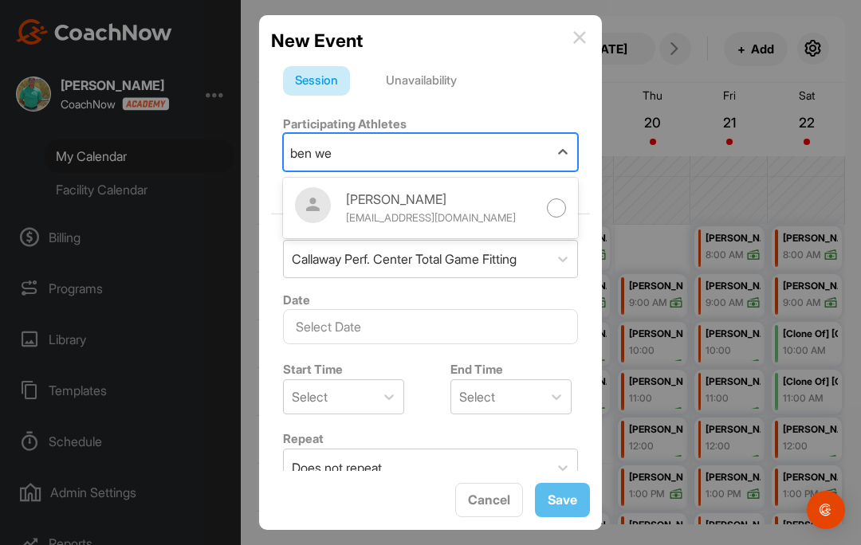
click at [562, 215] on div at bounding box center [557, 208] width 20 height 20
type input "ben we"
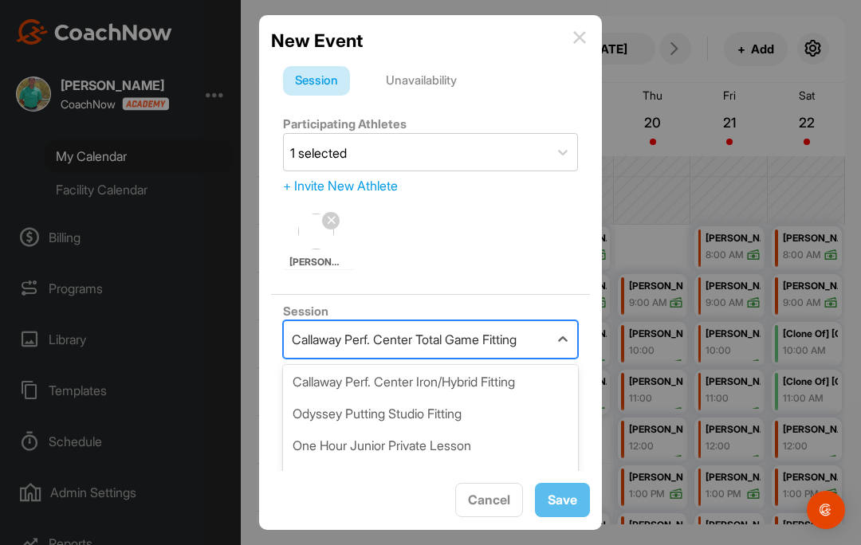
scroll to position [163, 0]
click at [413, 461] on div "One Hour Private Lesson" at bounding box center [430, 445] width 295 height 32
type input "175"
type input "Troon North Golf Club"
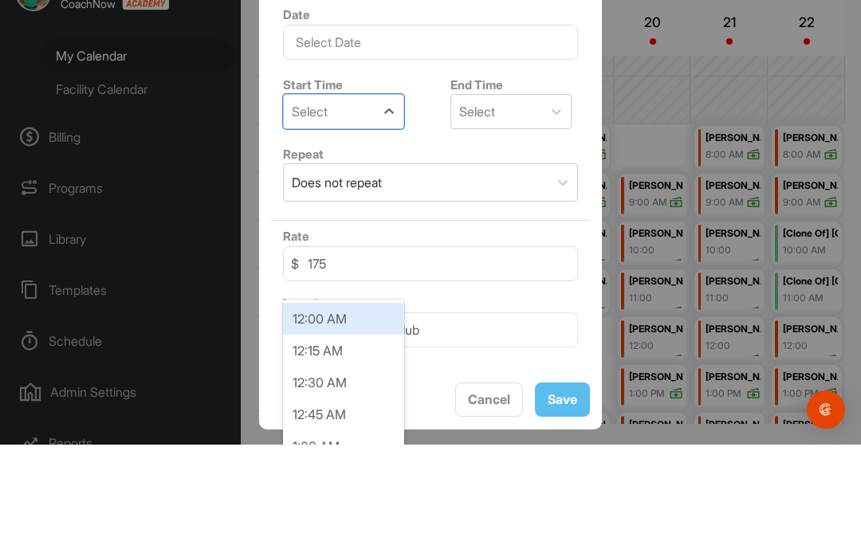
scroll to position [270, 0]
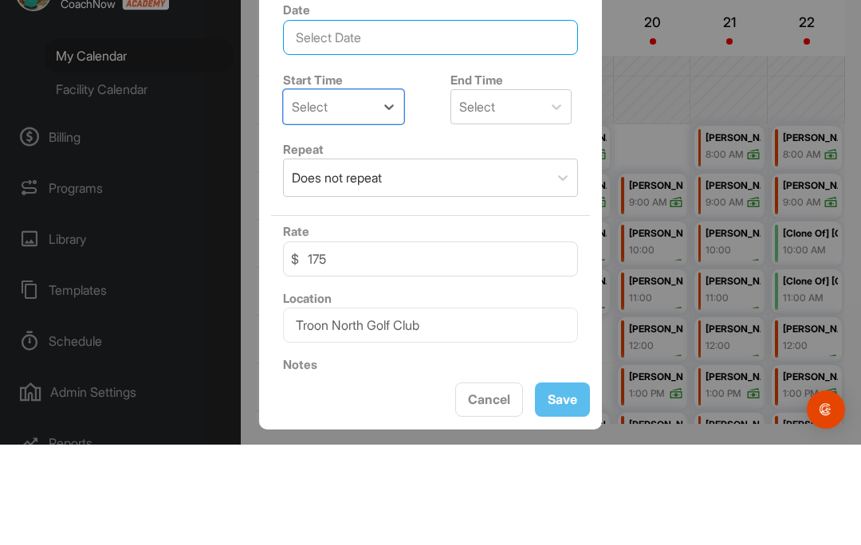
click at [460, 120] on input "text" at bounding box center [430, 137] width 295 height 35
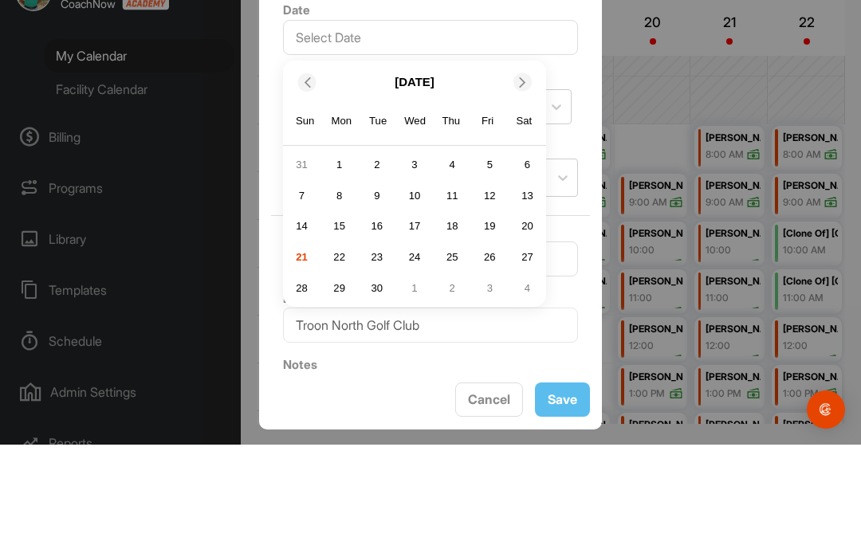
click at [524, 177] on icon at bounding box center [522, 182] width 10 height 10
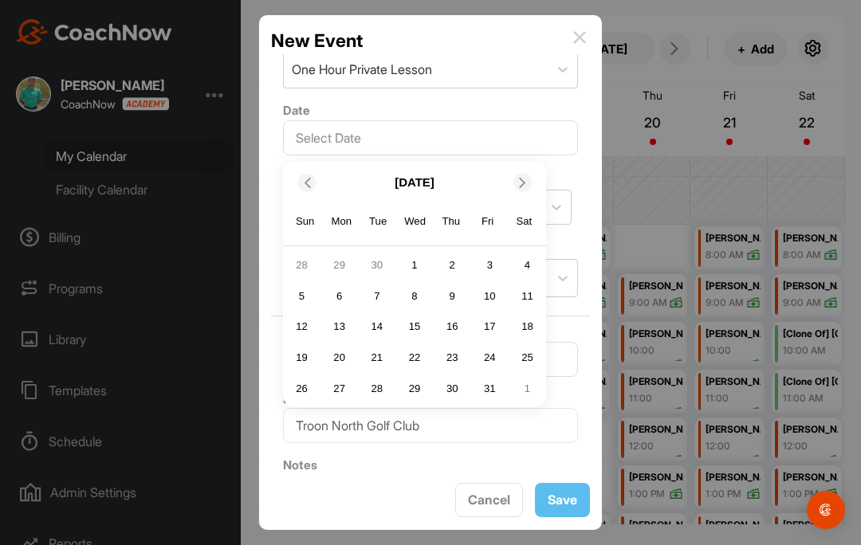
click at [528, 177] on span at bounding box center [524, 182] width 16 height 10
click at [456, 346] on div "20" at bounding box center [452, 358] width 24 height 24
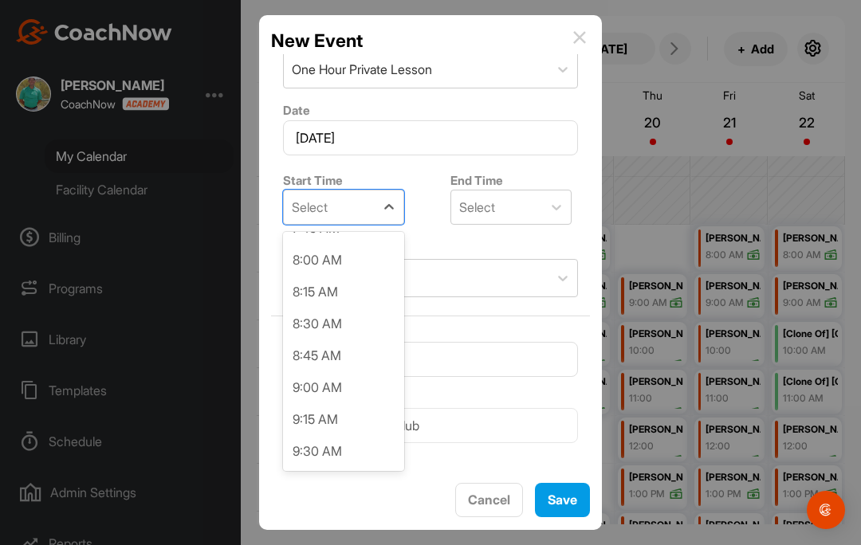
scroll to position [1014, 0]
click at [351, 241] on div "8:00 AM" at bounding box center [343, 257] width 121 height 32
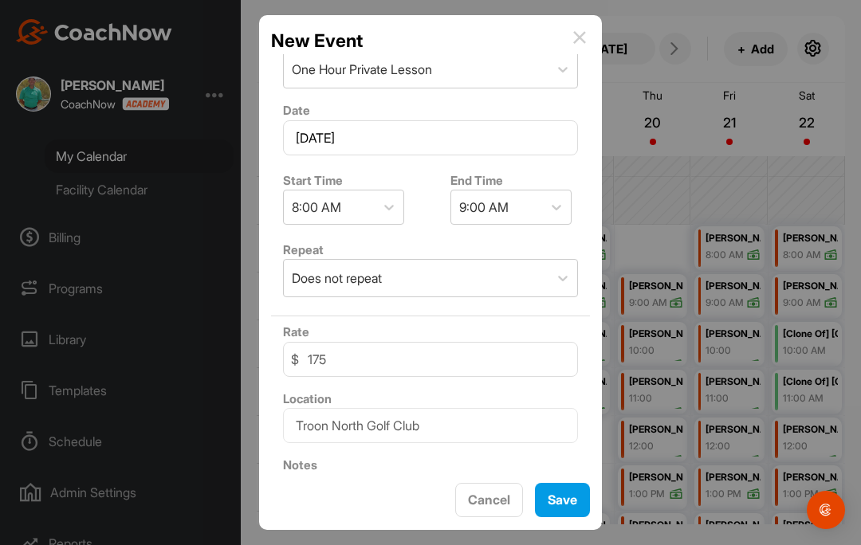
click at [564, 496] on span "Save" at bounding box center [561, 500] width 29 height 16
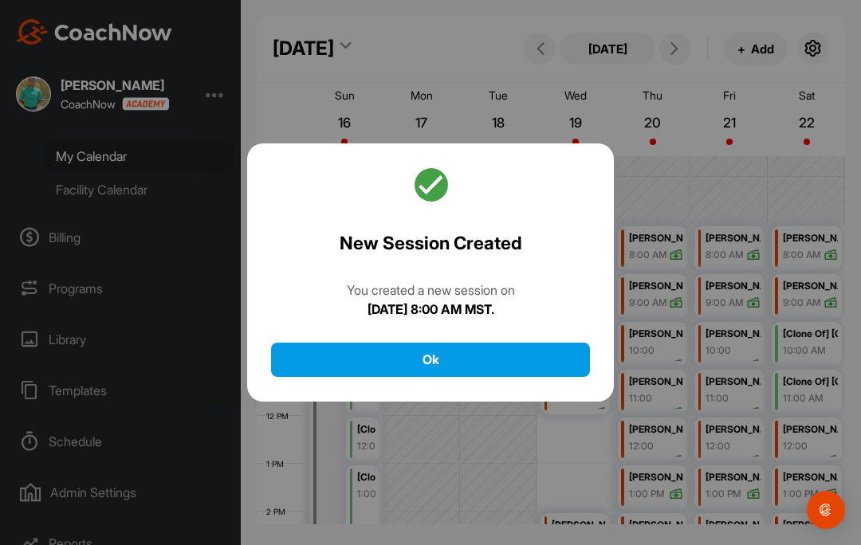
click at [539, 343] on button "Ok" at bounding box center [430, 360] width 319 height 34
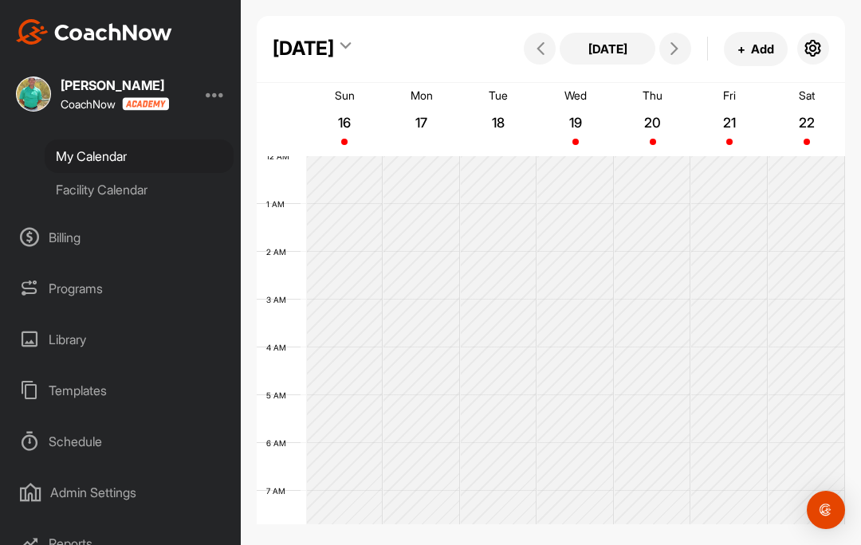
scroll to position [0, 0]
click at [679, 55] on icon at bounding box center [674, 48] width 13 height 13
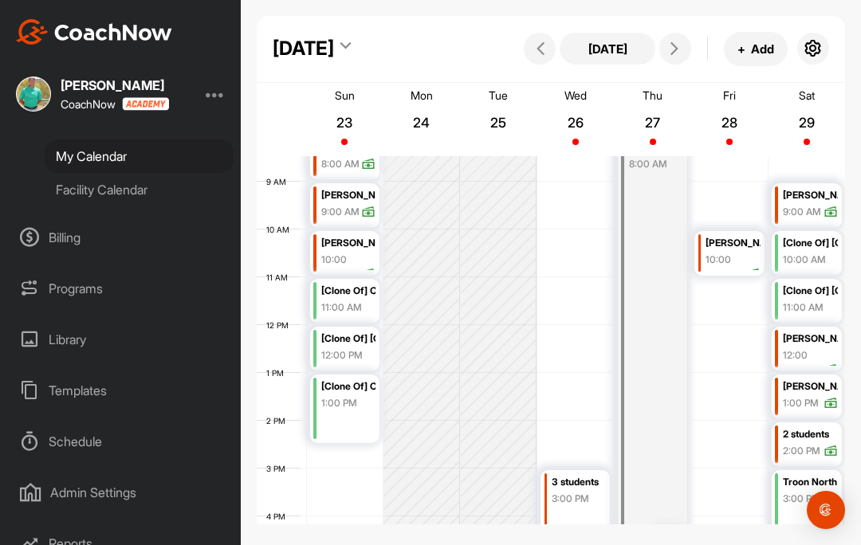
scroll to position [428, 0]
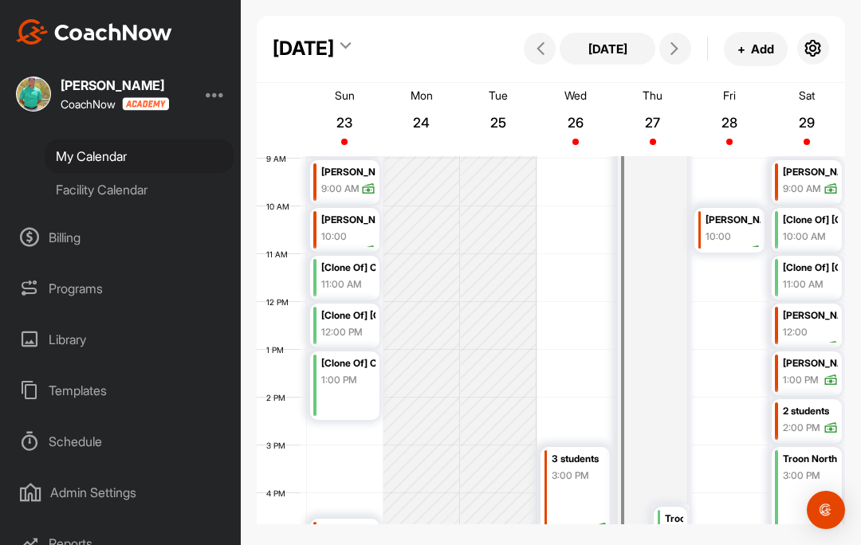
click at [758, 55] on button "+ Add" at bounding box center [756, 49] width 64 height 34
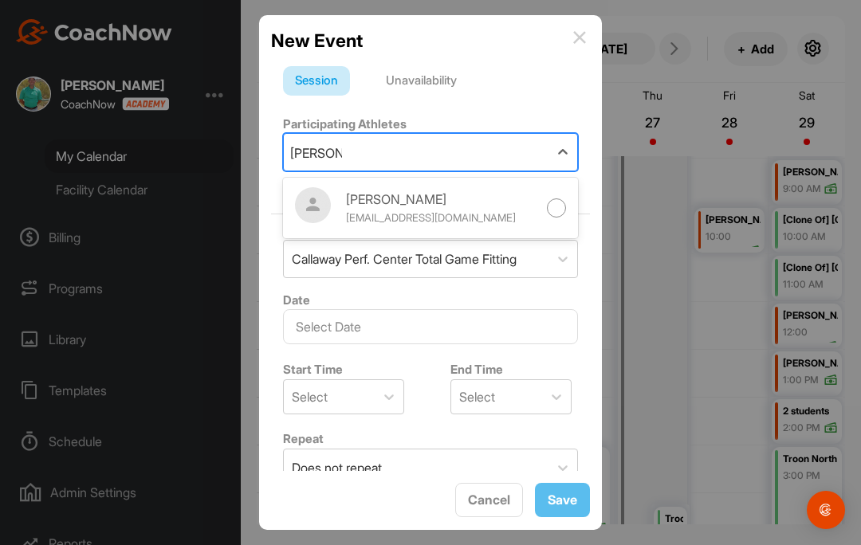
click at [565, 205] on div at bounding box center [557, 208] width 20 height 20
type input "ben wes"
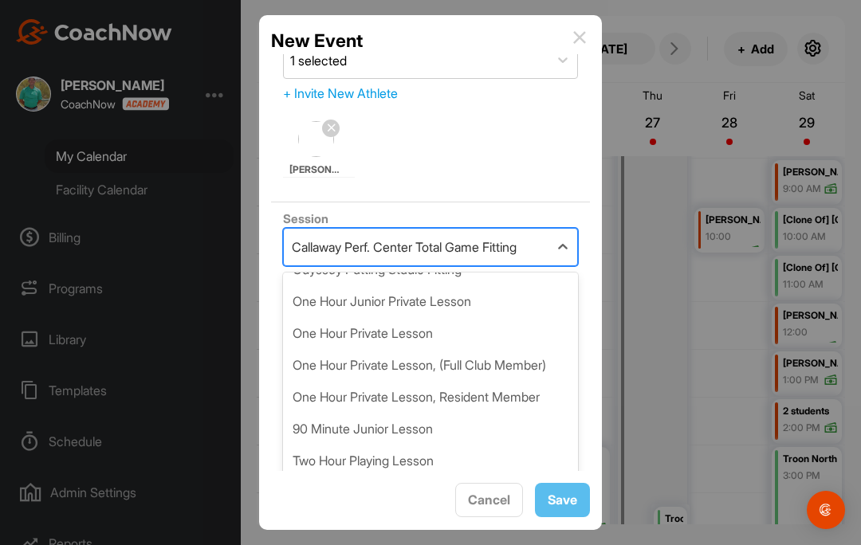
scroll to position [212, 0]
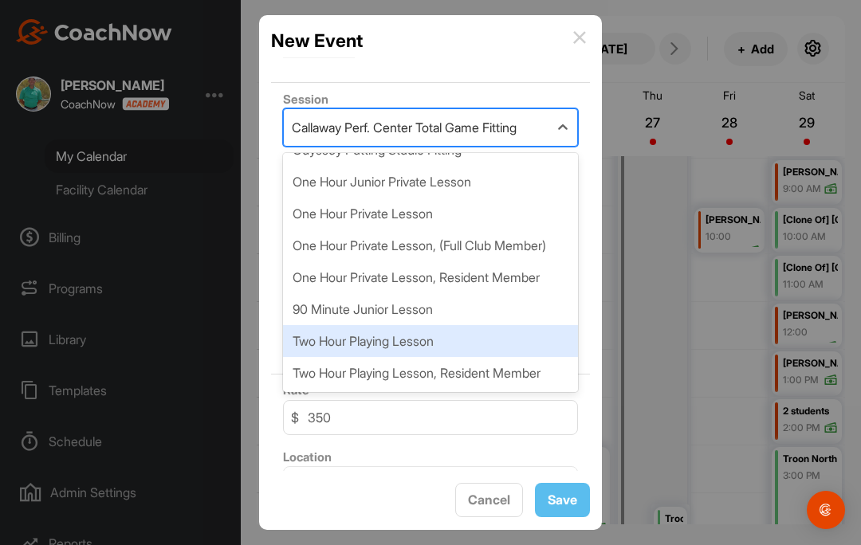
click at [422, 343] on div "Two Hour Playing Lesson" at bounding box center [430, 341] width 295 height 32
type input "400"
type input "Troon North Golf Club"
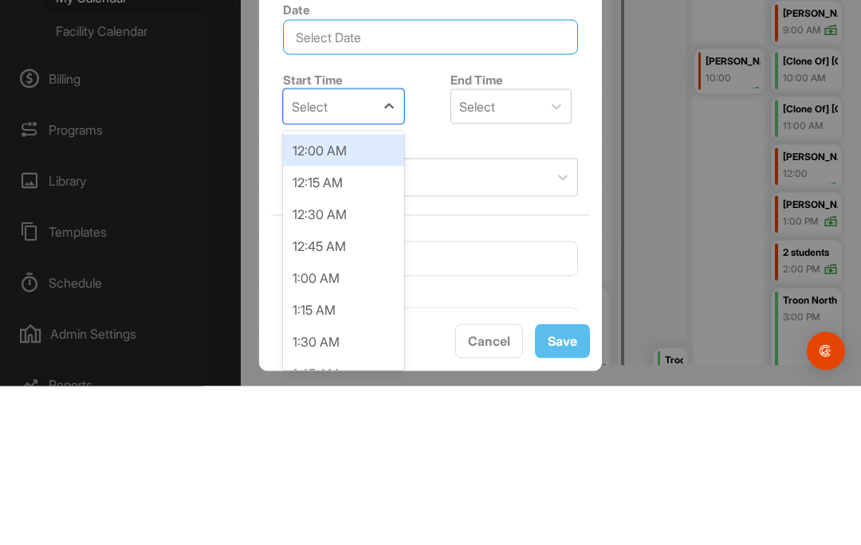
click at [445, 179] on input "text" at bounding box center [430, 196] width 295 height 35
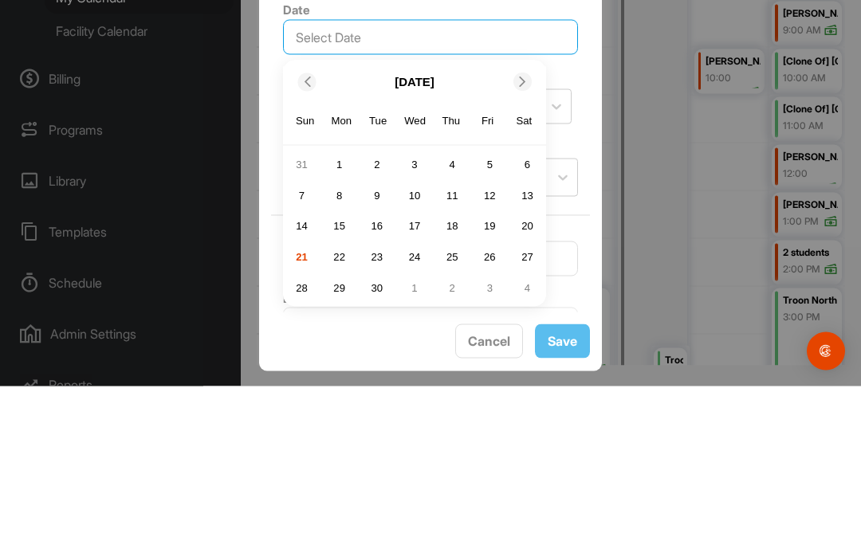
scroll to position [69, 0]
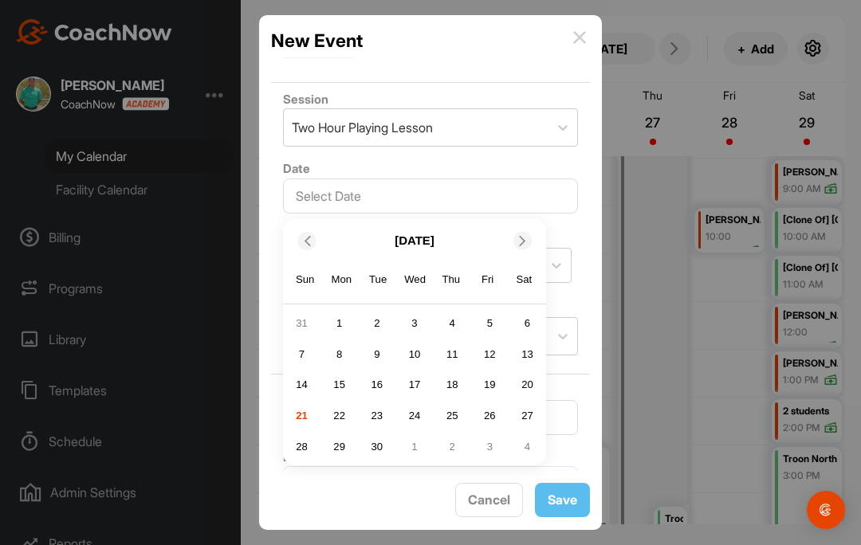
click at [529, 235] on span at bounding box center [524, 240] width 16 height 10
click at [528, 235] on icon at bounding box center [522, 240] width 10 height 10
click at [378, 435] on div "25" at bounding box center [377, 447] width 24 height 24
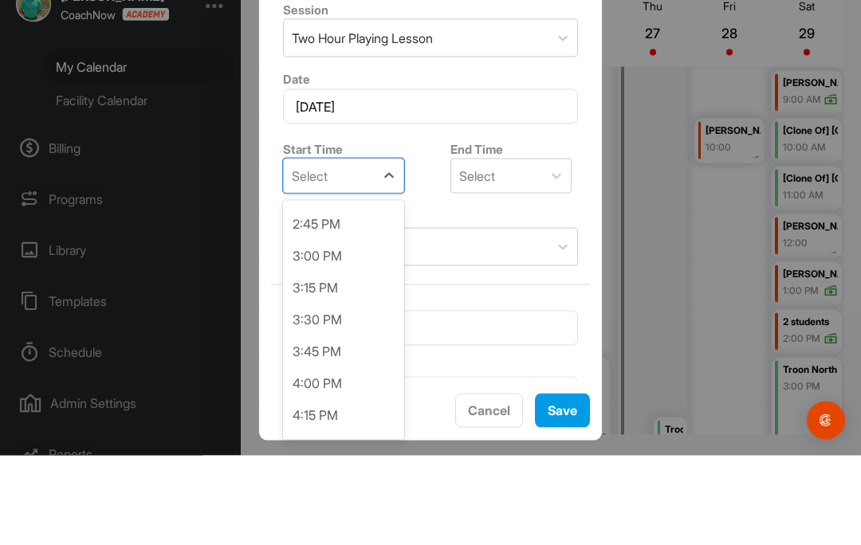
scroll to position [1878, 0]
click at [343, 328] on div "3:00 PM" at bounding box center [343, 344] width 121 height 32
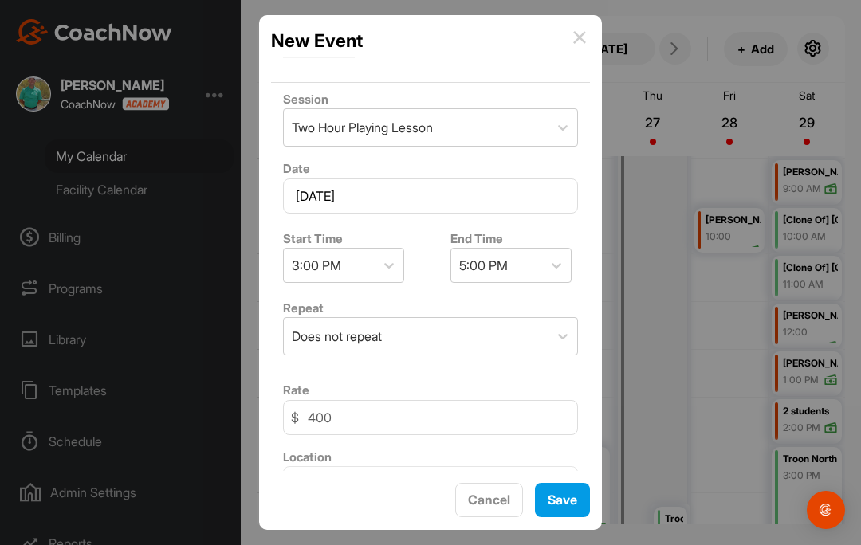
click at [567, 498] on span "Save" at bounding box center [561, 500] width 29 height 16
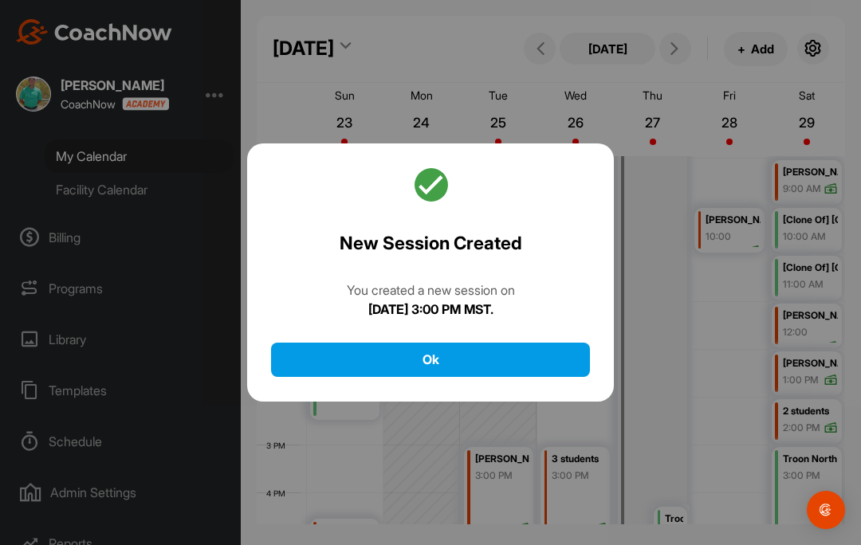
click at [550, 343] on button "Ok" at bounding box center [430, 360] width 319 height 34
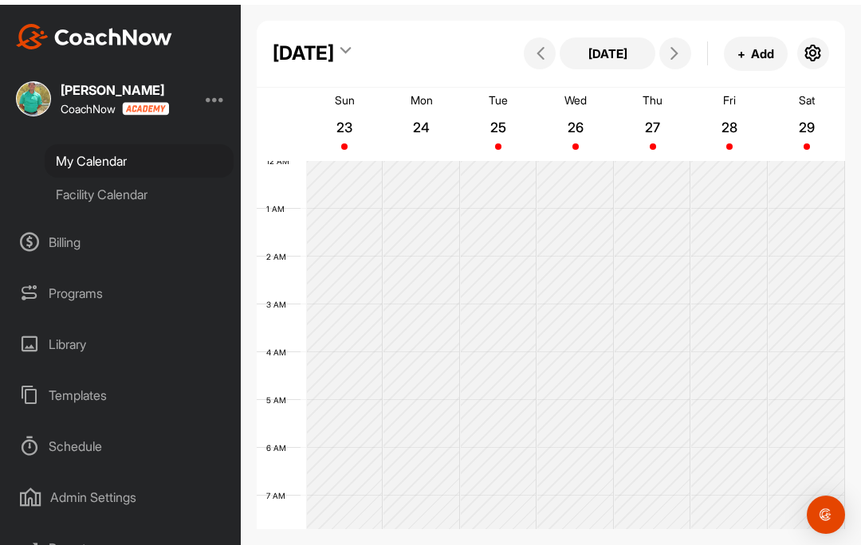
scroll to position [0, 0]
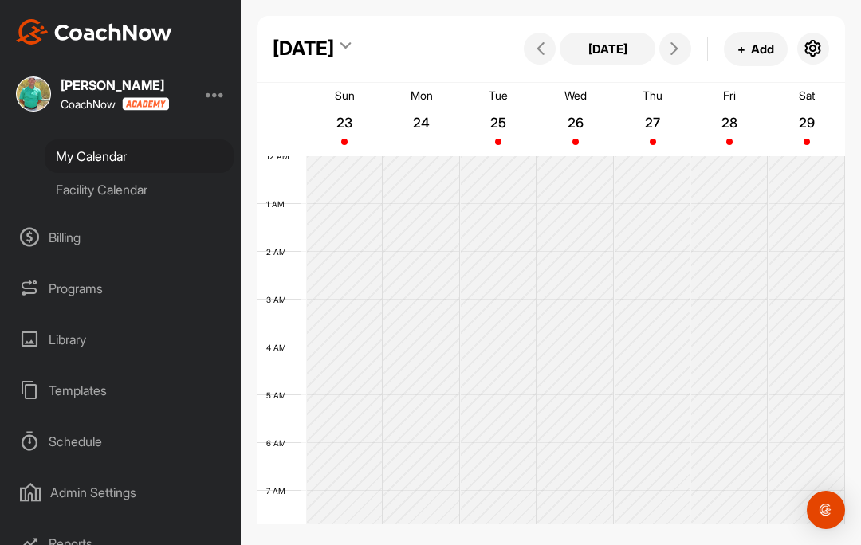
click at [675, 45] on icon at bounding box center [674, 48] width 13 height 13
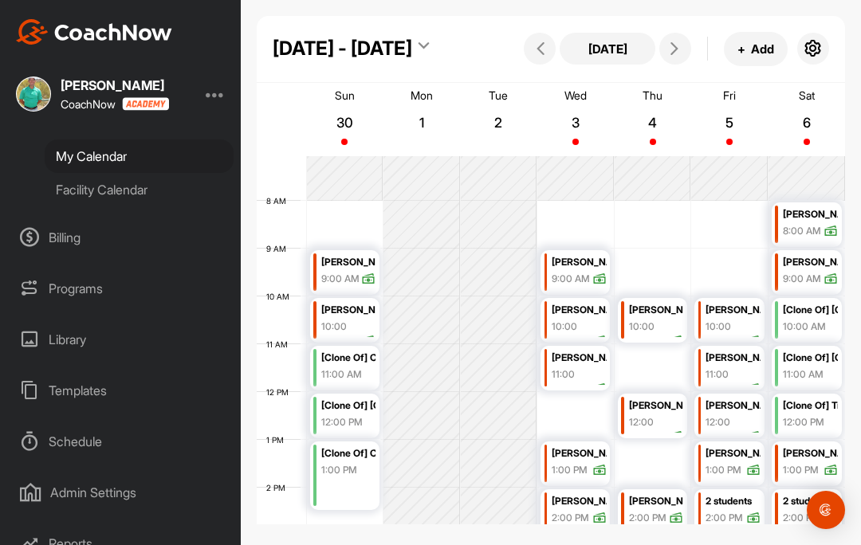
scroll to position [337, 0]
click at [657, 124] on p "4" at bounding box center [652, 123] width 29 height 16
click at [761, 49] on button "+ Add" at bounding box center [756, 49] width 64 height 34
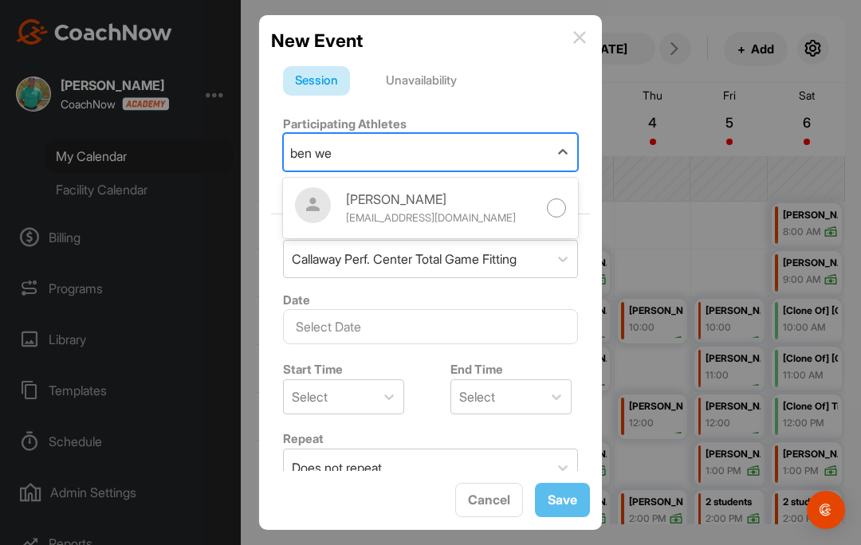
click at [559, 204] on div at bounding box center [557, 208] width 20 height 20
type input "ben we"
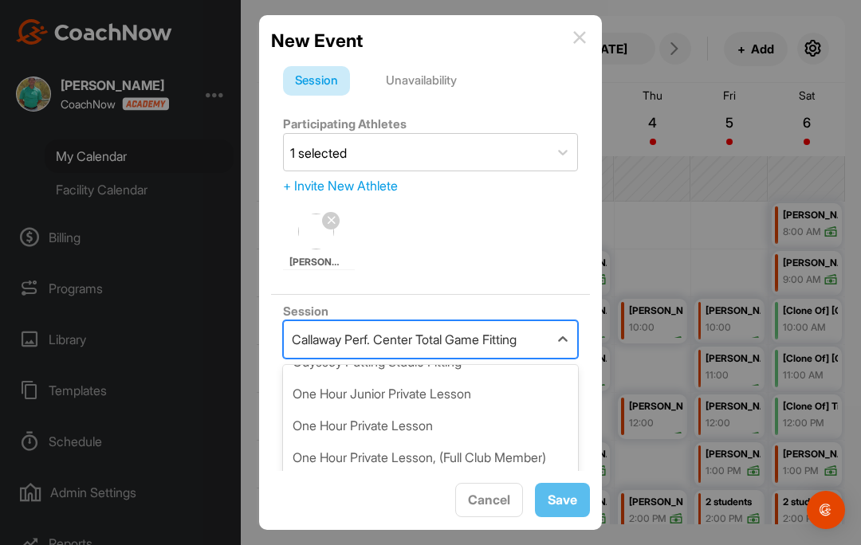
scroll to position [201, 0]
click at [434, 432] on div "One Hour Private Lesson" at bounding box center [430, 426] width 295 height 32
type input "175"
type input "Troon North Golf Club"
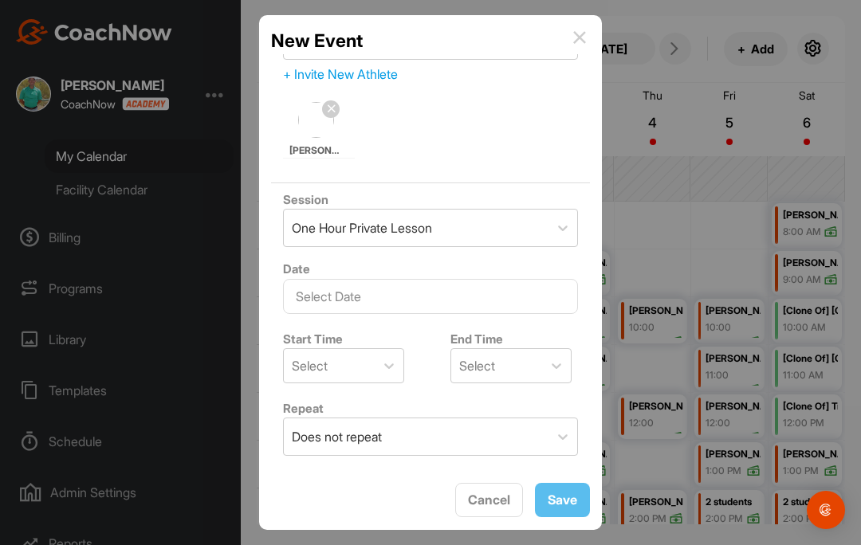
scroll to position [113, 0]
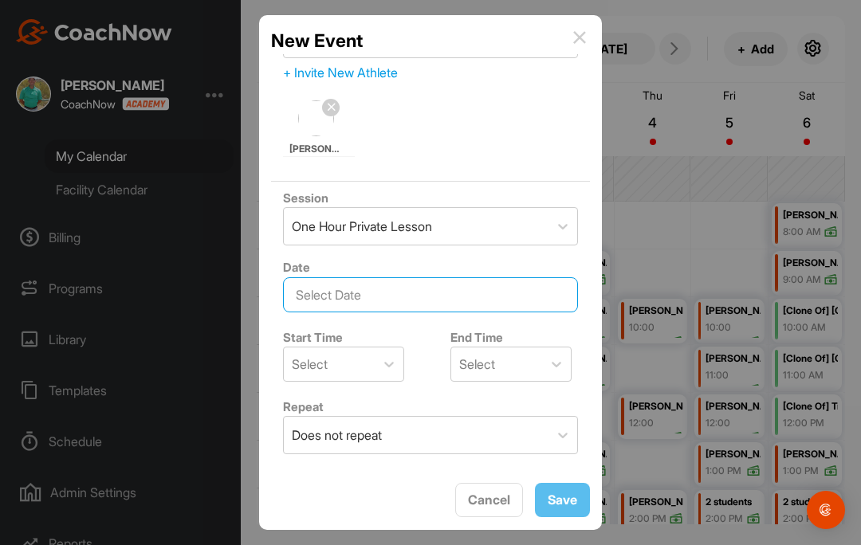
click at [455, 302] on input "text" at bounding box center [430, 294] width 295 height 35
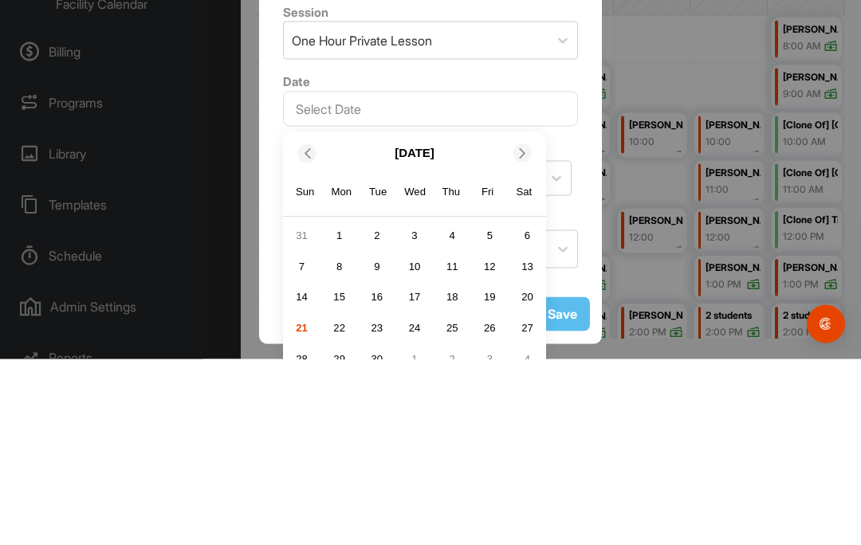
click at [526, 334] on icon at bounding box center [522, 339] width 10 height 10
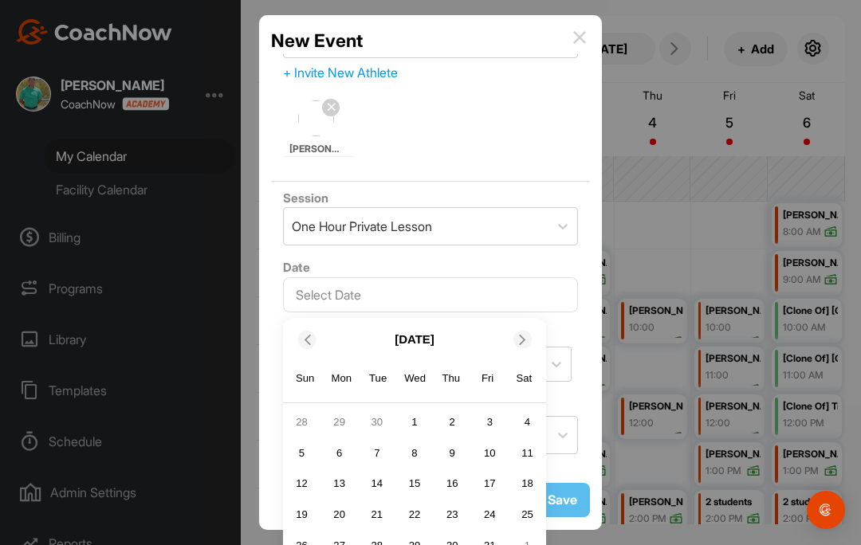
click at [528, 208] on div "One Hour Private Lesson" at bounding box center [416, 226] width 265 height 37
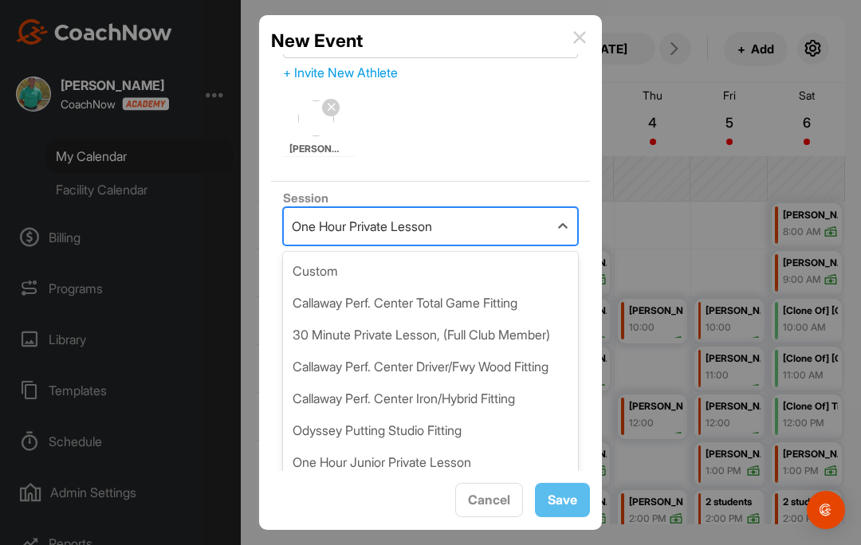
scroll to position [49, 0]
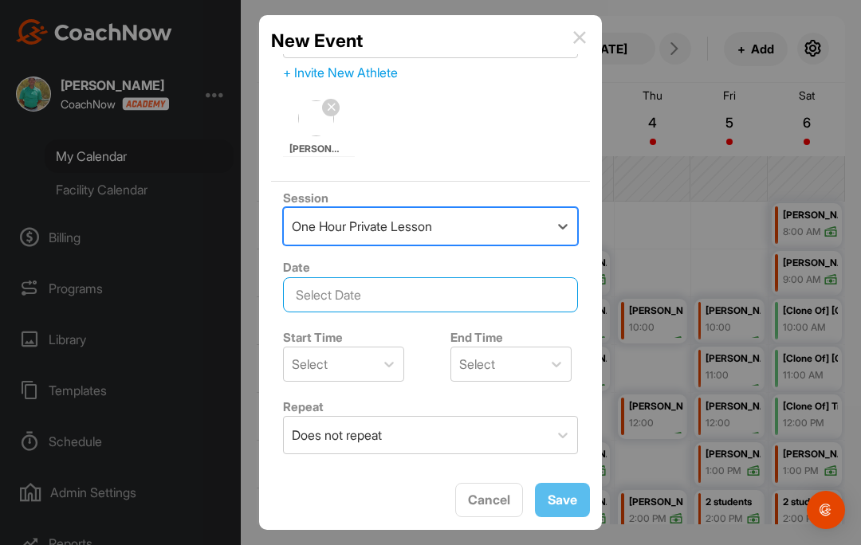
click at [545, 277] on input "text" at bounding box center [430, 294] width 295 height 35
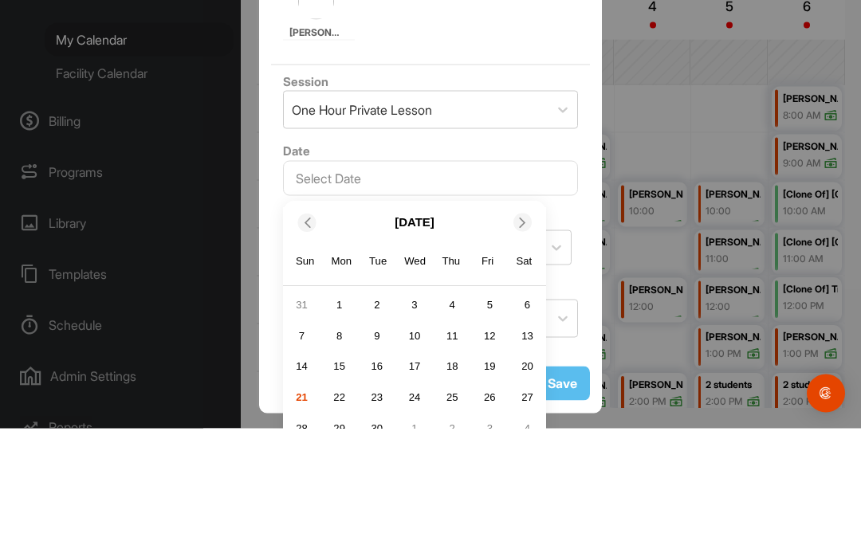
click at [528, 331] on div at bounding box center [522, 340] width 18 height 18
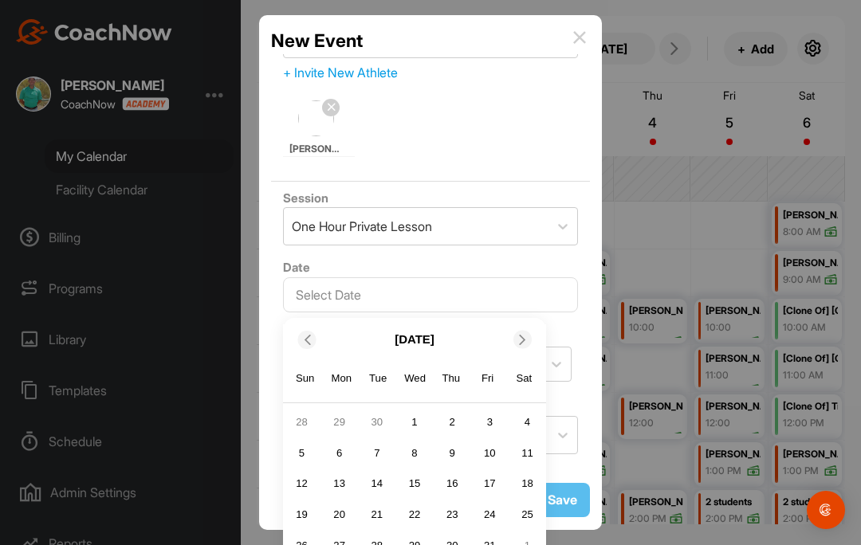
click at [524, 331] on div at bounding box center [522, 340] width 18 height 18
click at [518, 331] on div at bounding box center [522, 340] width 18 height 18
click at [449, 410] on div "4" at bounding box center [452, 422] width 24 height 24
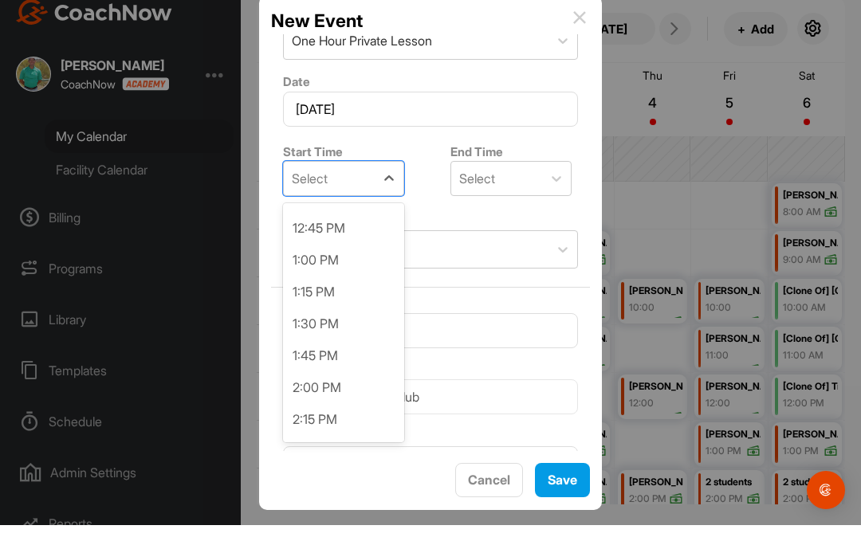
scroll to position [1620, 0]
click at [342, 264] on div "1:00 PM" at bounding box center [343, 280] width 121 height 32
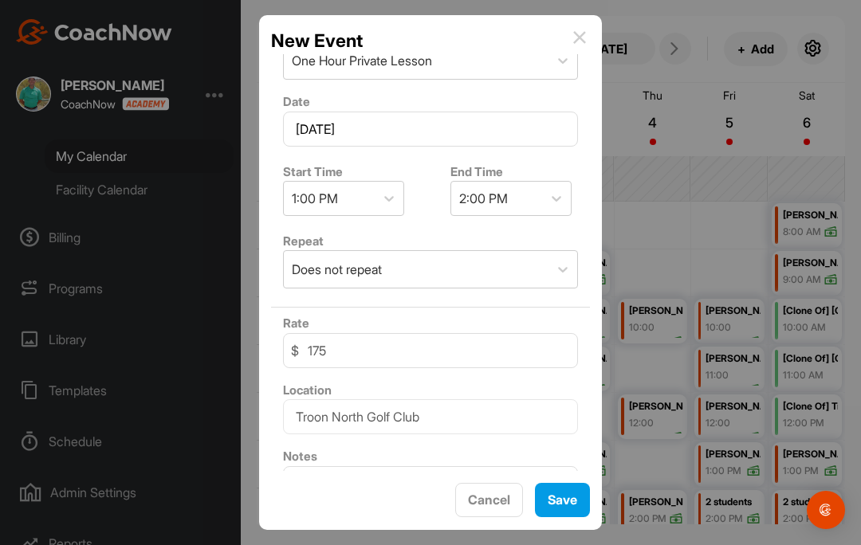
click at [572, 499] on span "Save" at bounding box center [561, 500] width 29 height 16
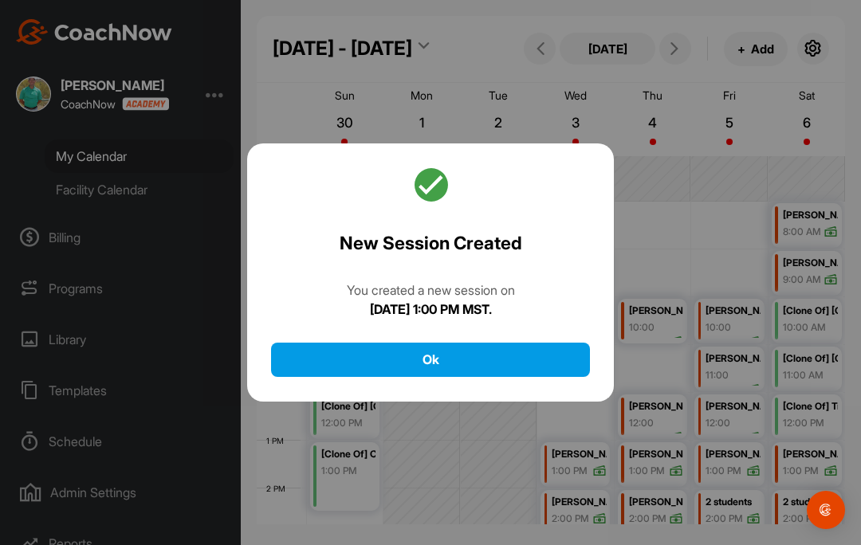
click at [532, 343] on button "Ok" at bounding box center [430, 360] width 319 height 34
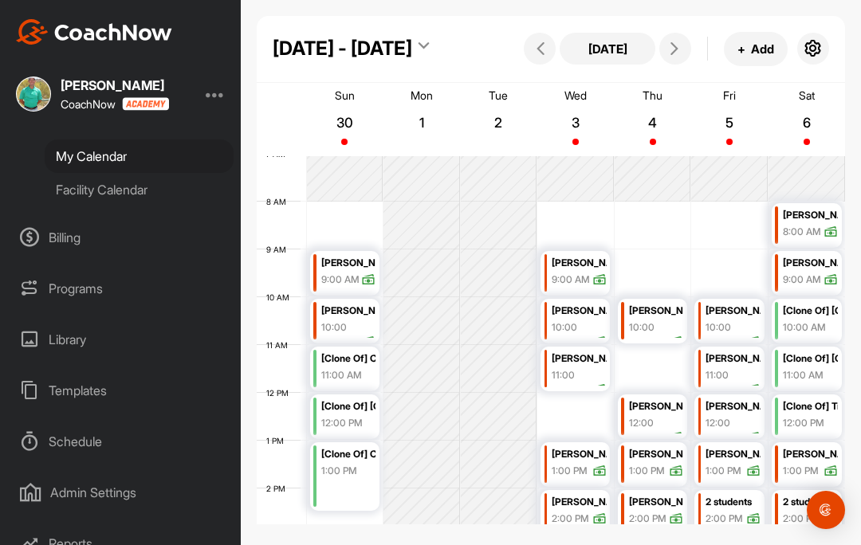
scroll to position [0, 0]
click at [681, 49] on span at bounding box center [674, 48] width 19 height 13
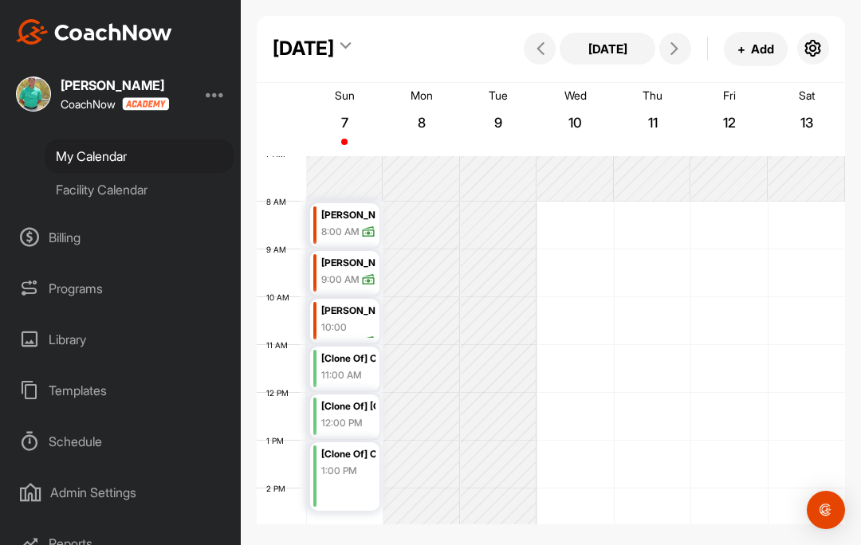
scroll to position [276, 0]
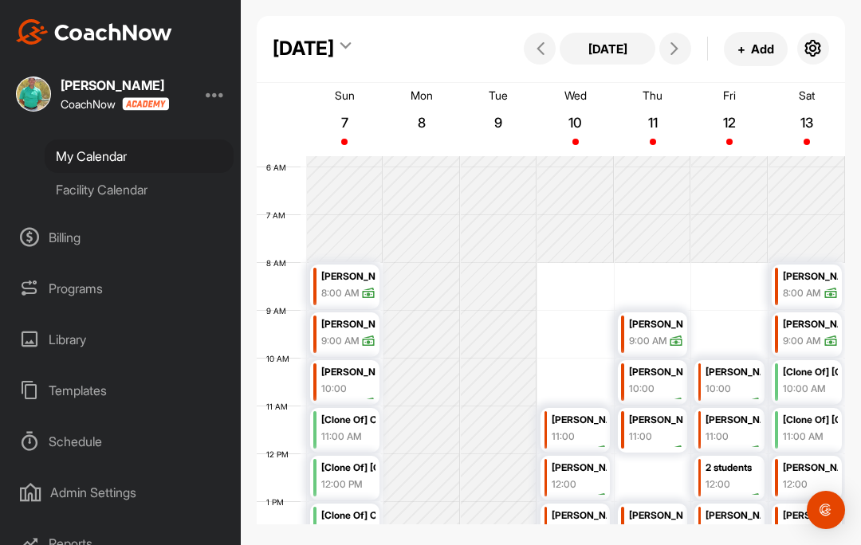
click at [760, 53] on button "+ Add" at bounding box center [756, 49] width 64 height 34
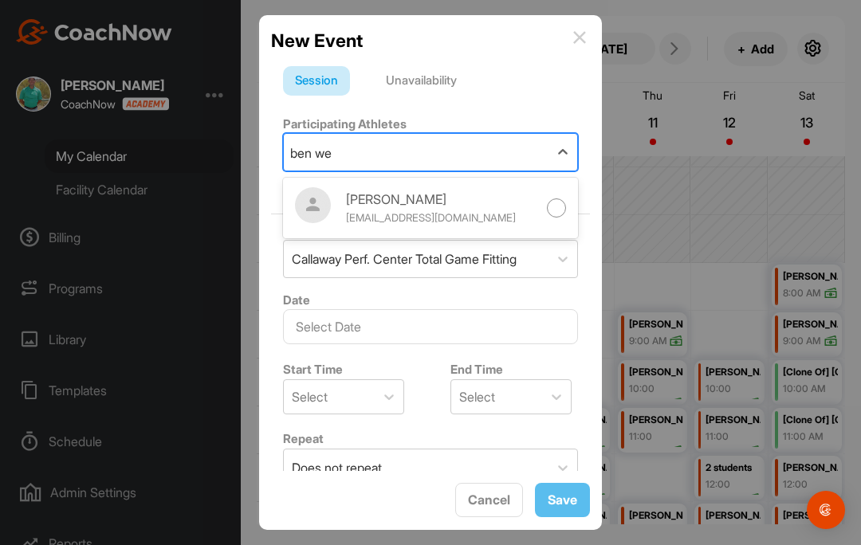
click at [553, 210] on div at bounding box center [557, 208] width 20 height 20
type input "ben we"
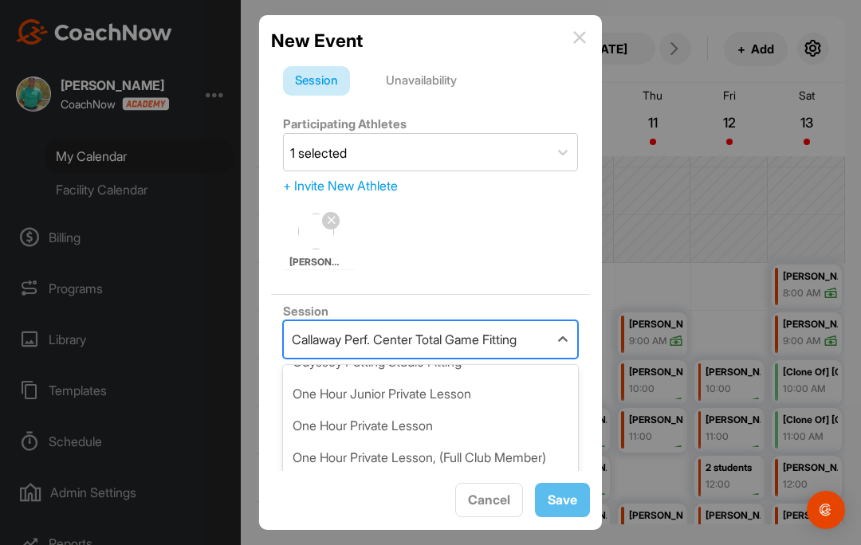
scroll to position [201, 0]
click at [398, 430] on div "One Hour Private Lesson" at bounding box center [430, 426] width 295 height 32
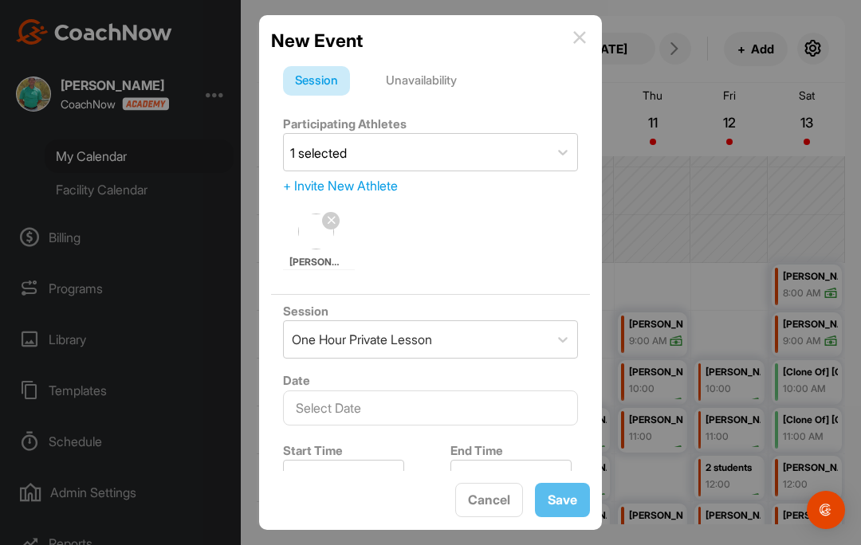
type input "175"
type input "Troon North Golf Club"
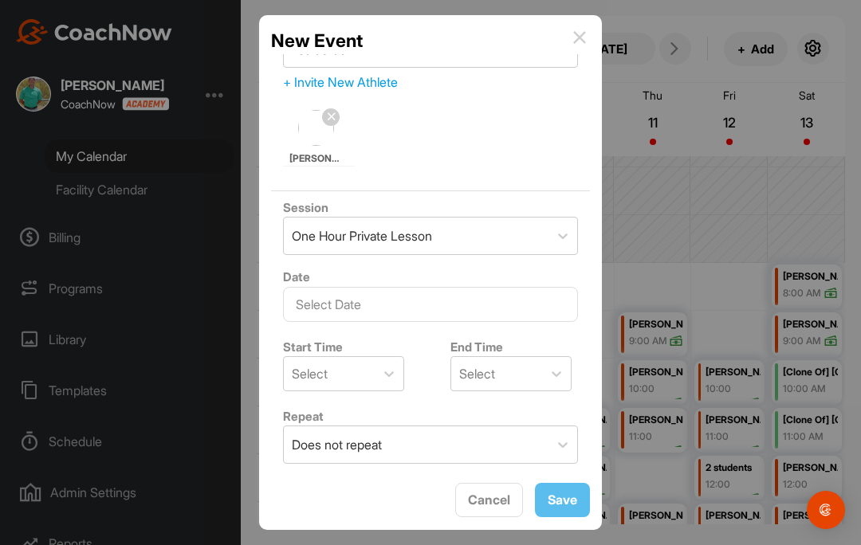
scroll to position [112, 0]
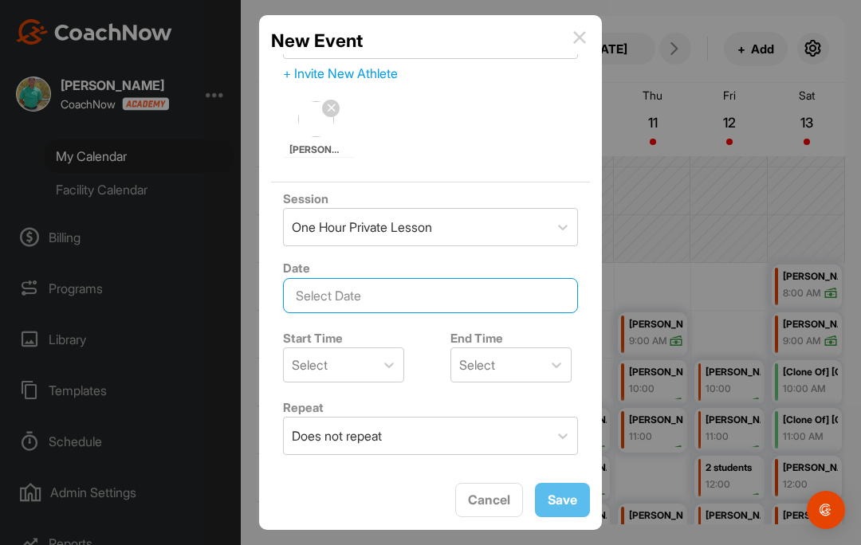
click at [456, 291] on input "text" at bounding box center [430, 295] width 295 height 35
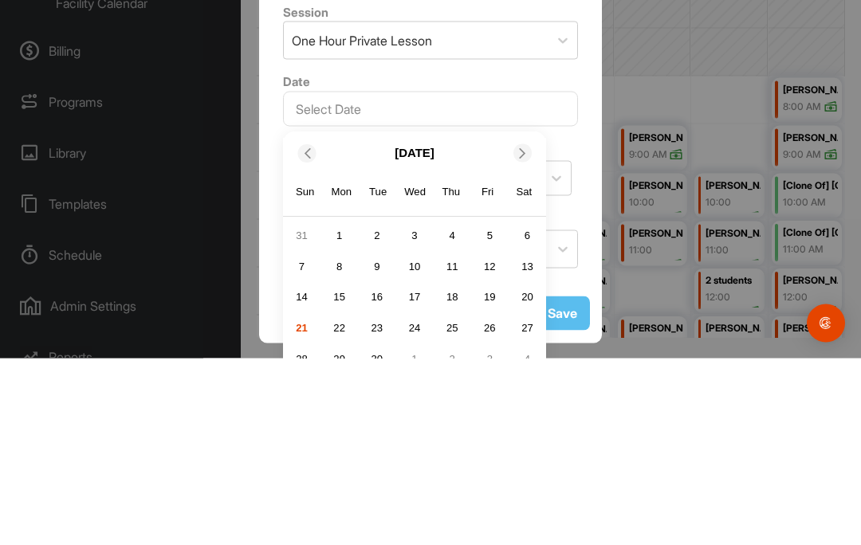
click at [524, 335] on icon at bounding box center [522, 340] width 10 height 10
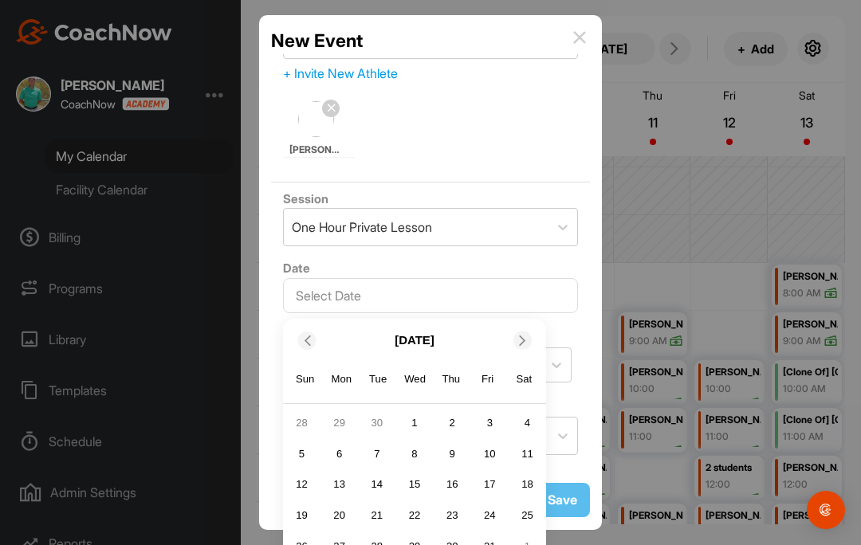
click at [528, 335] on icon at bounding box center [522, 340] width 10 height 10
click at [528, 335] on span at bounding box center [524, 340] width 16 height 10
click at [527, 335] on icon at bounding box center [522, 340] width 10 height 10
click at [303, 335] on icon at bounding box center [306, 340] width 10 height 10
click at [455, 441] on div "11" at bounding box center [452, 453] width 24 height 24
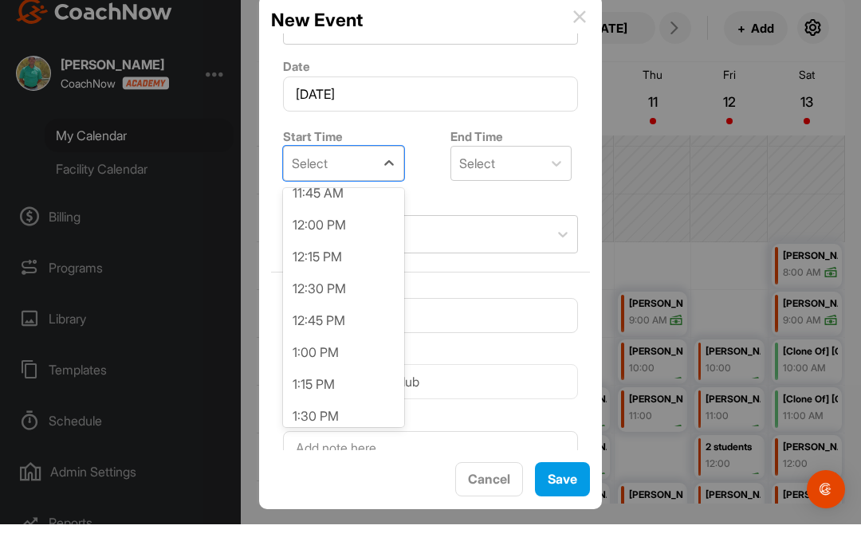
scroll to position [1517, 0]
click at [353, 225] on div "12:00 PM" at bounding box center [343, 241] width 121 height 32
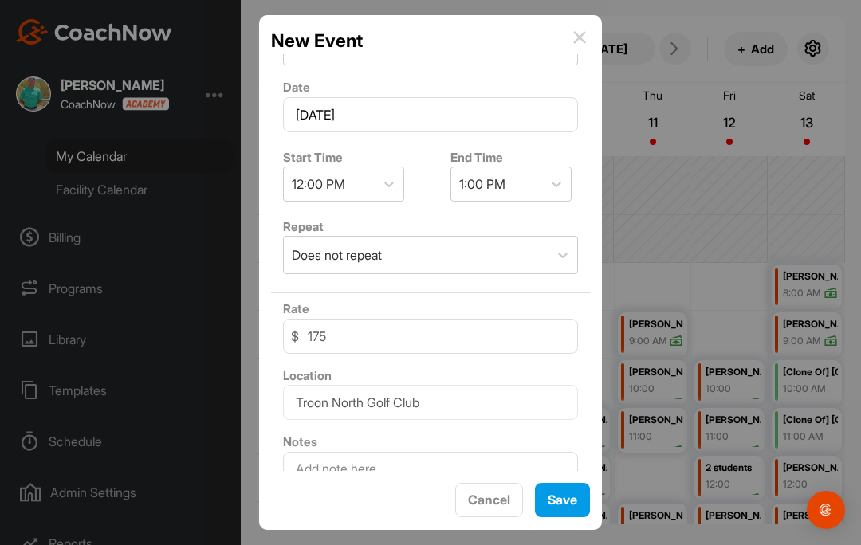
click at [576, 503] on span "Save" at bounding box center [561, 500] width 29 height 16
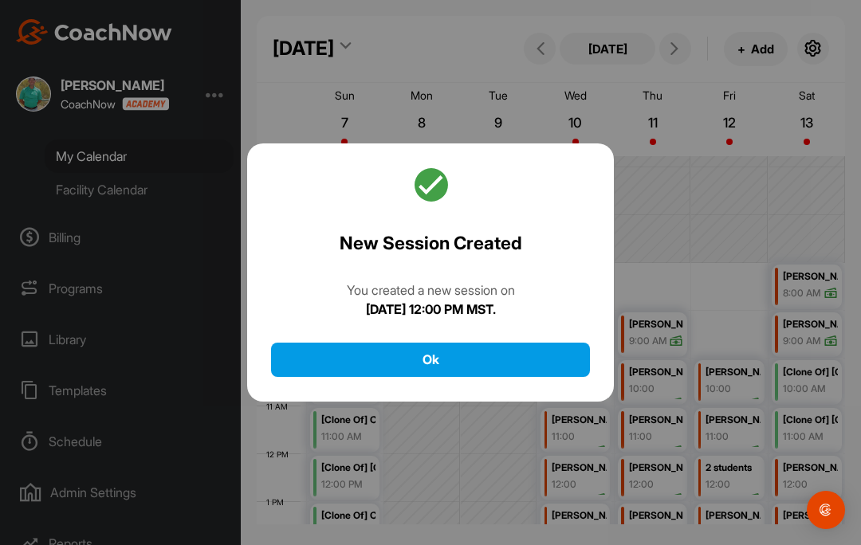
click at [553, 343] on button "Ok" at bounding box center [430, 360] width 319 height 34
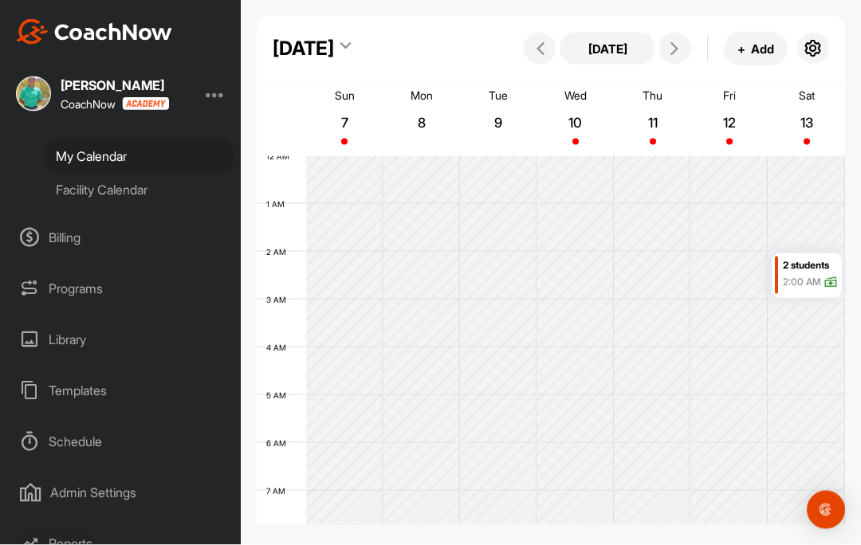
scroll to position [0, 0]
click at [676, 45] on icon at bounding box center [674, 48] width 13 height 13
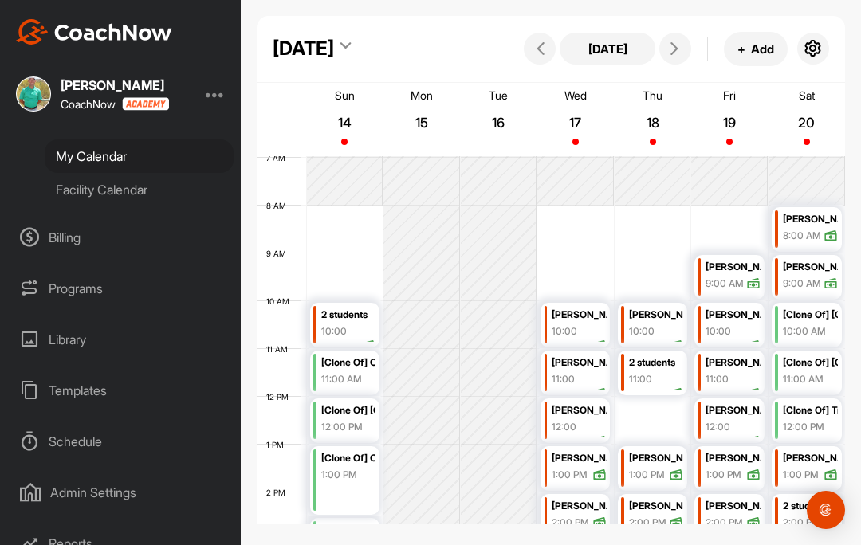
scroll to position [334, 0]
click at [762, 58] on button "+ Add" at bounding box center [756, 49] width 64 height 34
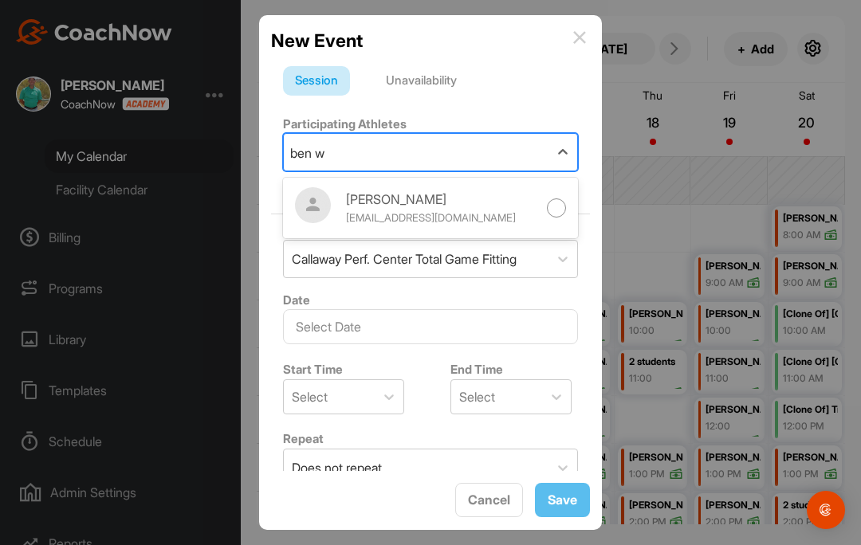
click at [553, 209] on div at bounding box center [557, 208] width 20 height 20
type input "ben w"
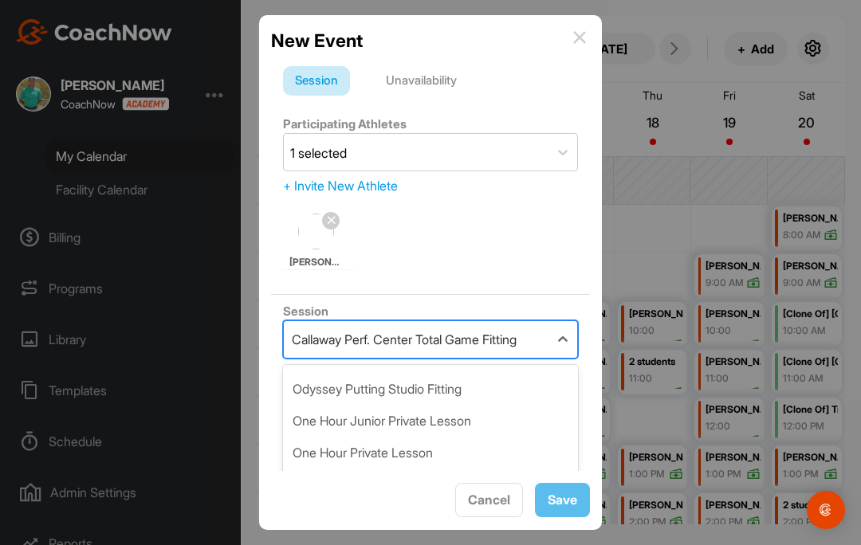
scroll to position [167, 0]
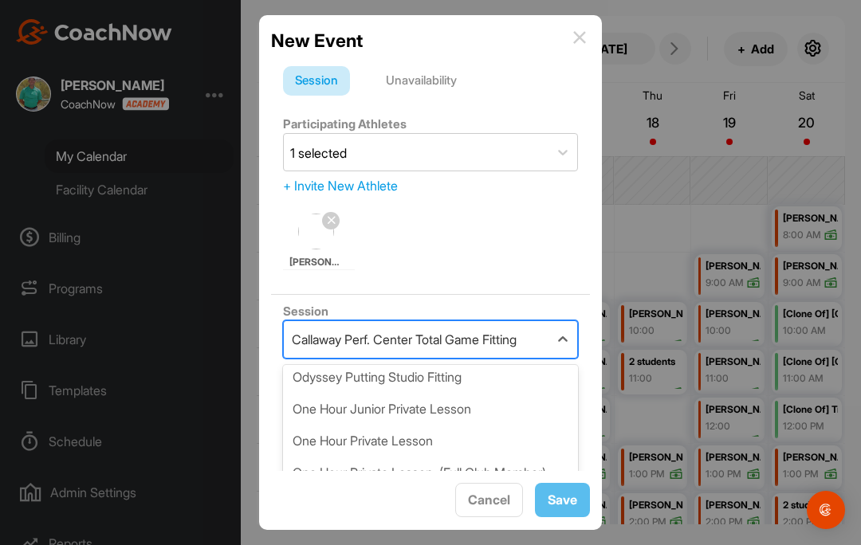
click at [413, 457] on div "One Hour Private Lesson" at bounding box center [430, 441] width 295 height 32
type input "175"
type input "Troon North Golf Club"
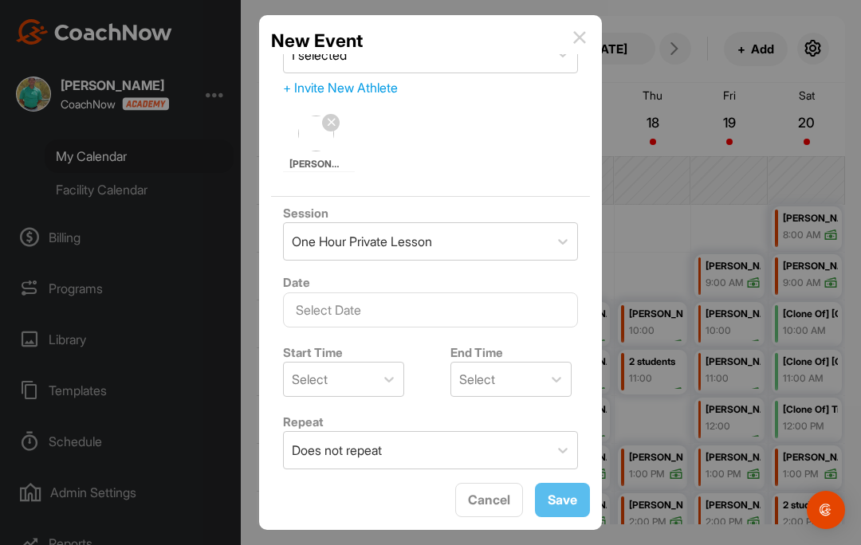
scroll to position [128, 0]
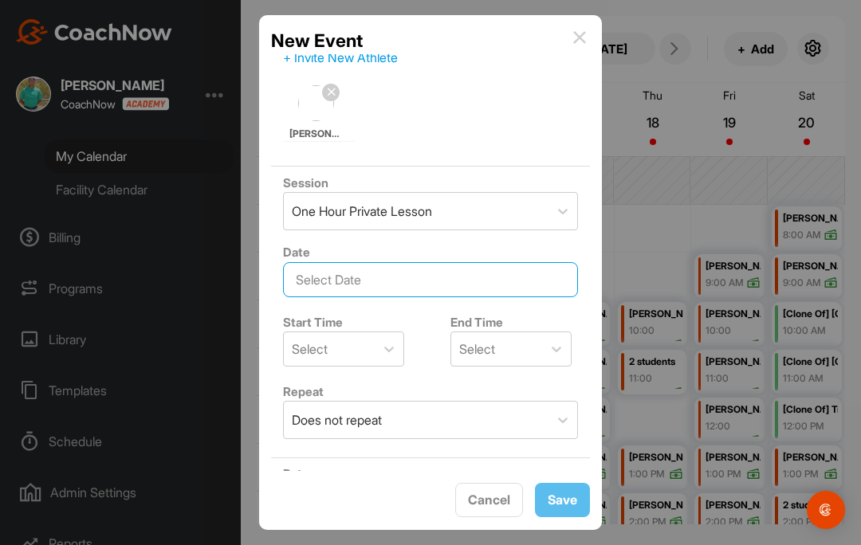
click at [447, 290] on input "text" at bounding box center [430, 279] width 295 height 35
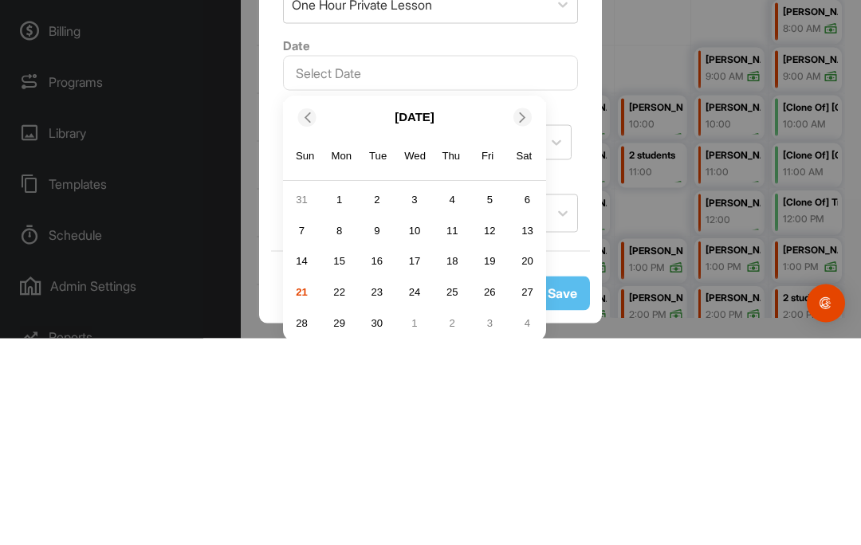
click at [521, 316] on div at bounding box center [522, 325] width 18 height 18
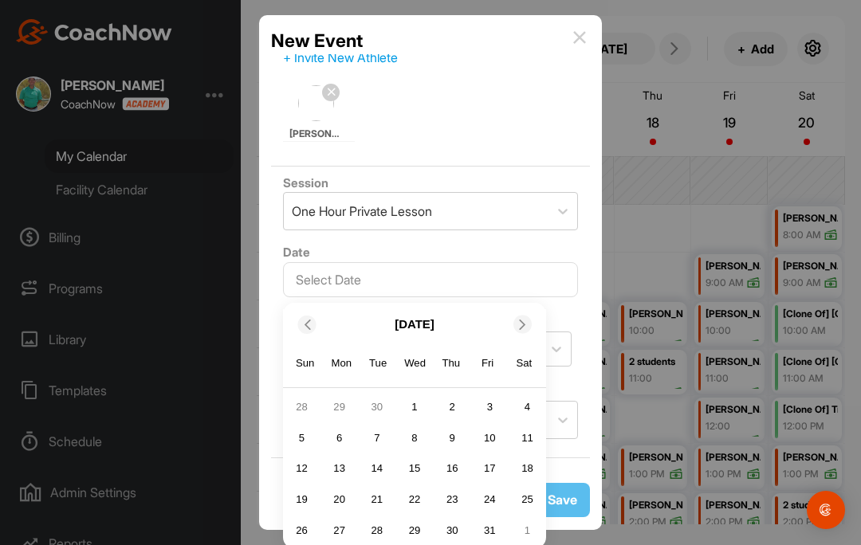
click at [528, 319] on span at bounding box center [524, 324] width 16 height 10
click at [520, 319] on icon at bounding box center [522, 324] width 10 height 10
click at [457, 457] on div "18" at bounding box center [452, 469] width 24 height 24
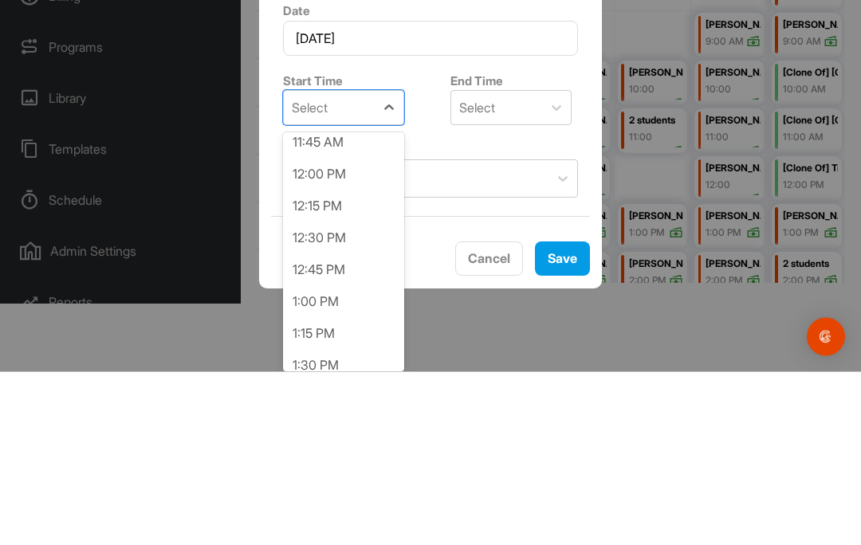
scroll to position [1504, 0]
click at [343, 335] on div "12:00 PM" at bounding box center [343, 351] width 121 height 32
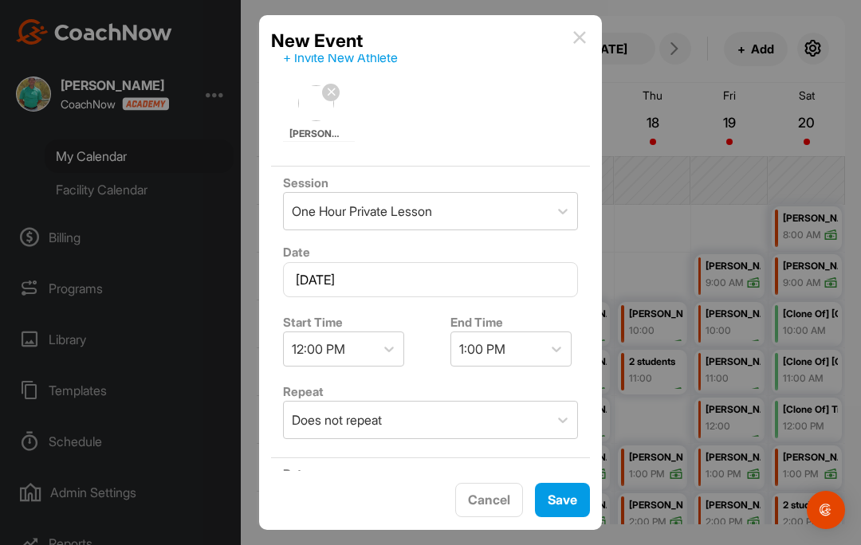
click at [563, 492] on span "Save" at bounding box center [561, 500] width 29 height 16
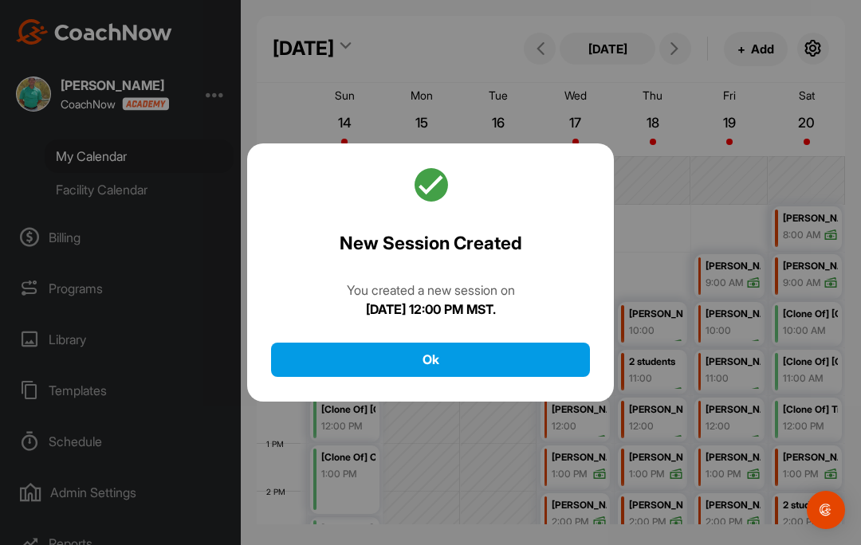
click at [540, 343] on button "Ok" at bounding box center [430, 360] width 319 height 34
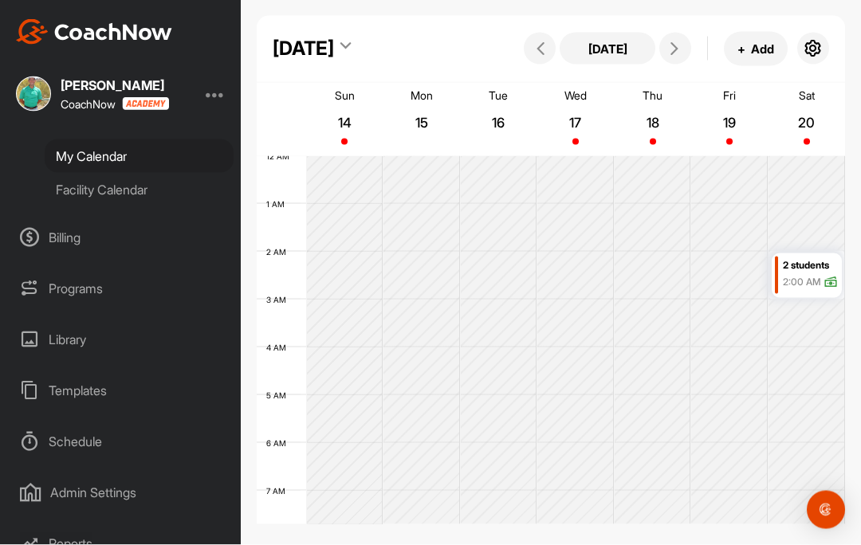
scroll to position [0, 0]
click at [537, 47] on icon at bounding box center [540, 48] width 13 height 13
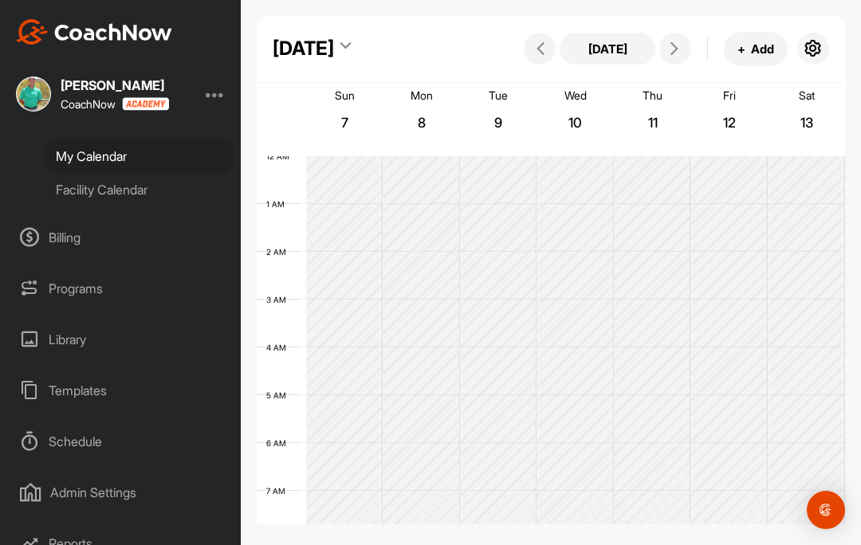
scroll to position [276, 0]
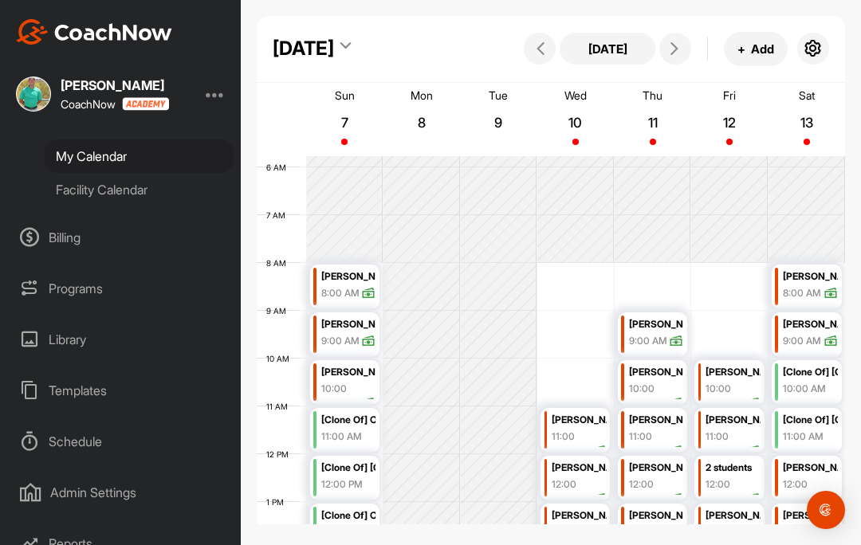
click at [351, 52] on icon at bounding box center [345, 49] width 10 height 16
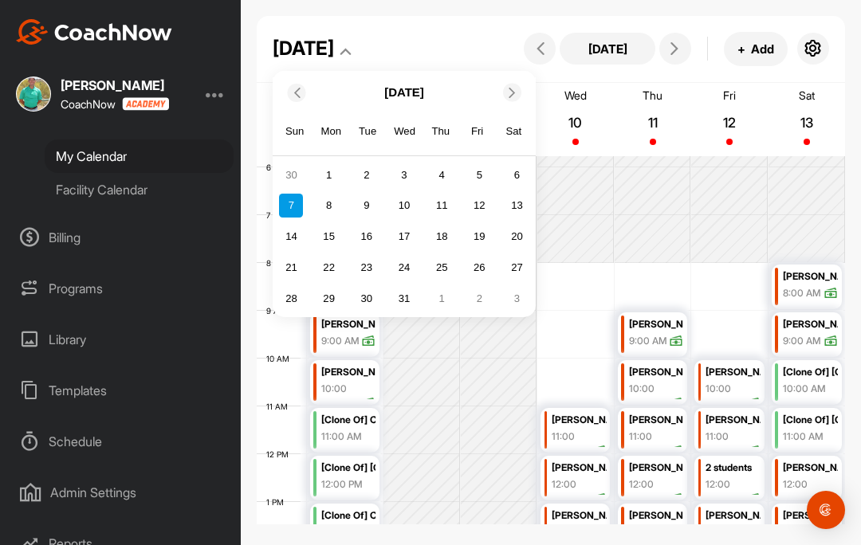
click at [298, 96] on icon at bounding box center [296, 92] width 10 height 10
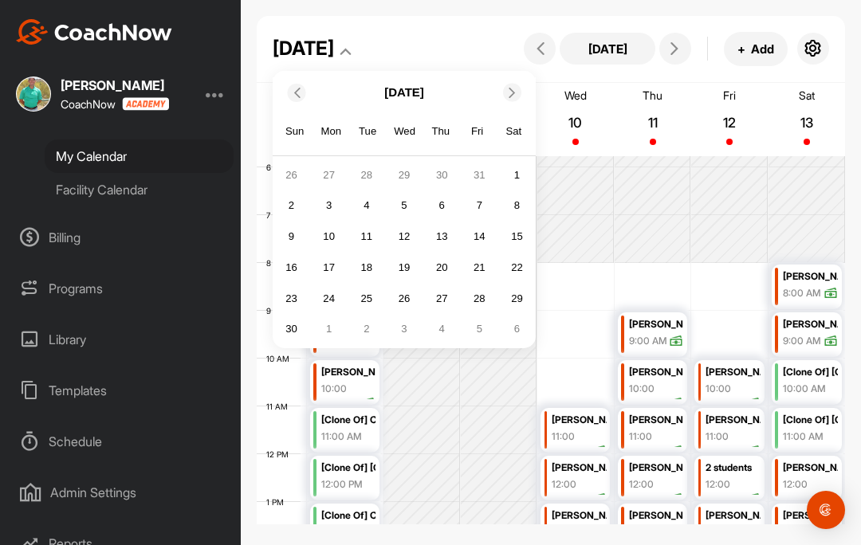
click at [443, 198] on div "6" at bounding box center [442, 206] width 24 height 24
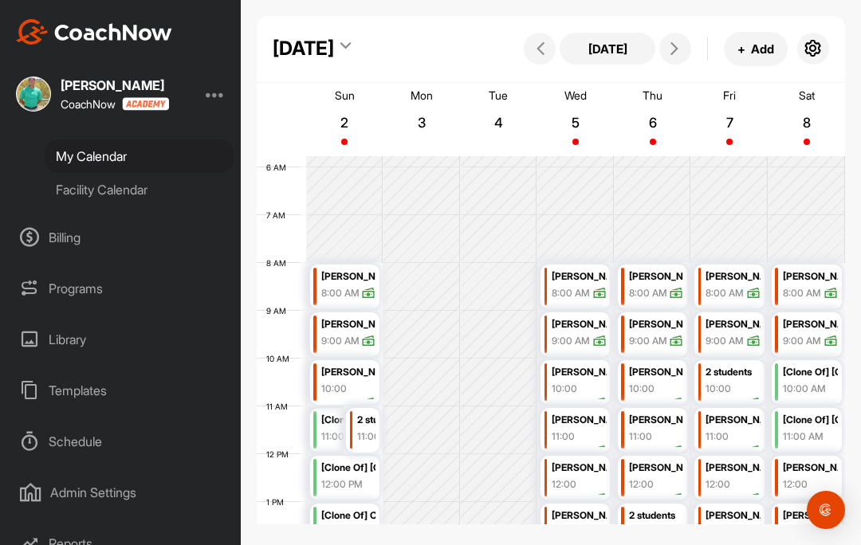
click at [536, 53] on icon at bounding box center [540, 48] width 13 height 13
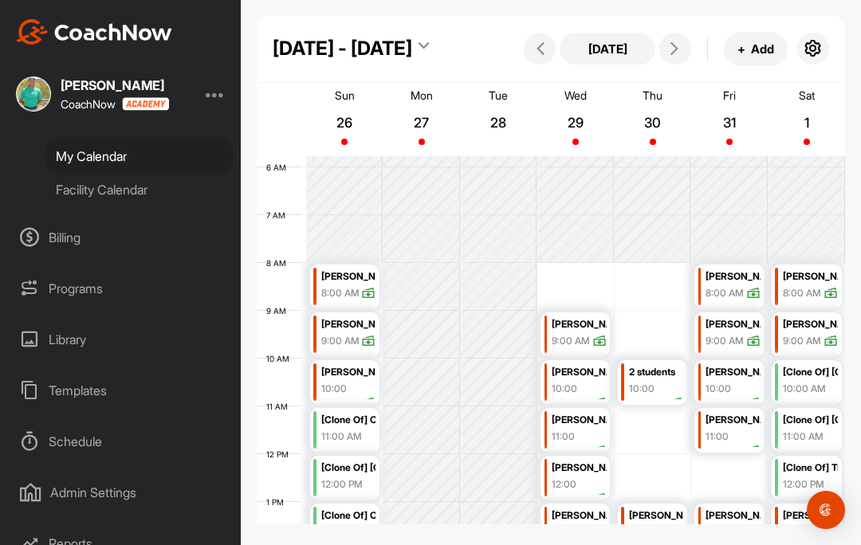
click at [534, 61] on button at bounding box center [540, 49] width 32 height 32
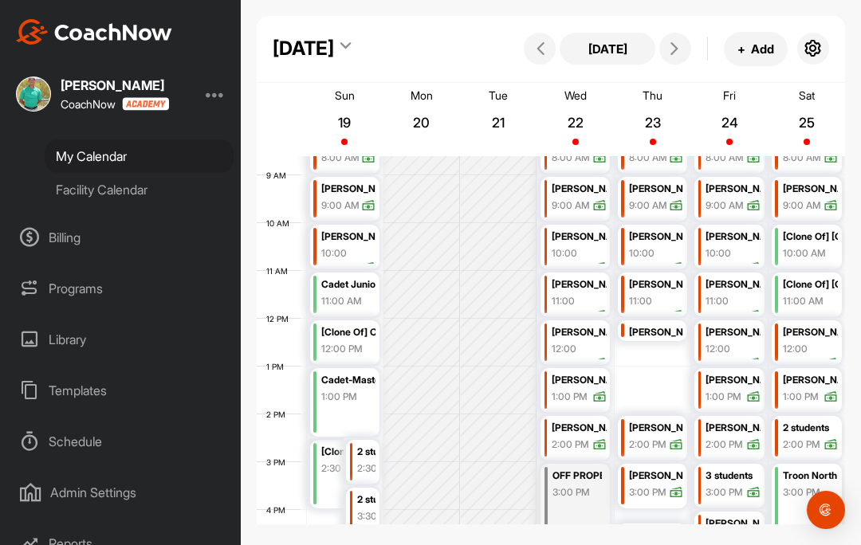
scroll to position [410, 0]
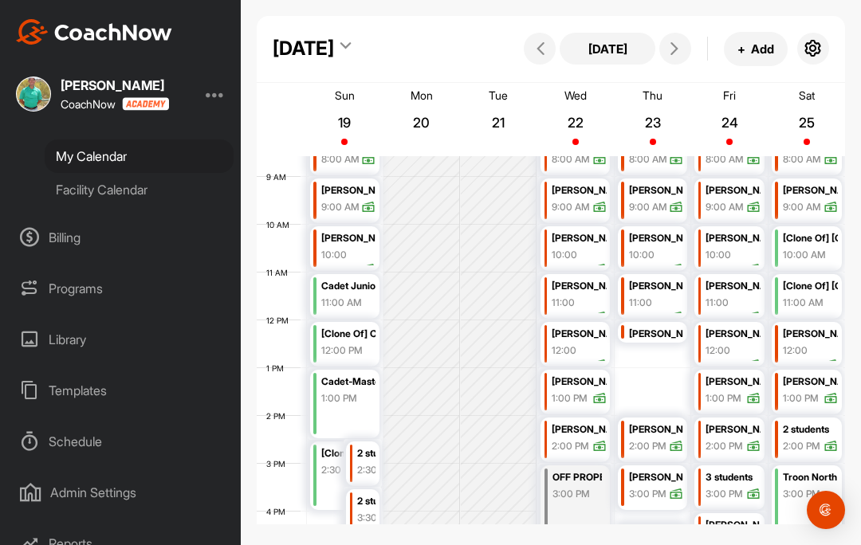
click at [679, 48] on icon at bounding box center [674, 48] width 13 height 13
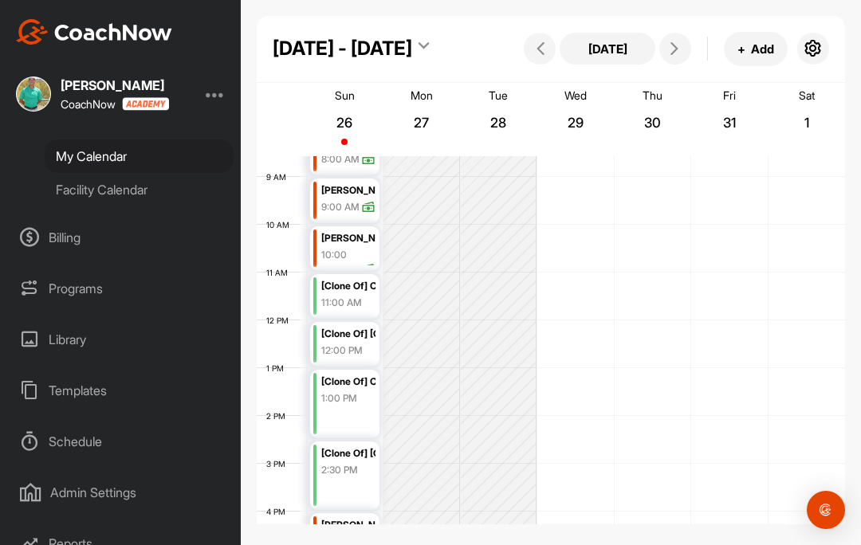
scroll to position [276, 0]
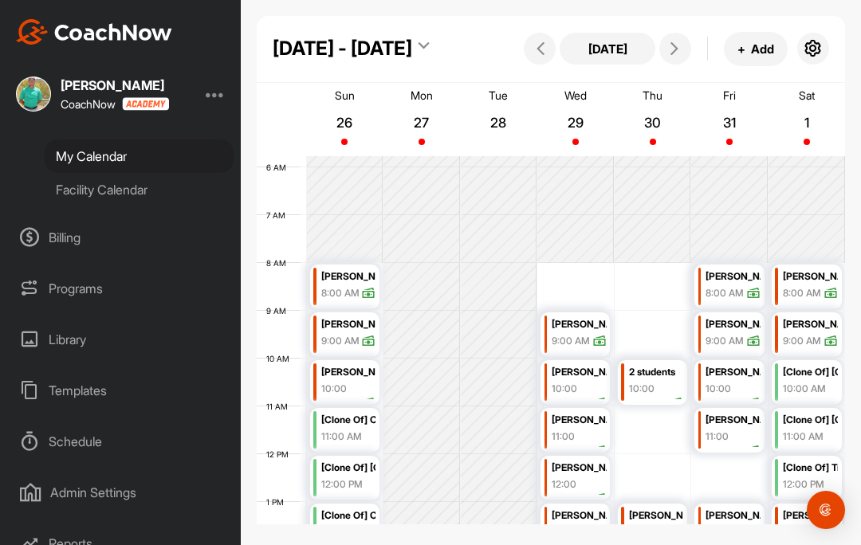
click at [672, 42] on button at bounding box center [675, 49] width 32 height 32
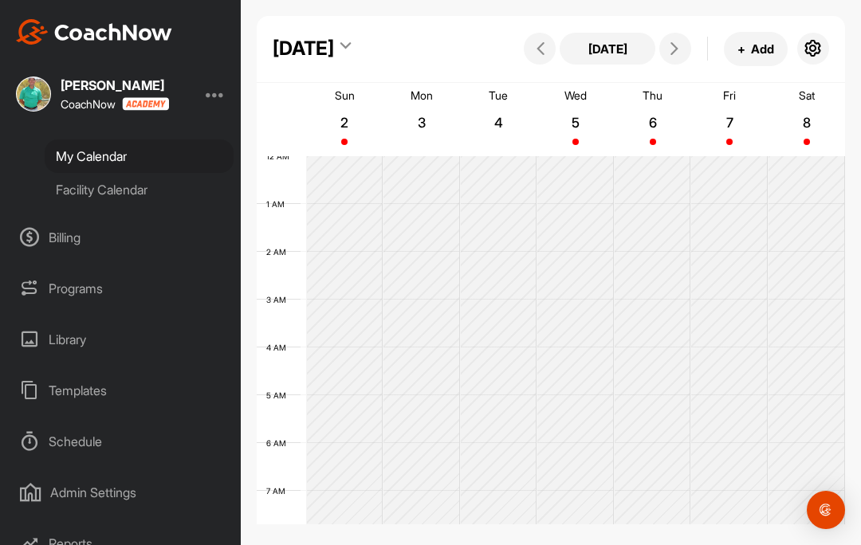
click at [673, 53] on icon at bounding box center [674, 48] width 13 height 13
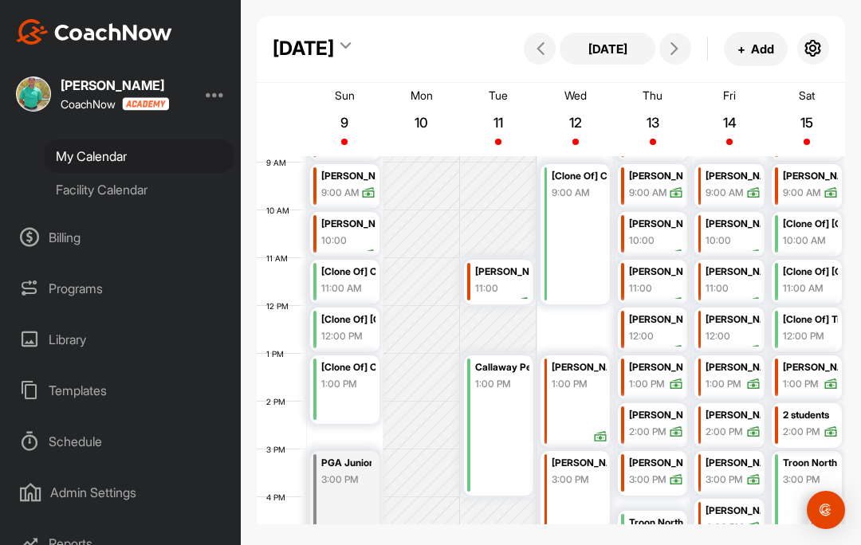
scroll to position [445, 0]
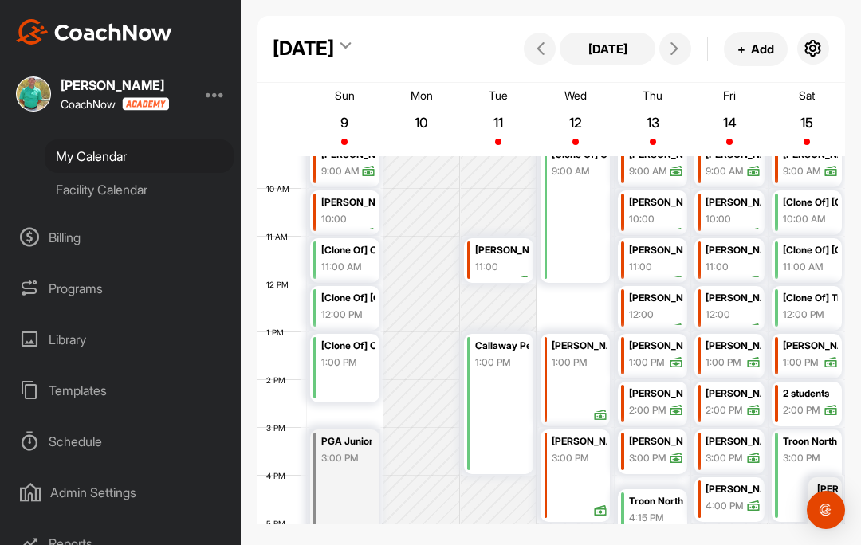
click at [670, 58] on button at bounding box center [675, 49] width 32 height 32
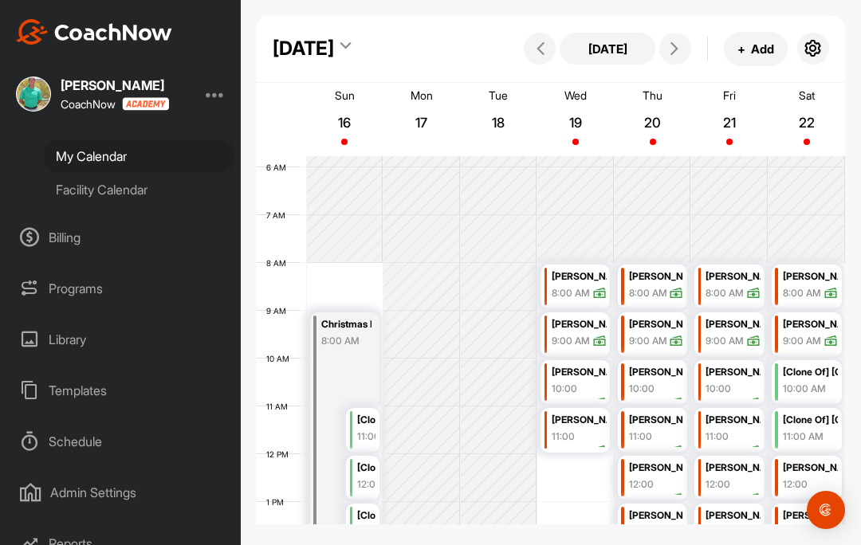
scroll to position [349, 0]
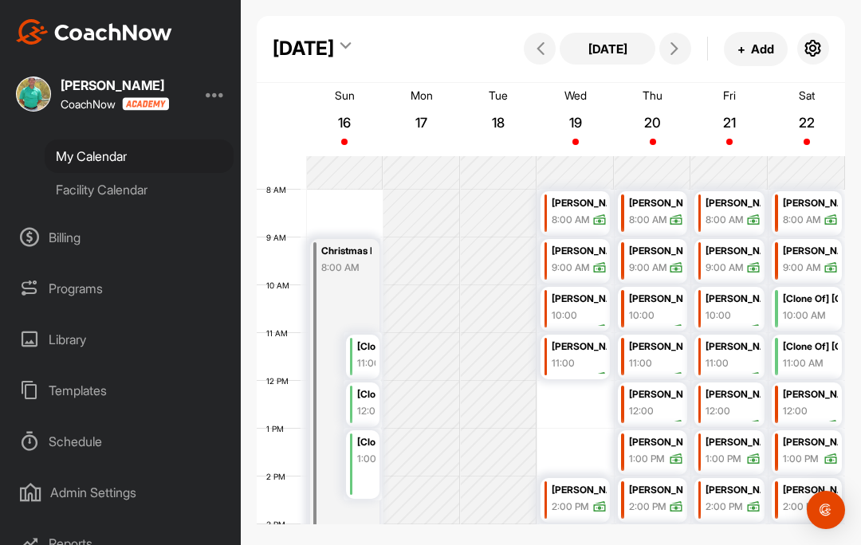
click at [683, 57] on button at bounding box center [675, 49] width 32 height 32
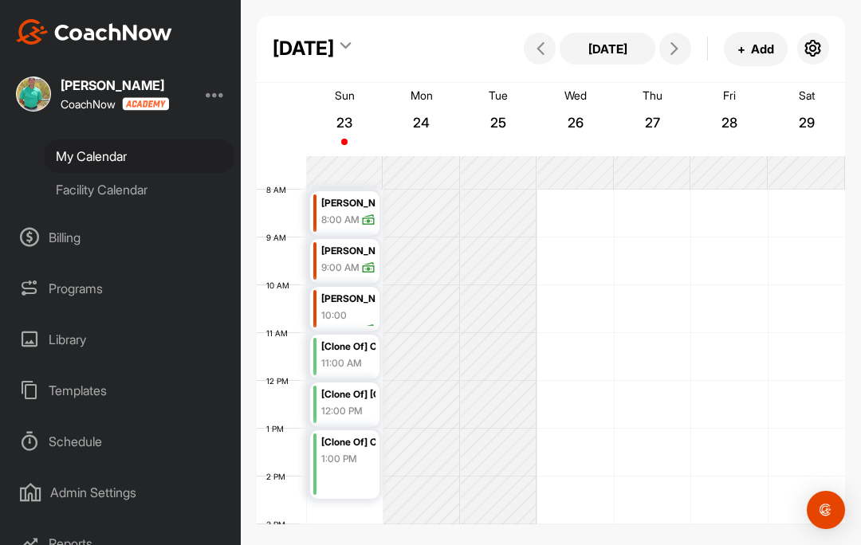
scroll to position [276, 0]
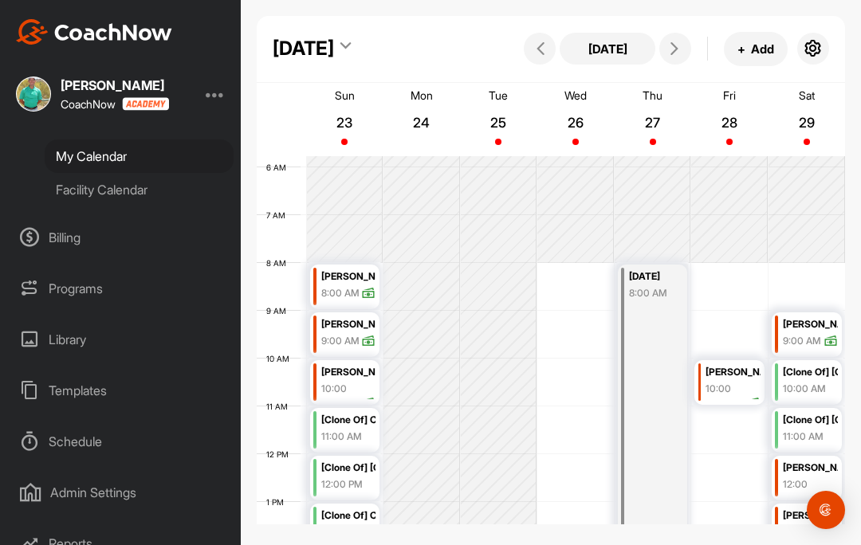
click at [677, 50] on icon at bounding box center [674, 48] width 13 height 13
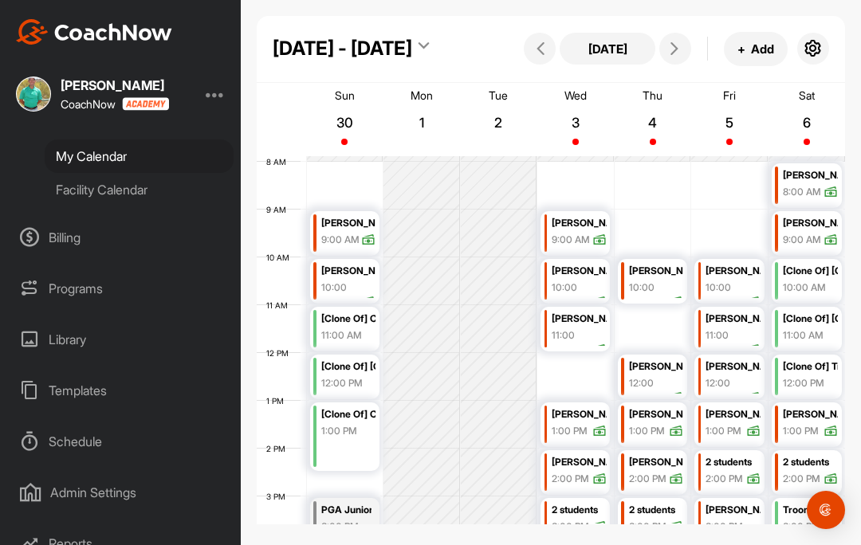
scroll to position [380, 0]
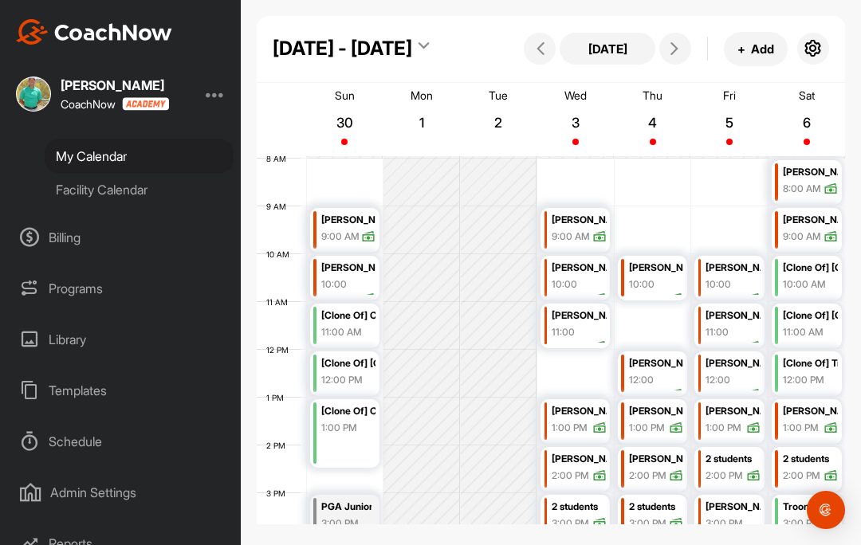
click at [673, 57] on button at bounding box center [675, 49] width 32 height 32
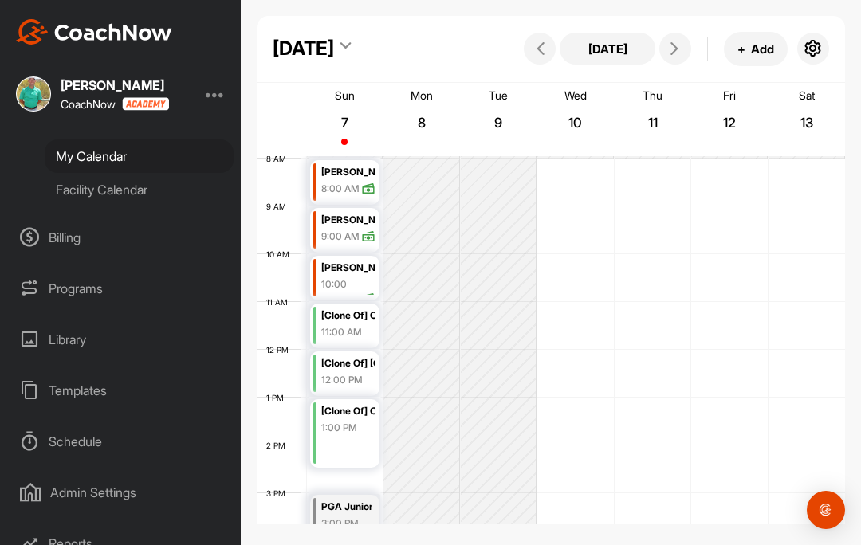
scroll to position [276, 0]
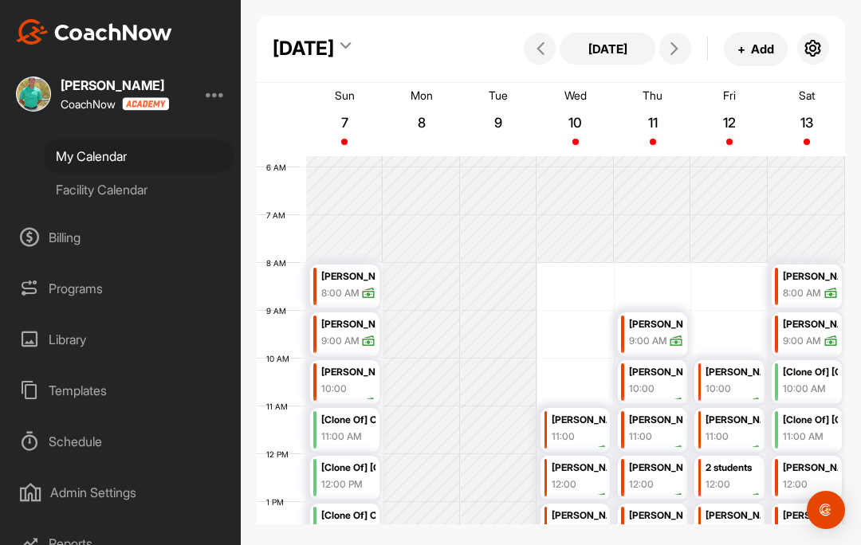
click at [681, 56] on button at bounding box center [675, 49] width 32 height 32
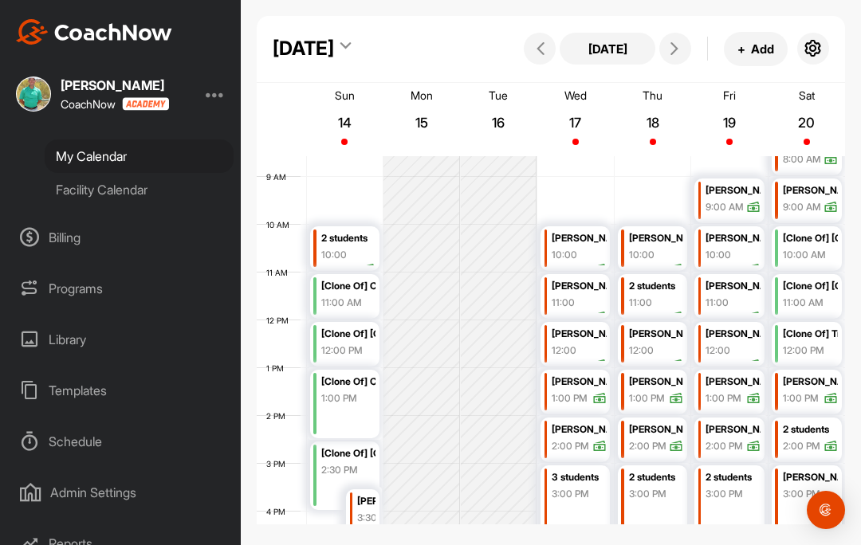
scroll to position [339, 0]
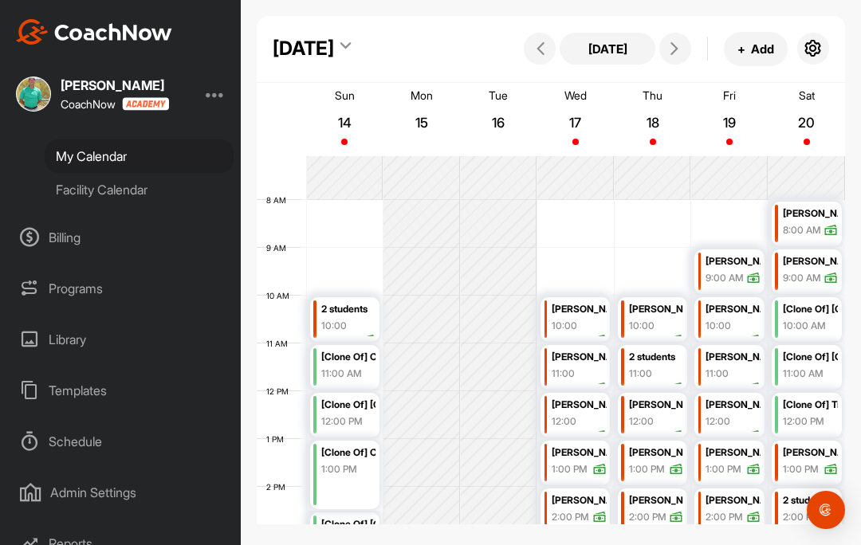
click at [539, 60] on button at bounding box center [540, 49] width 32 height 32
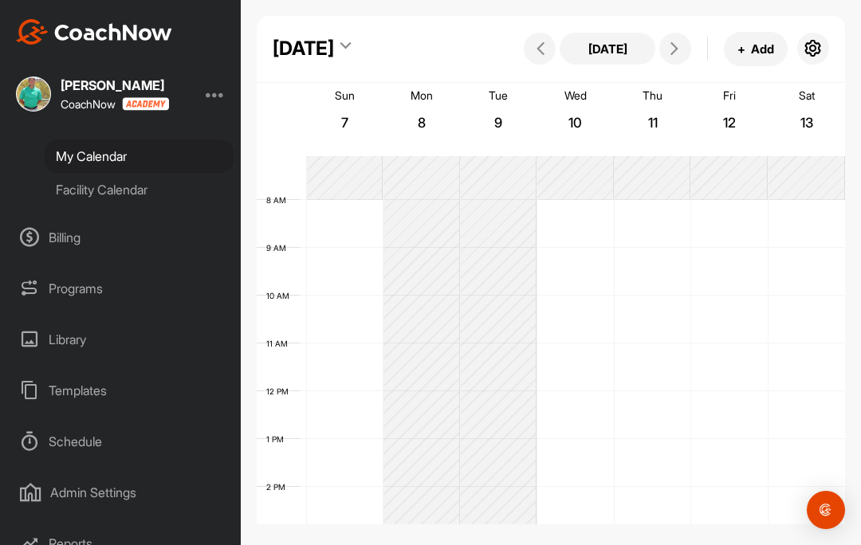
scroll to position [276, 0]
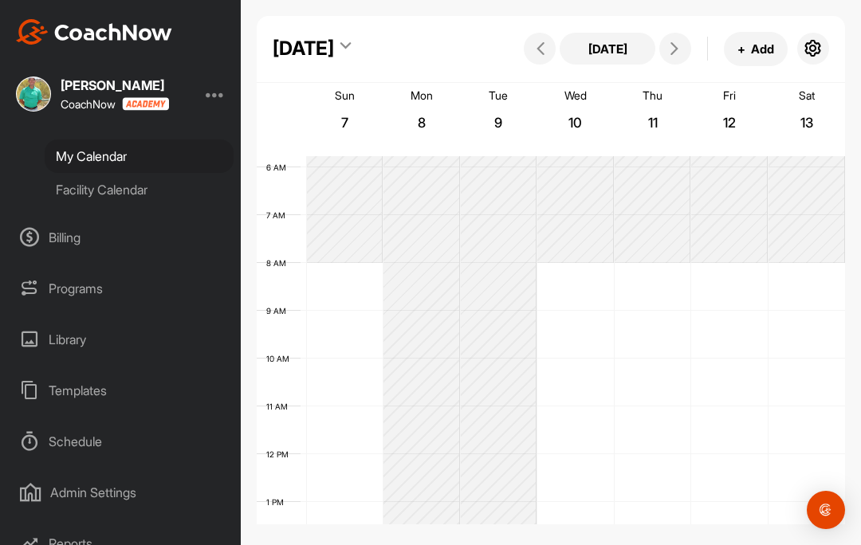
click at [540, 45] on icon at bounding box center [540, 48] width 13 height 13
click at [539, 51] on icon at bounding box center [540, 48] width 13 height 13
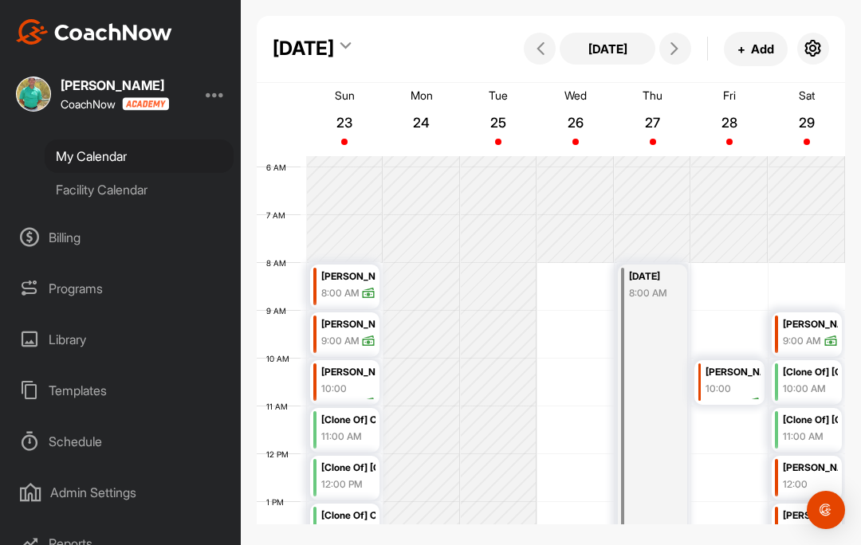
click at [678, 48] on icon at bounding box center [674, 48] width 13 height 13
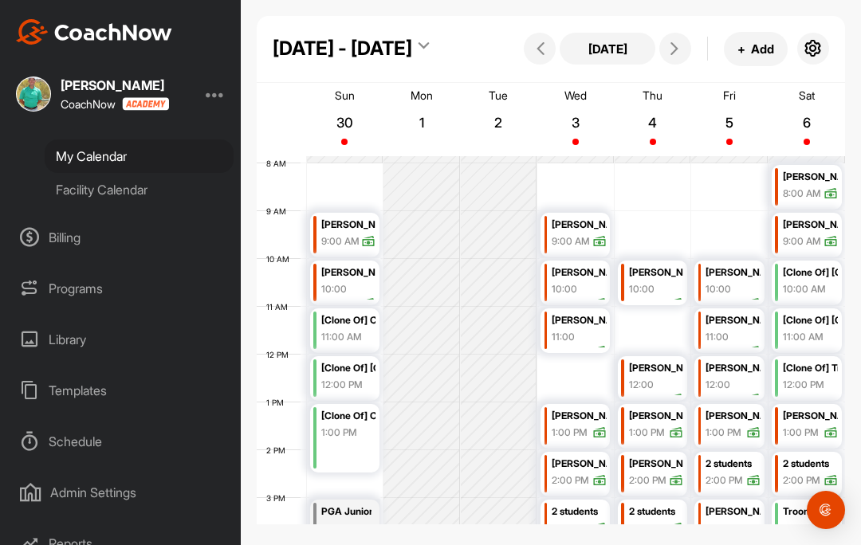
scroll to position [378, 0]
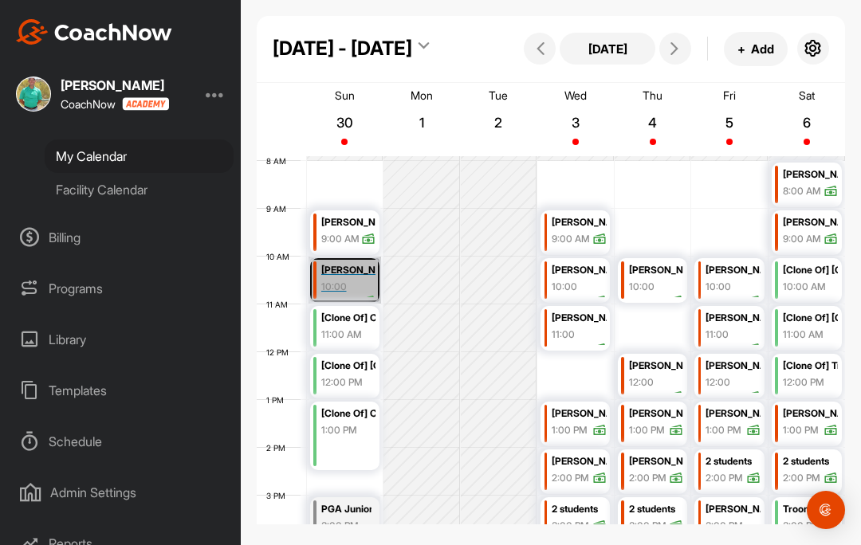
click at [360, 284] on link "Connor Beer 10:00 AM" at bounding box center [344, 280] width 73 height 47
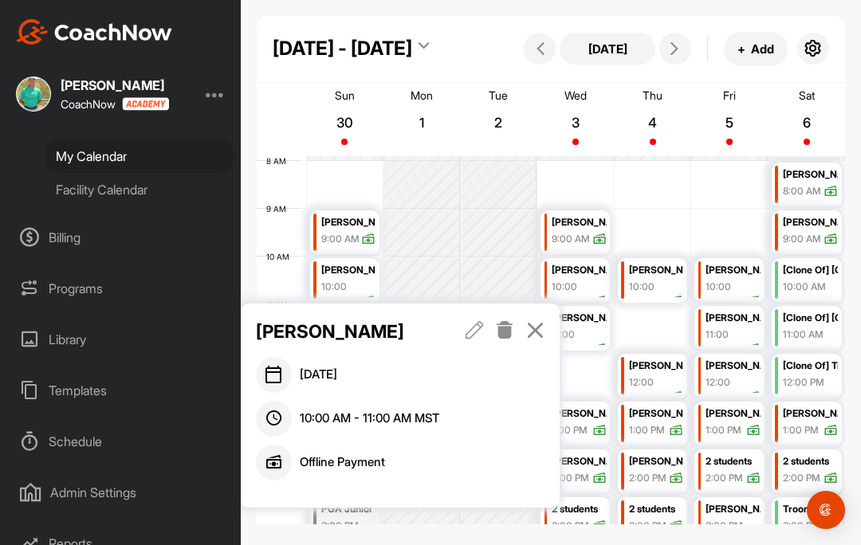
click at [460, 335] on div "Connor Beer" at bounding box center [400, 331] width 289 height 27
click at [480, 332] on icon at bounding box center [474, 330] width 18 height 18
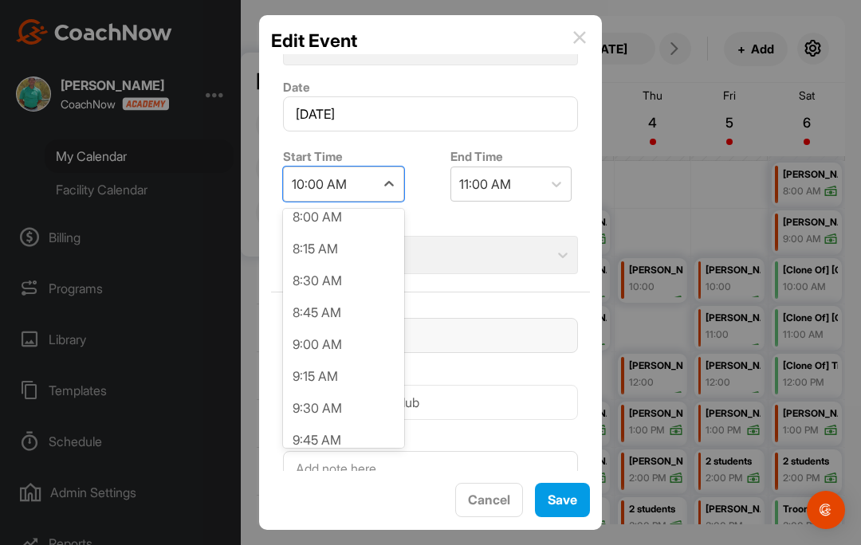
scroll to position [1030, 0]
click at [351, 202] on div "8:00 AM" at bounding box center [343, 218] width 121 height 32
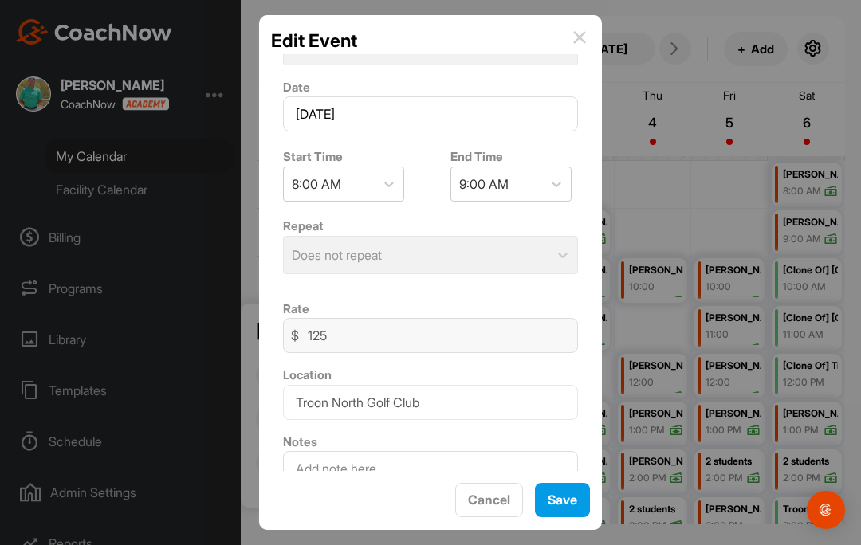
click at [573, 486] on button "Save" at bounding box center [562, 500] width 55 height 34
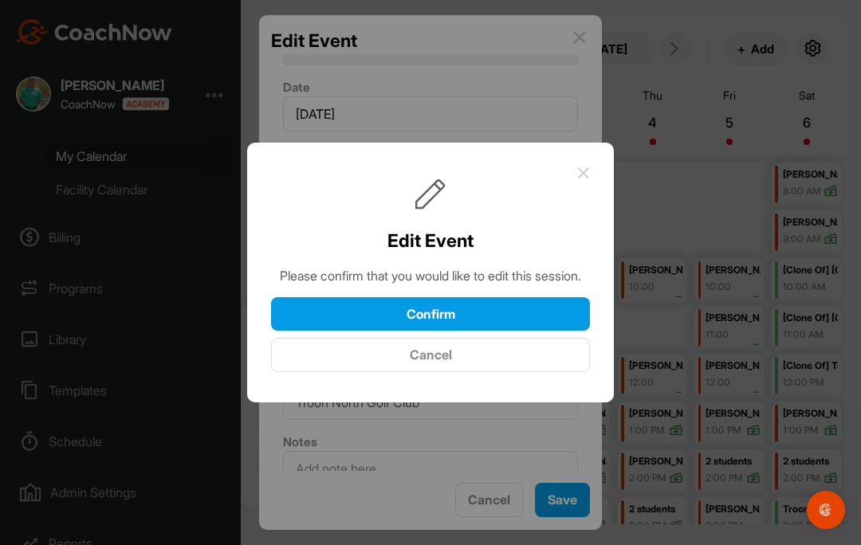
click at [542, 297] on button "Confirm" at bounding box center [430, 314] width 319 height 34
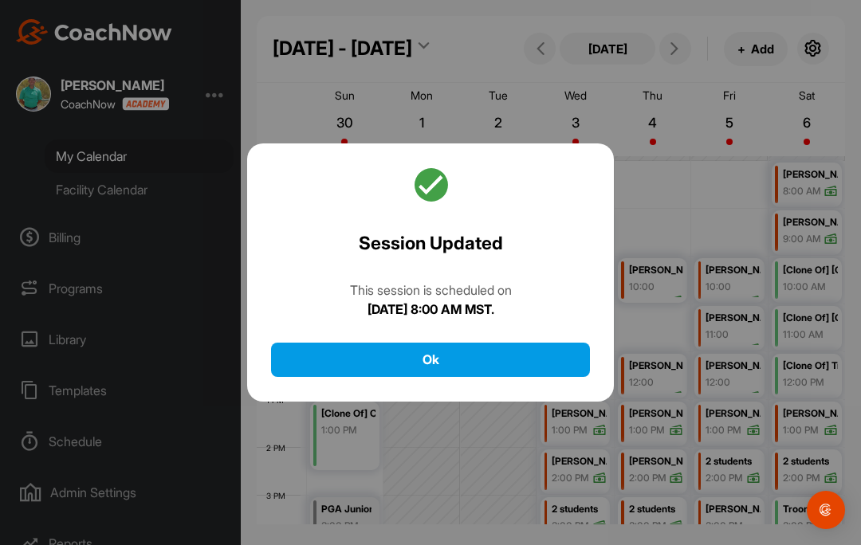
click at [558, 343] on button "Ok" at bounding box center [430, 360] width 319 height 34
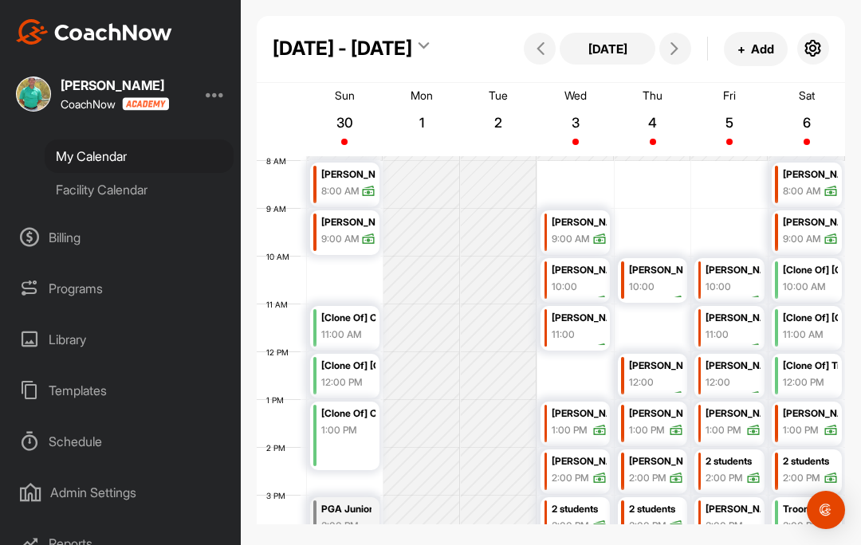
click at [355, 257] on td at bounding box center [575, 281] width 539 height 48
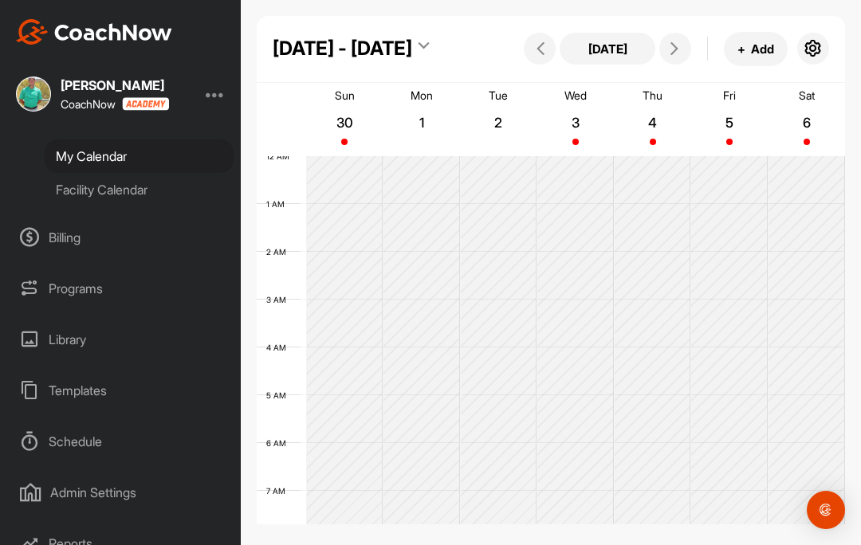
scroll to position [0, 0]
click at [761, 42] on button "+ Add" at bounding box center [756, 49] width 64 height 34
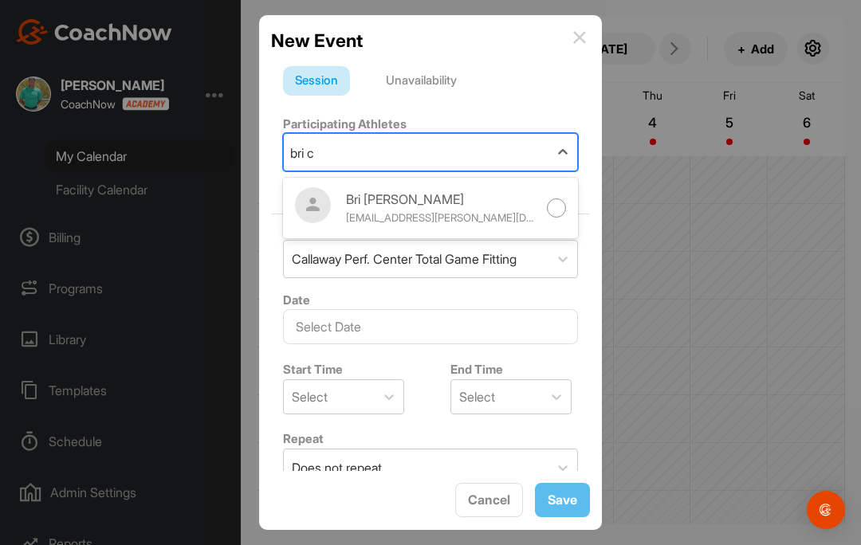
scroll to position [54, 0]
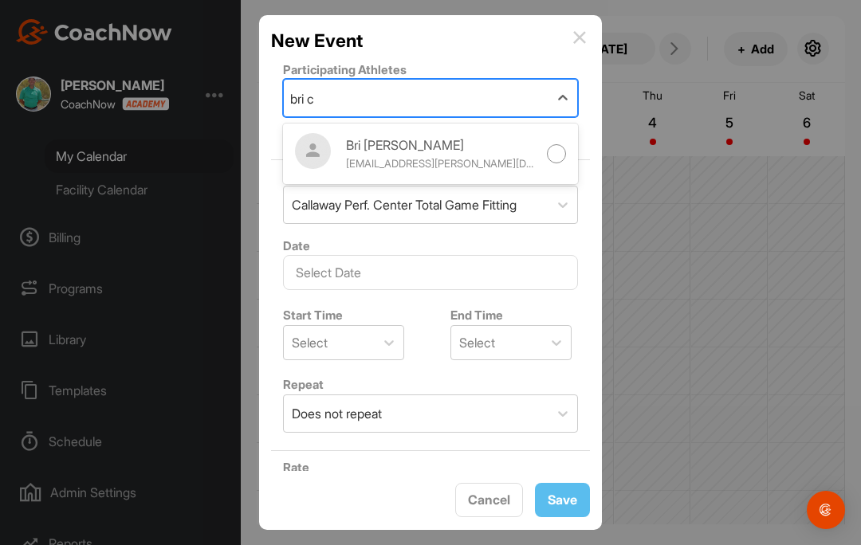
click at [559, 159] on div at bounding box center [557, 154] width 20 height 20
type input "bri c"
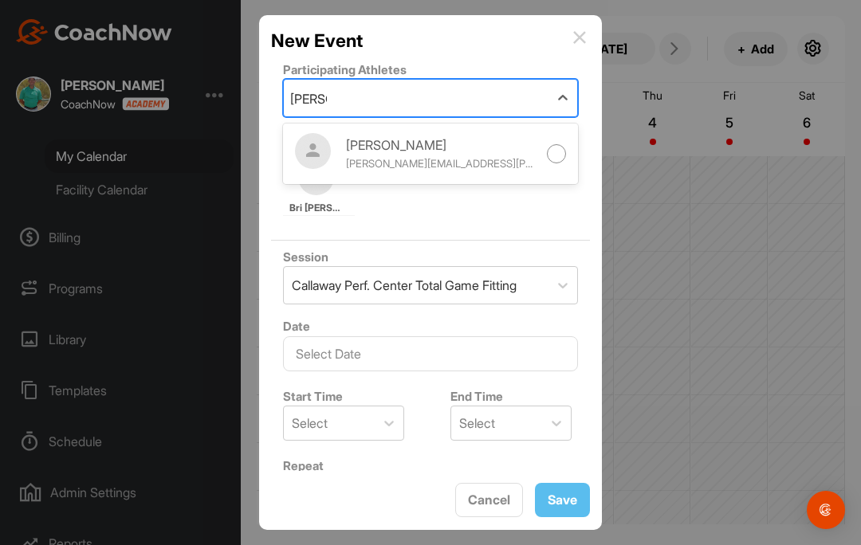
click at [556, 157] on div at bounding box center [557, 154] width 20 height 20
type input "alex c"
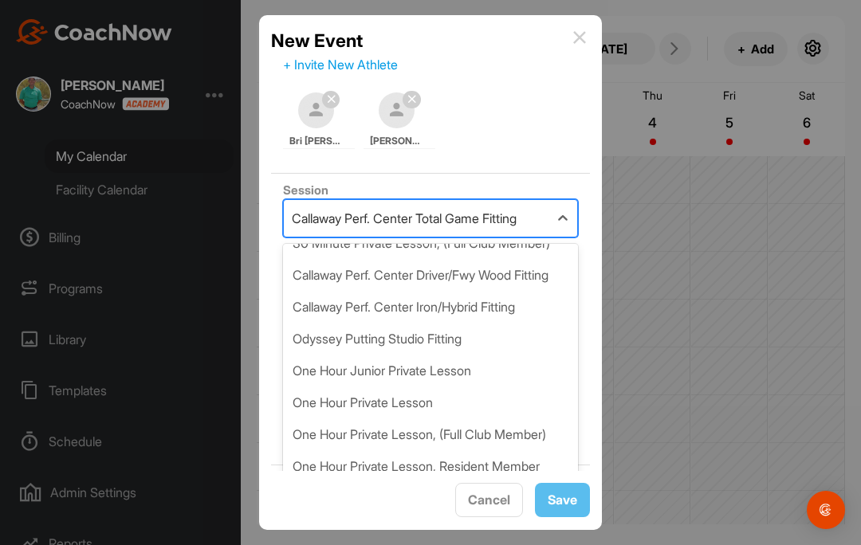
scroll to position [84, 0]
click at [407, 418] on div "One Hour Private Lesson" at bounding box center [430, 402] width 295 height 32
type input "175"
type input "Troon North Golf Club"
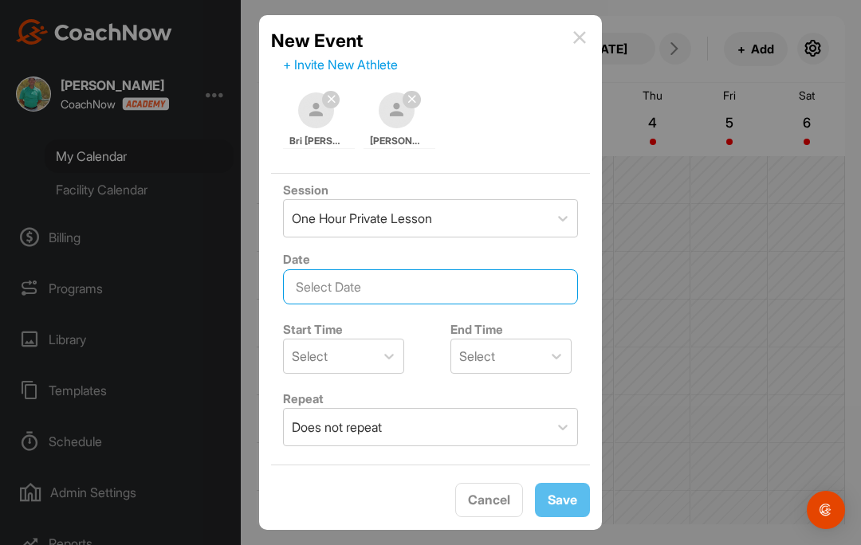
click at [503, 295] on input "text" at bounding box center [430, 286] width 295 height 35
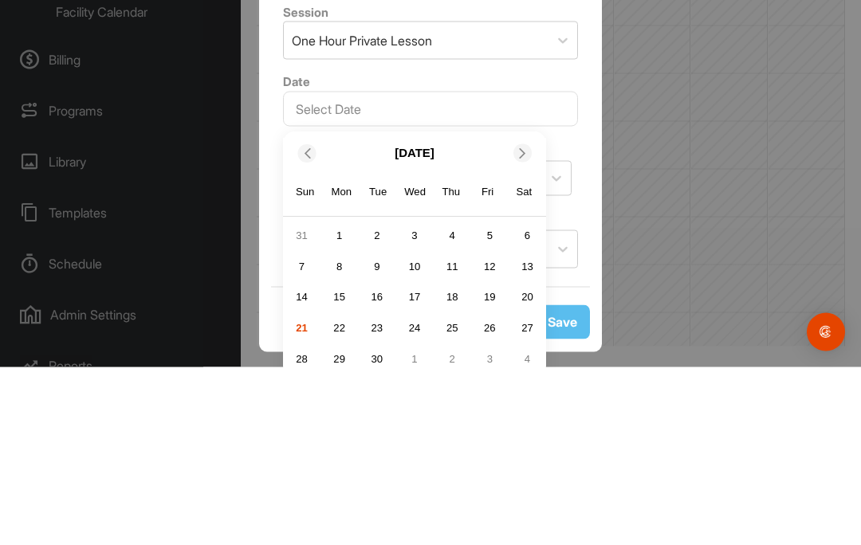
click at [526, 326] on icon at bounding box center [522, 331] width 10 height 10
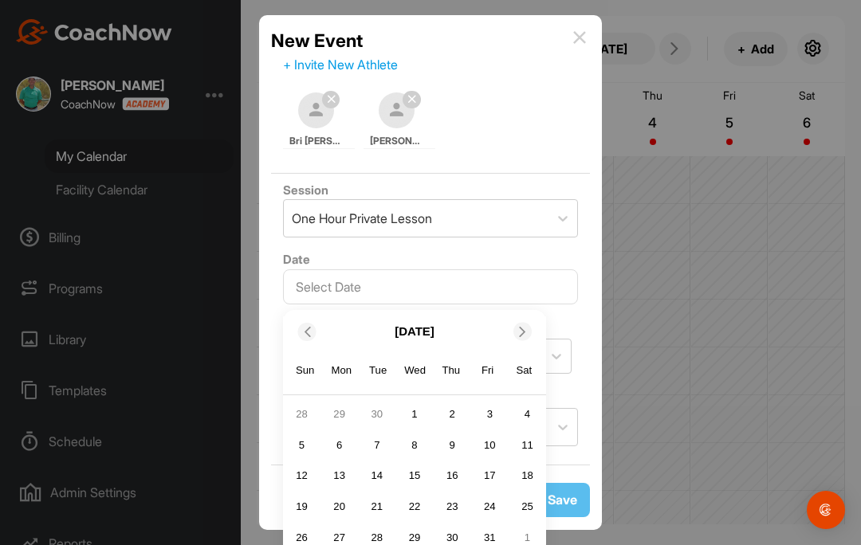
click at [524, 326] on icon at bounding box center [522, 331] width 10 height 10
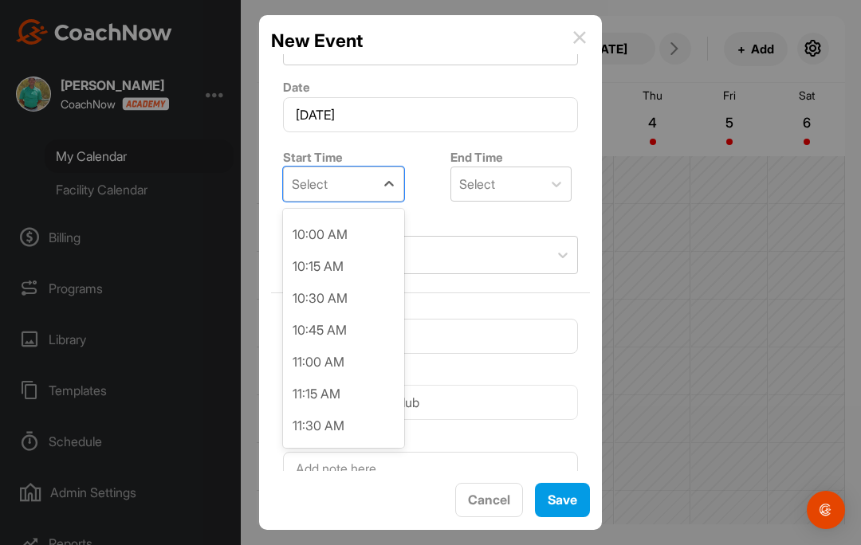
scroll to position [1268, 0]
click at [349, 219] on div "10:00 AM" at bounding box center [343, 235] width 121 height 32
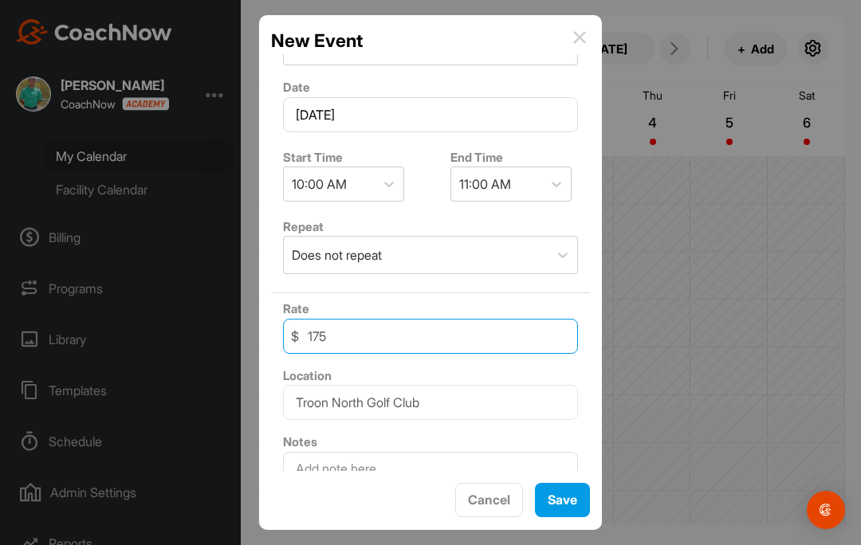
click at [430, 319] on input "175" at bounding box center [430, 336] width 295 height 35
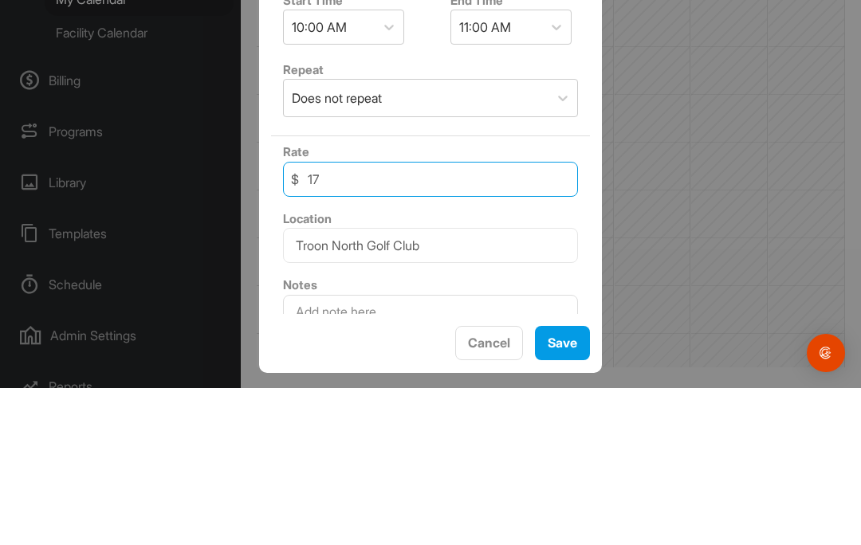
type input "1"
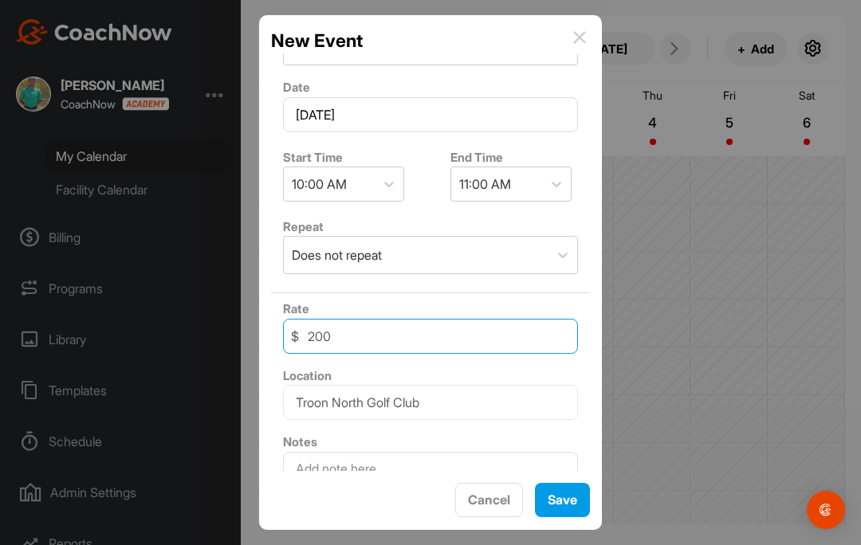
type input "200"
click at [567, 492] on span "Save" at bounding box center [561, 500] width 29 height 16
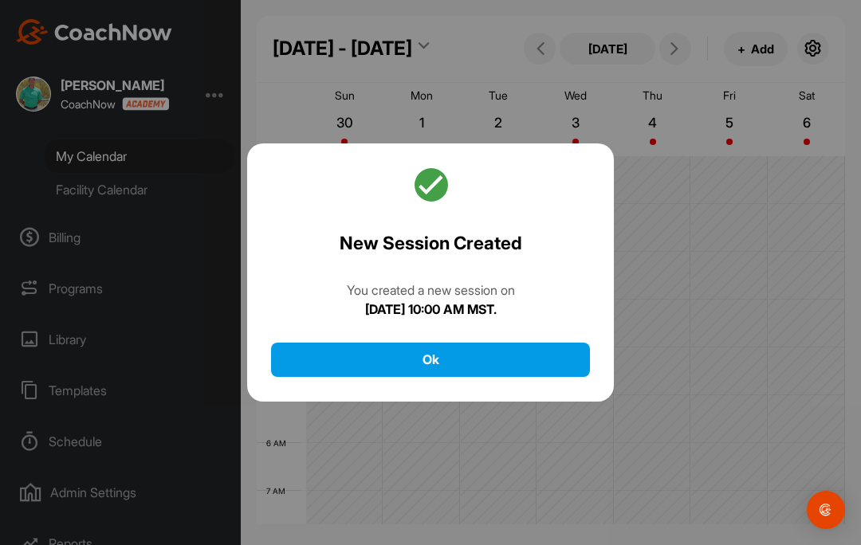
click at [545, 343] on button "Ok" at bounding box center [430, 360] width 319 height 34
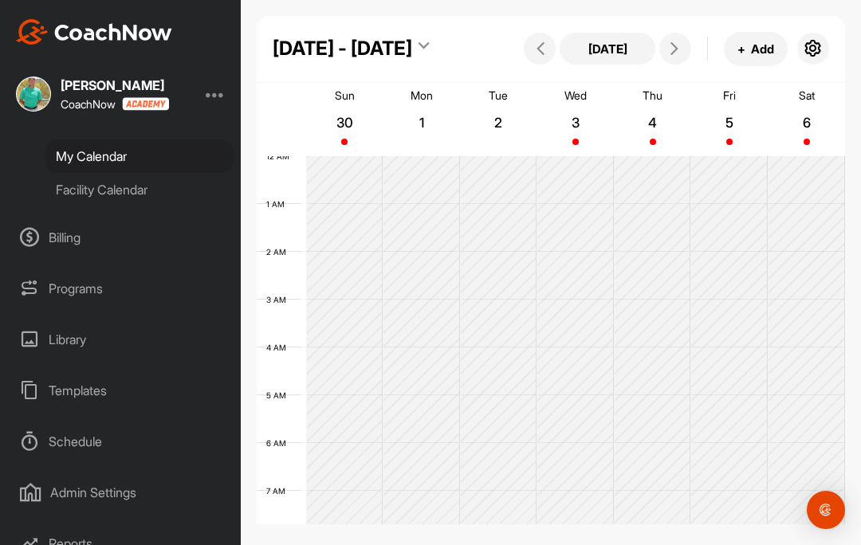
scroll to position [0, 0]
click at [530, 56] on button at bounding box center [540, 49] width 32 height 32
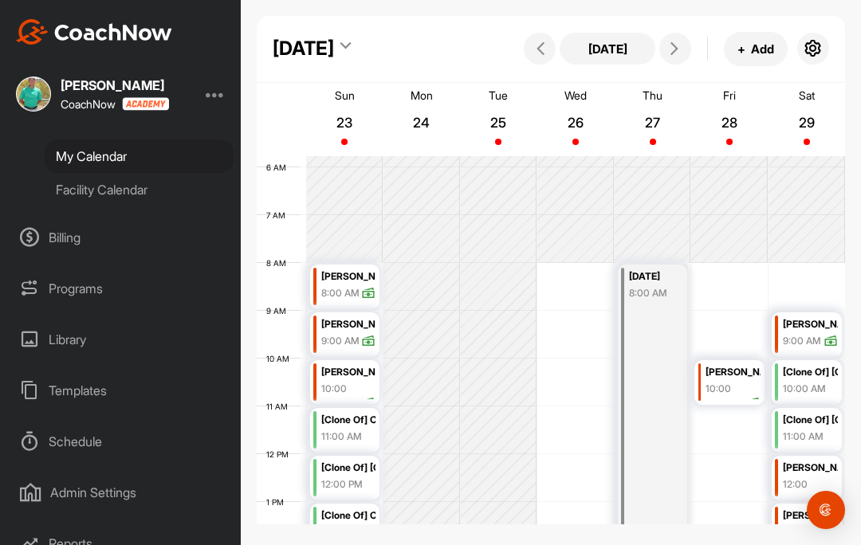
click at [673, 63] on button at bounding box center [675, 49] width 32 height 32
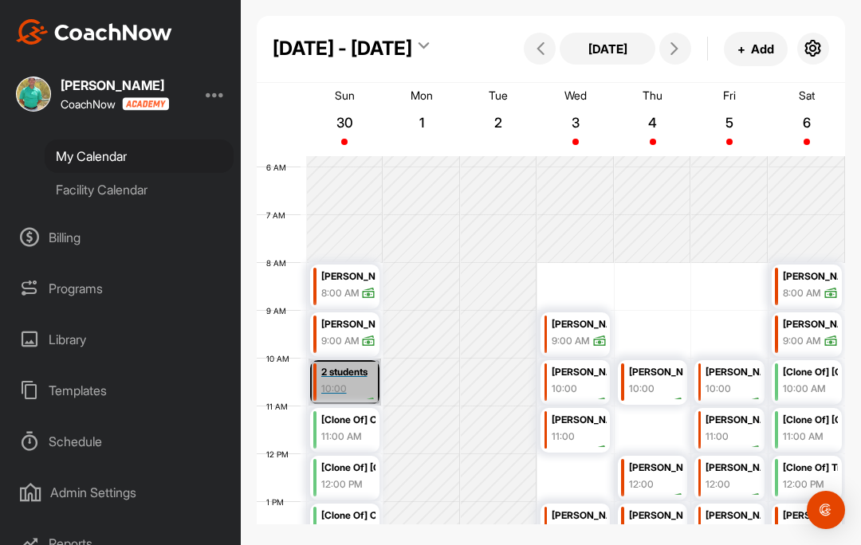
click at [354, 389] on link "2 students 10:00 AM" at bounding box center [344, 382] width 73 height 47
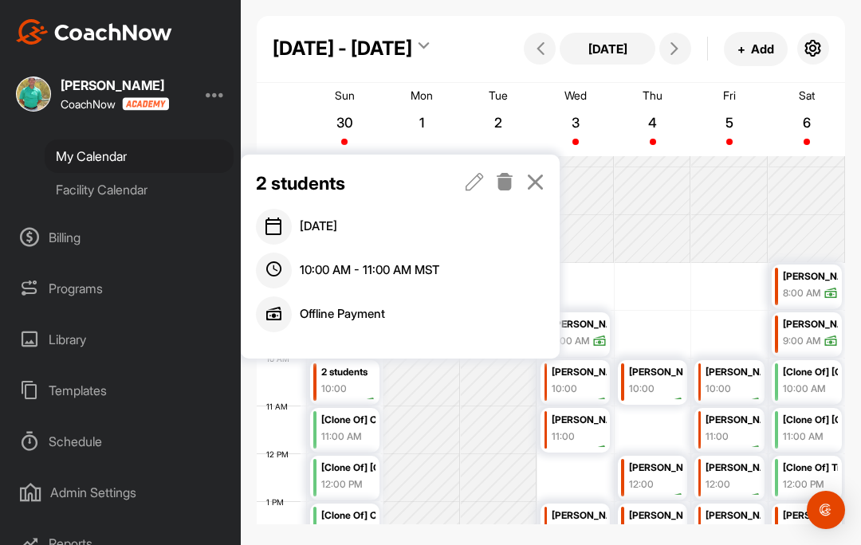
click at [470, 186] on icon at bounding box center [474, 182] width 18 height 18
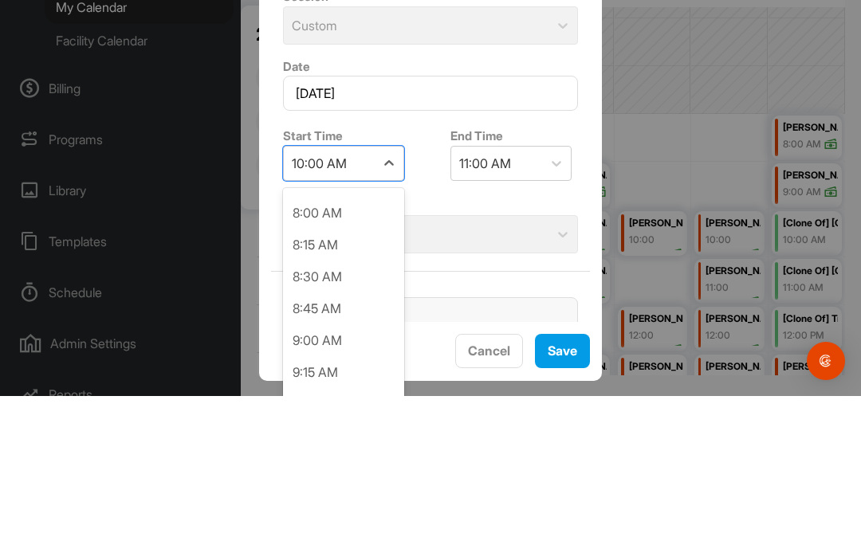
scroll to position [1037, 0]
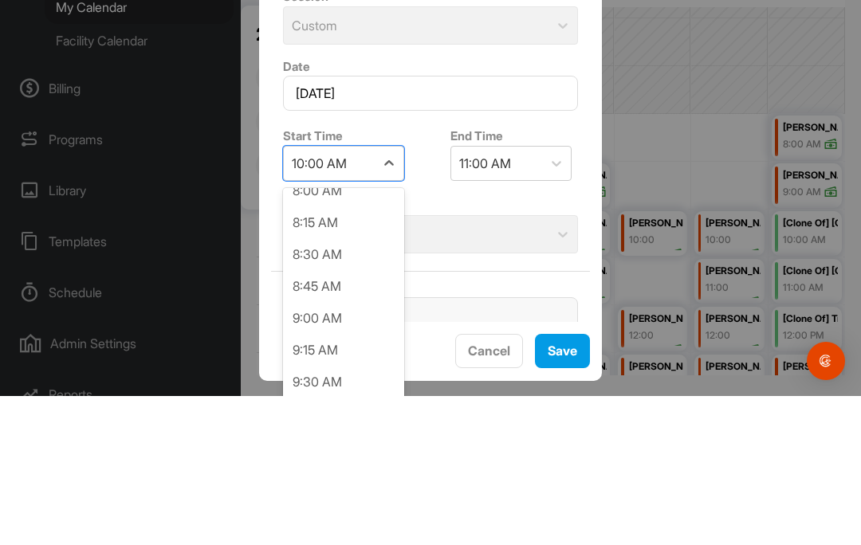
click at [342, 324] on div "8:00 AM" at bounding box center [343, 340] width 121 height 32
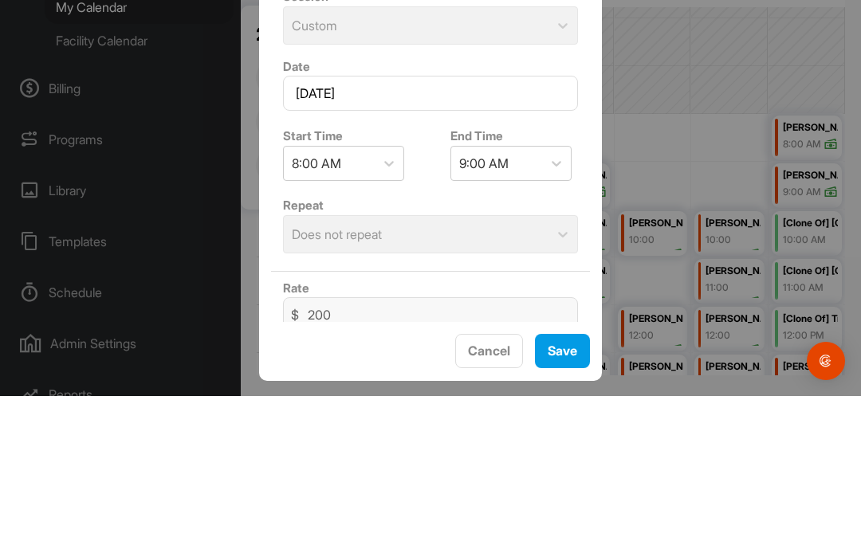
scroll to position [69, 0]
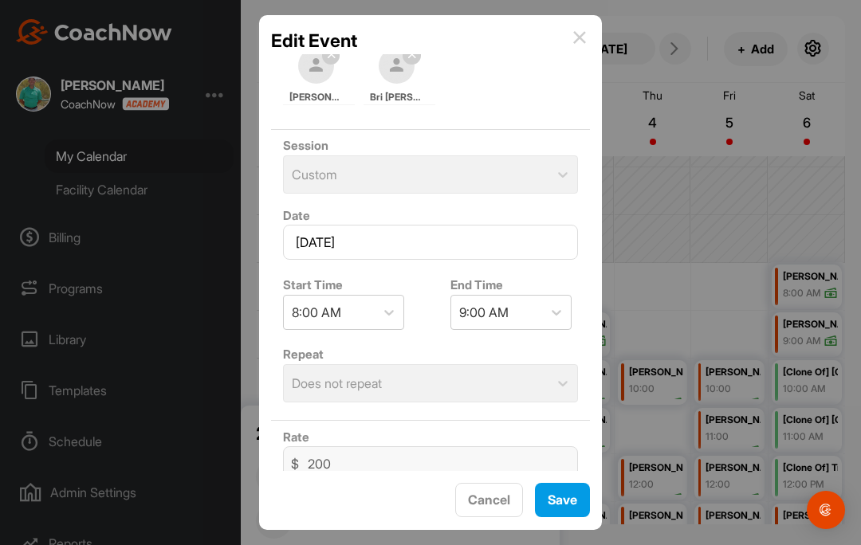
click at [555, 496] on span "Save" at bounding box center [561, 500] width 29 height 16
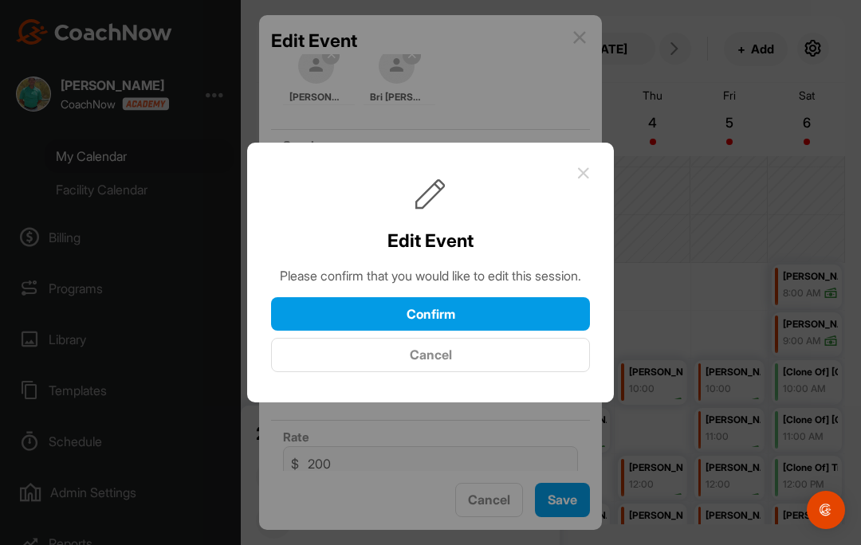
click at [542, 297] on button "Confirm" at bounding box center [430, 314] width 319 height 34
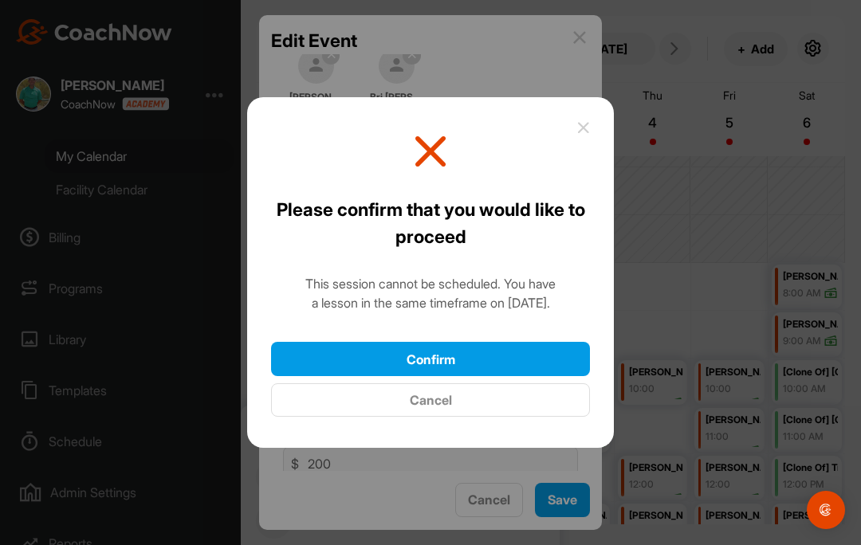
click at [520, 342] on button "Confirm" at bounding box center [430, 359] width 319 height 34
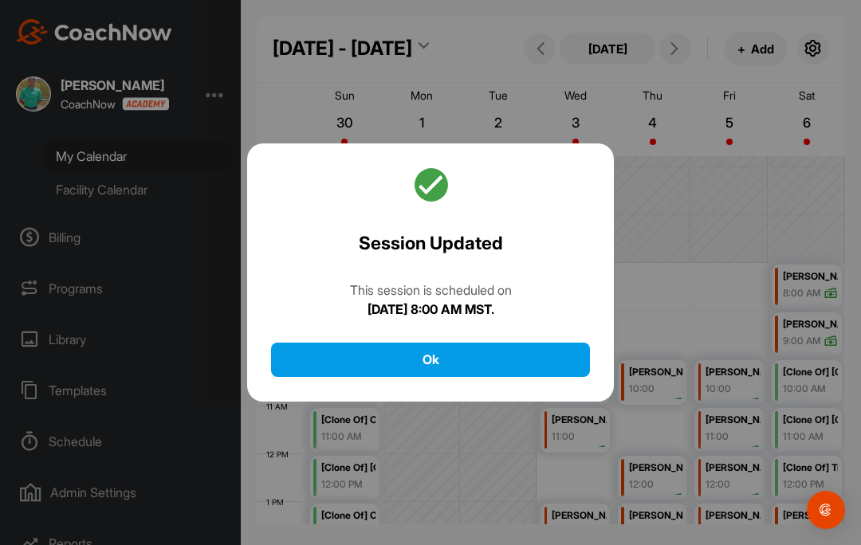
click at [518, 343] on button "Ok" at bounding box center [430, 360] width 319 height 34
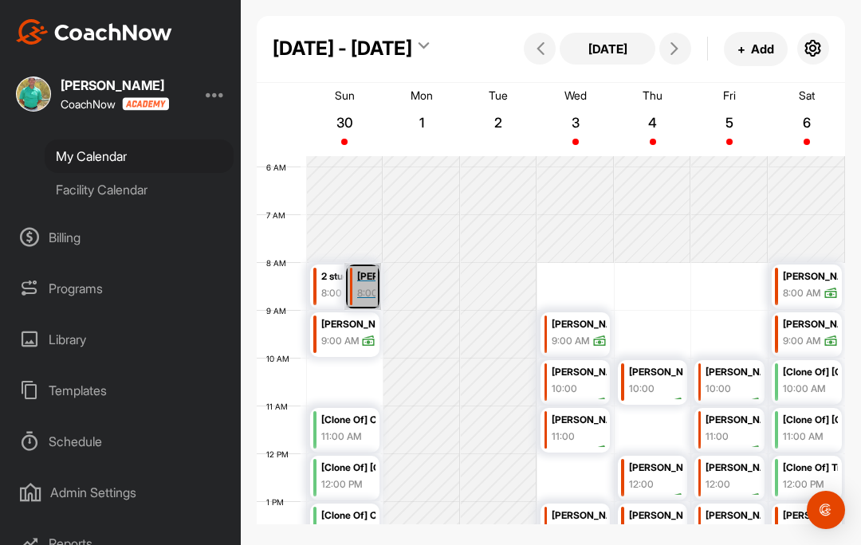
click at [371, 263] on link "Connor Beer 8:00 AM" at bounding box center [362, 286] width 37 height 47
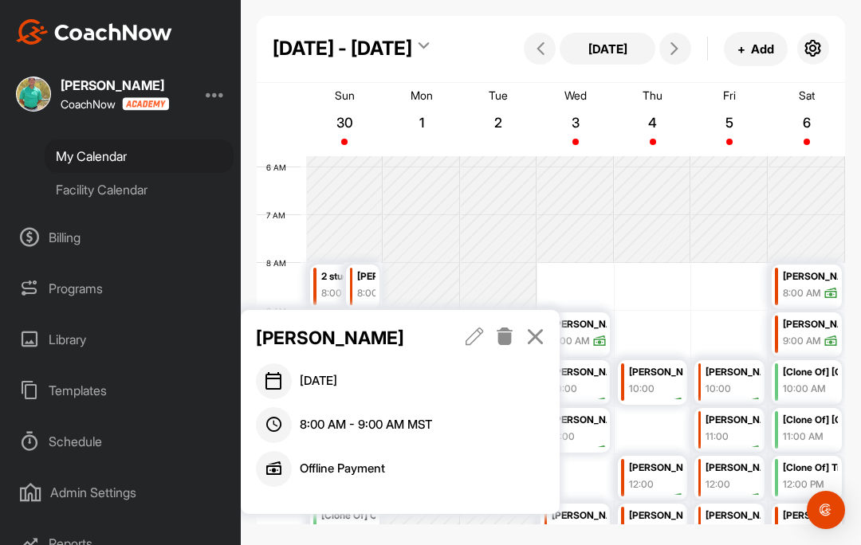
click at [476, 328] on icon at bounding box center [474, 337] width 18 height 18
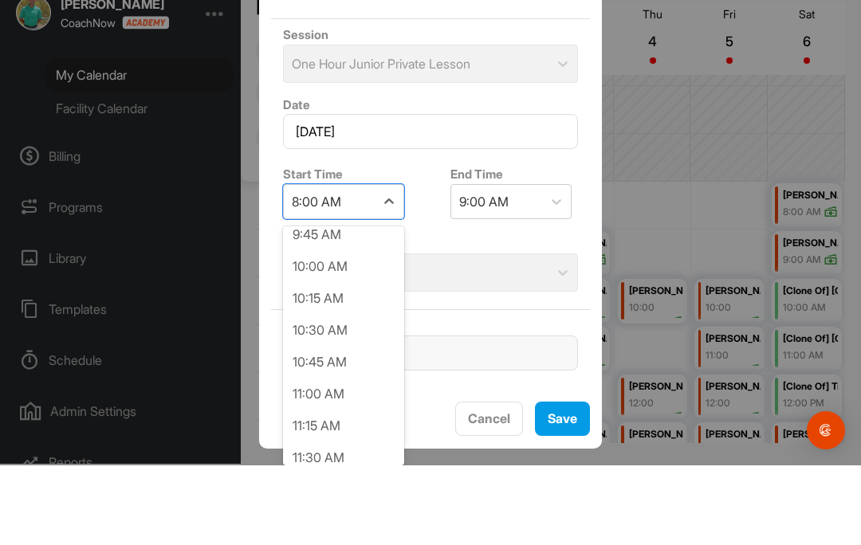
scroll to position [1278, 0]
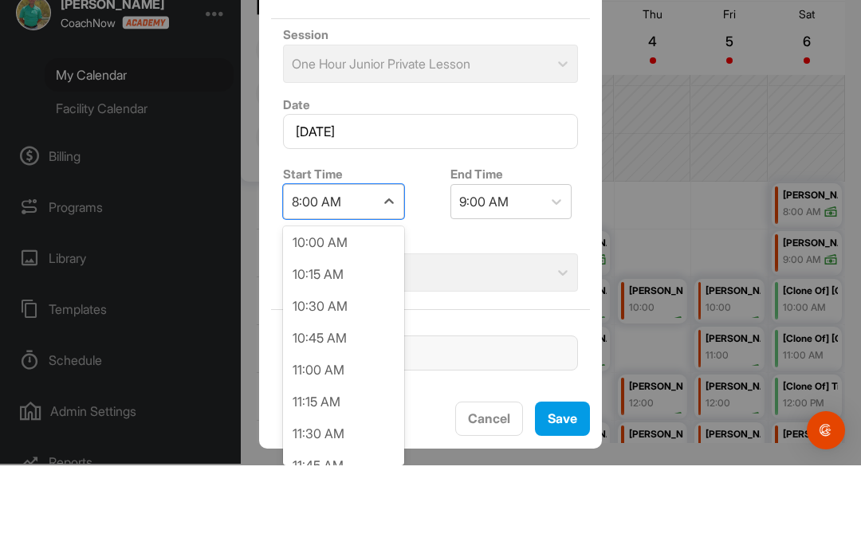
click at [350, 306] on div "10:00 AM" at bounding box center [343, 322] width 121 height 32
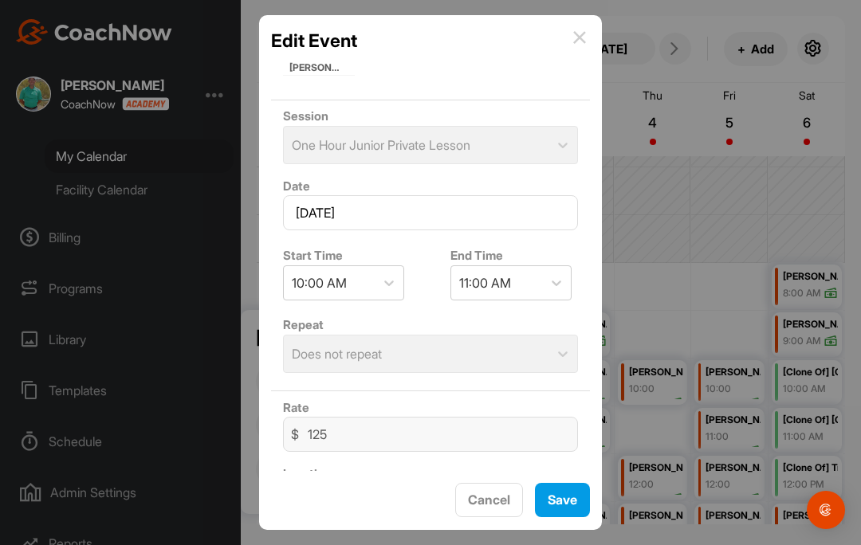
click at [575, 485] on button "Save" at bounding box center [562, 500] width 55 height 34
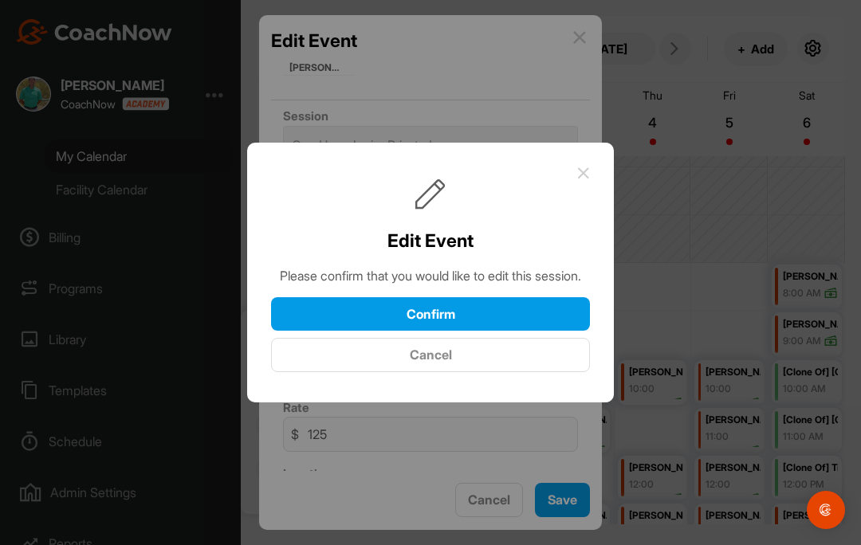
click at [503, 297] on button "Confirm" at bounding box center [430, 314] width 319 height 34
